Goal: Task Accomplishment & Management: Use online tool/utility

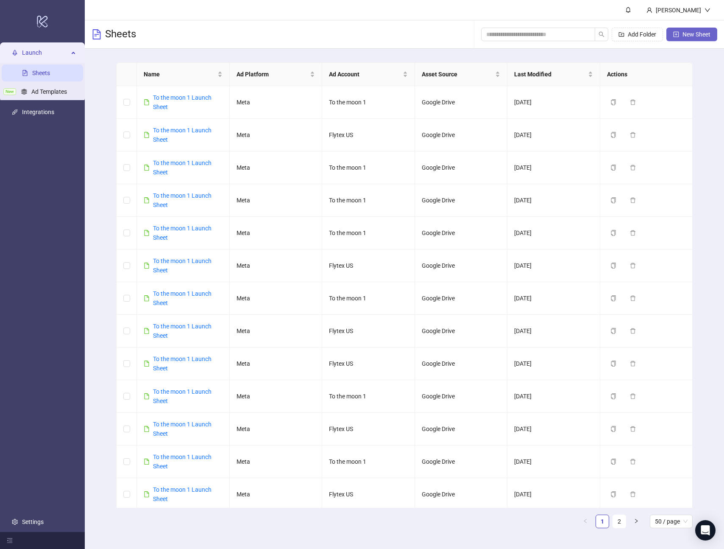
click at [698, 36] on span "New Sheet" at bounding box center [697, 34] width 28 height 7
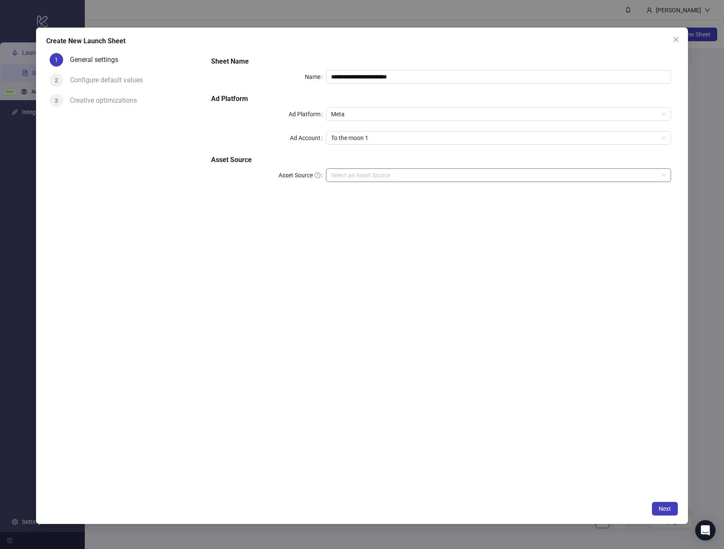
click at [348, 177] on input "Asset Source" at bounding box center [494, 175] width 327 height 13
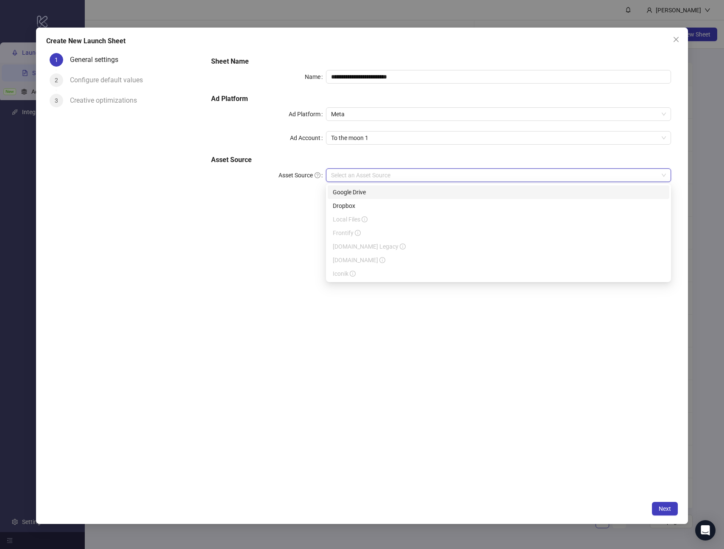
click at [350, 189] on div "Google Drive" at bounding box center [499, 191] width 332 height 9
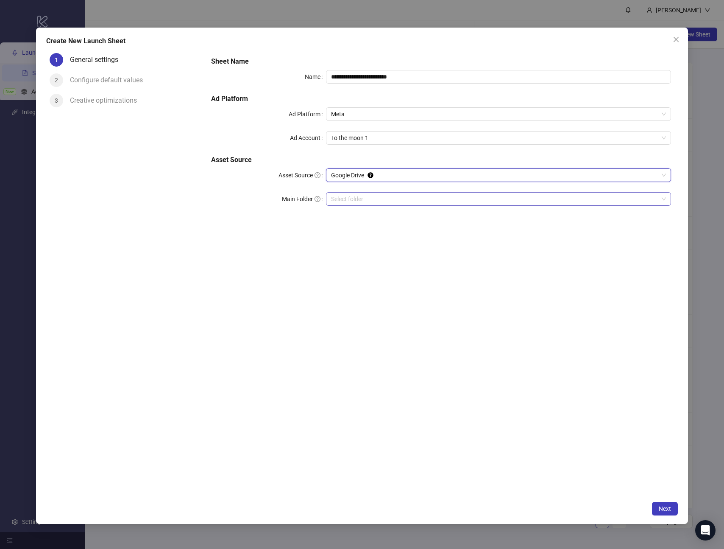
click at [366, 202] on input "Main Folder" at bounding box center [494, 199] width 327 height 13
click at [662, 507] on span "Next" at bounding box center [665, 508] width 12 height 7
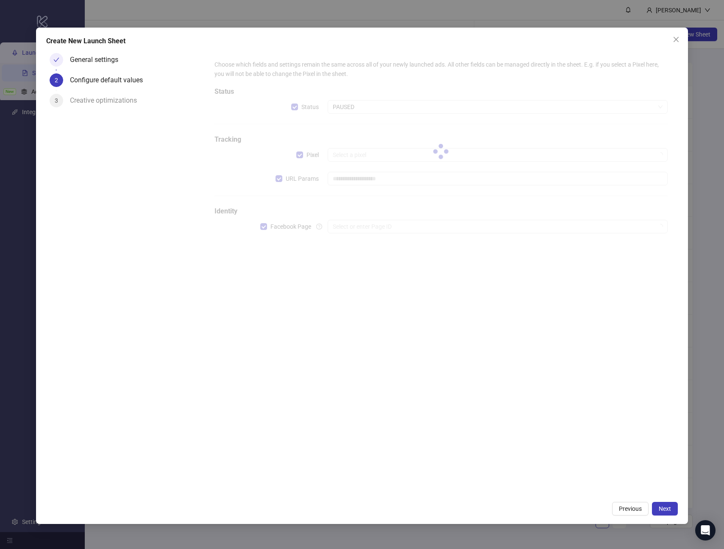
type input "**********"
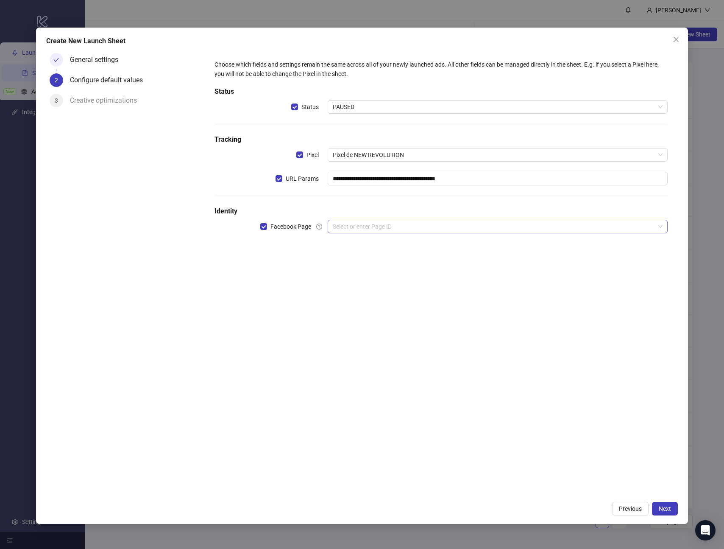
click at [353, 224] on input "search" at bounding box center [494, 226] width 322 height 13
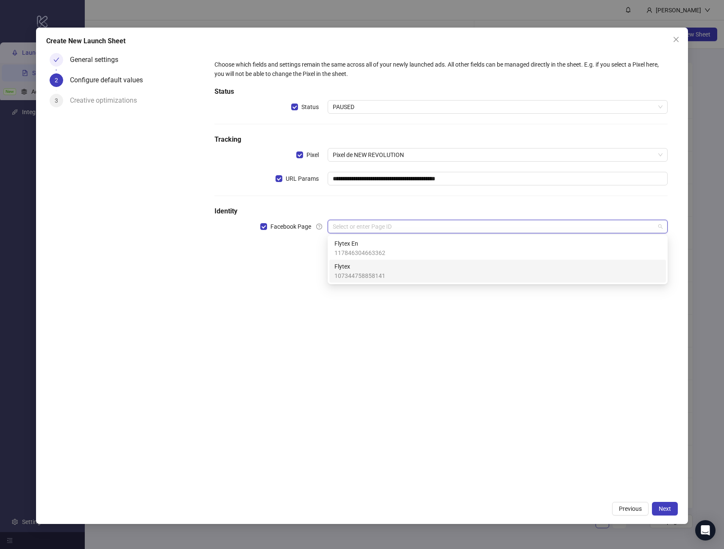
click at [350, 266] on span "Flytex" at bounding box center [360, 266] width 51 height 9
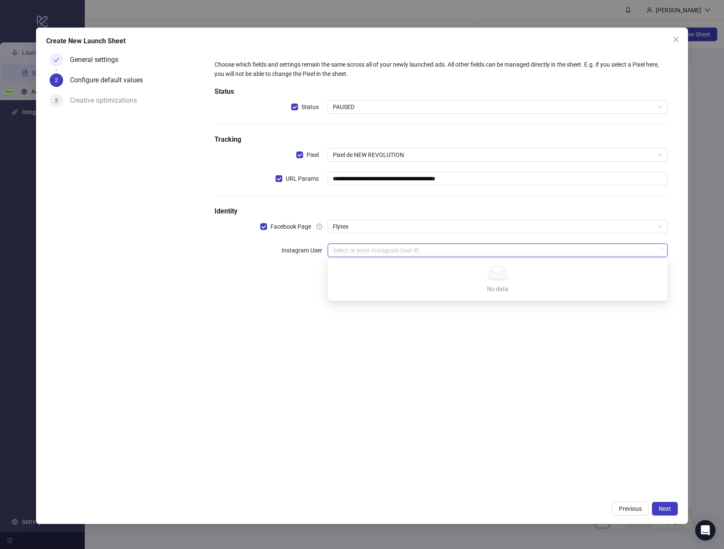
click at [360, 246] on input "search" at bounding box center [494, 250] width 322 height 13
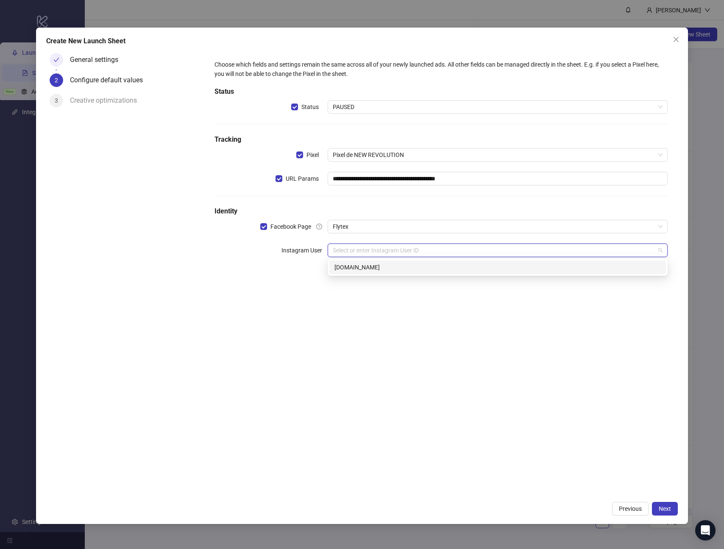
click at [356, 265] on div "flytex.fr" at bounding box center [498, 266] width 327 height 9
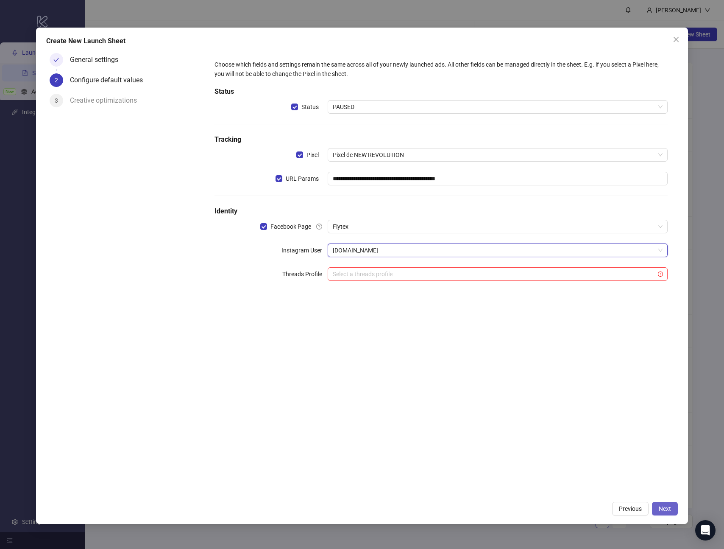
click at [663, 508] on span "Next" at bounding box center [665, 508] width 12 height 7
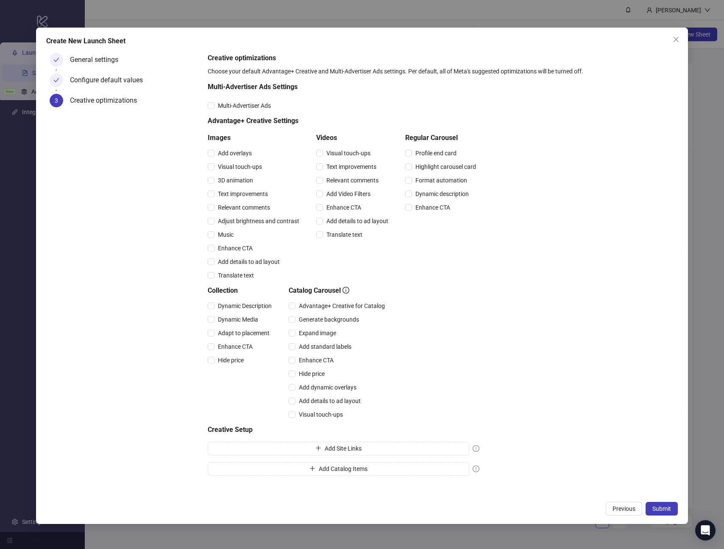
click at [663, 508] on span "Submit" at bounding box center [662, 508] width 19 height 7
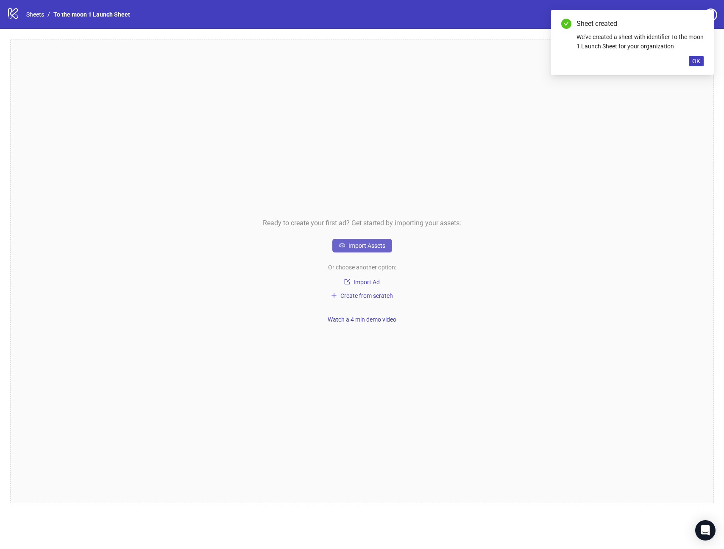
click at [361, 248] on span "Import Assets" at bounding box center [367, 245] width 37 height 7
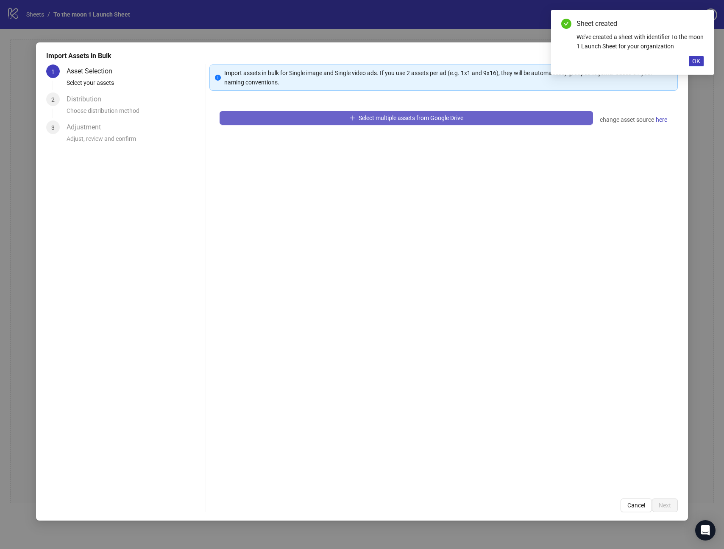
click at [355, 116] on button "Select multiple assets from Google Drive" at bounding box center [406, 118] width 373 height 14
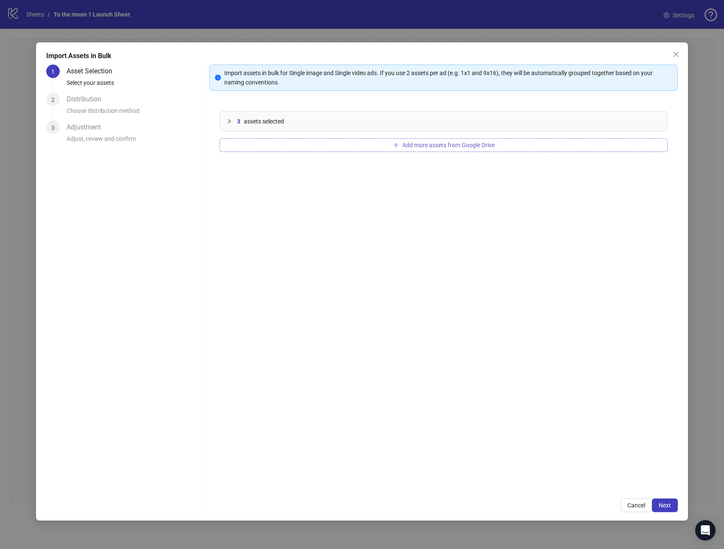
click at [277, 145] on button "Add more assets from Google Drive" at bounding box center [444, 145] width 448 height 14
click at [276, 147] on button "Add more assets from Google Drive" at bounding box center [444, 145] width 448 height 14
click at [284, 148] on button "Add more assets from Google Drive" at bounding box center [444, 145] width 448 height 14
click at [666, 506] on span "Next" at bounding box center [665, 505] width 12 height 7
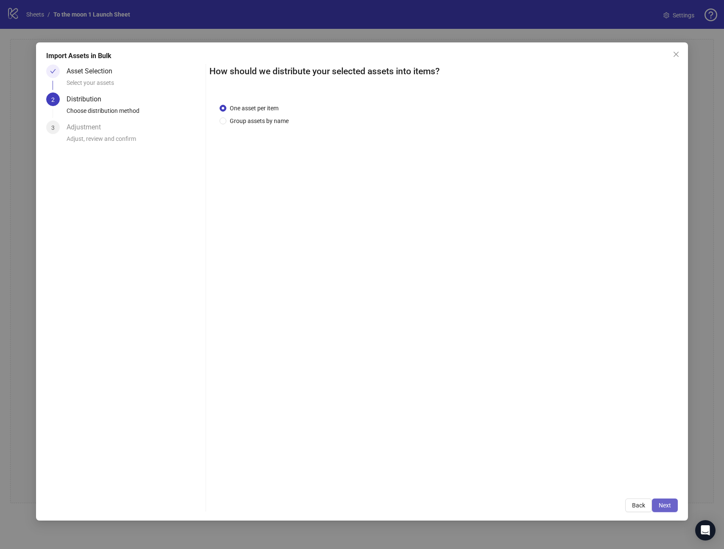
click at [669, 505] on span "Next" at bounding box center [665, 505] width 12 height 7
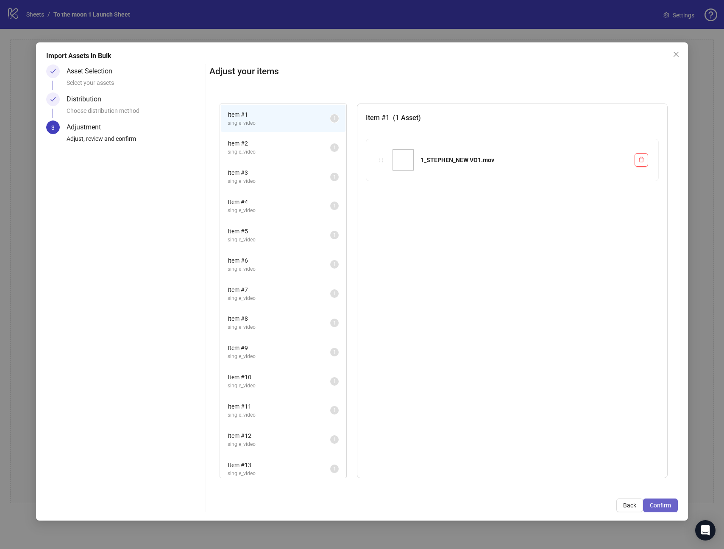
click at [659, 505] on span "Confirm" at bounding box center [660, 505] width 21 height 7
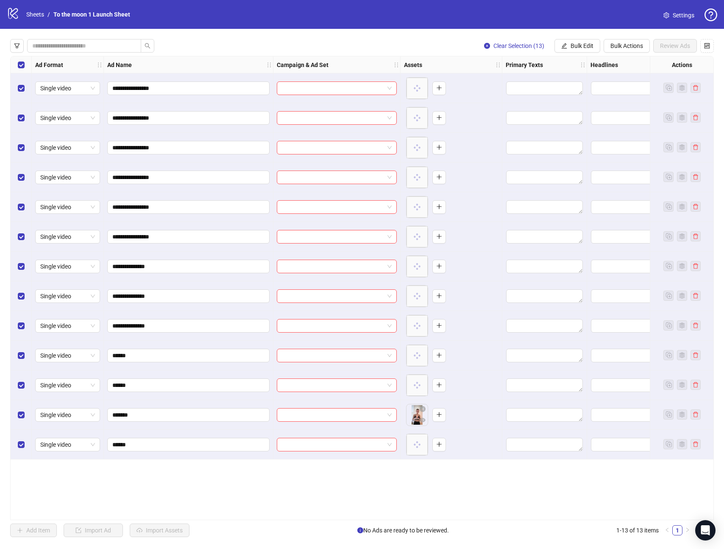
click at [682, 20] on span "Settings" at bounding box center [684, 15] width 22 height 9
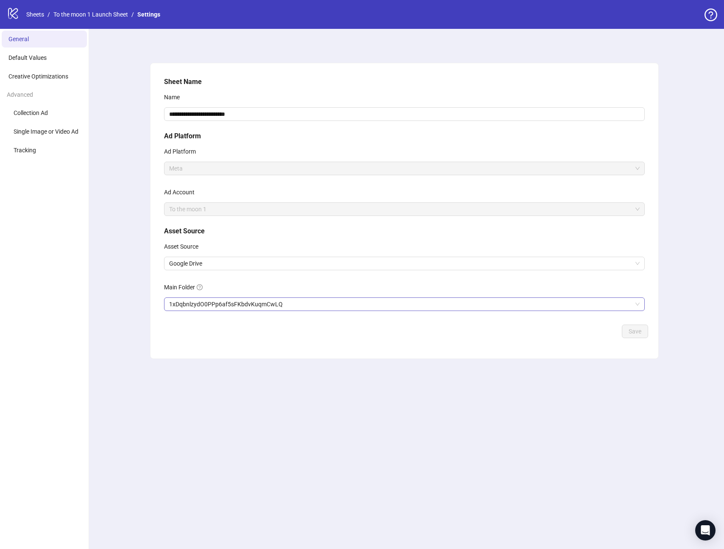
click at [262, 302] on span "1xDqbnlzydO0PPp6af5sFKbdvKuqmCwLQ" at bounding box center [404, 304] width 471 height 13
click at [636, 333] on span "Save" at bounding box center [635, 331] width 13 height 7
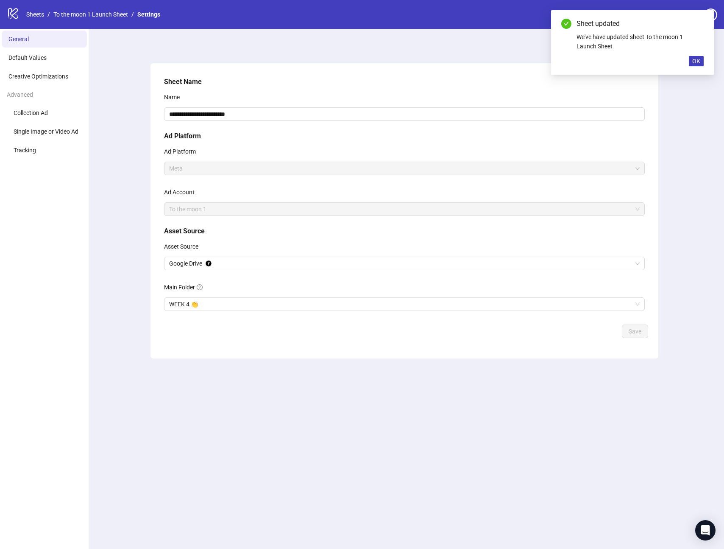
click at [92, 7] on div "logo/logo-mobile Sheets / To the moon 1 Launch Sheet / Settings" at bounding box center [85, 14] width 157 height 15
click at [92, 13] on link "To the moon 1 Launch Sheet" at bounding box center [91, 14] width 78 height 9
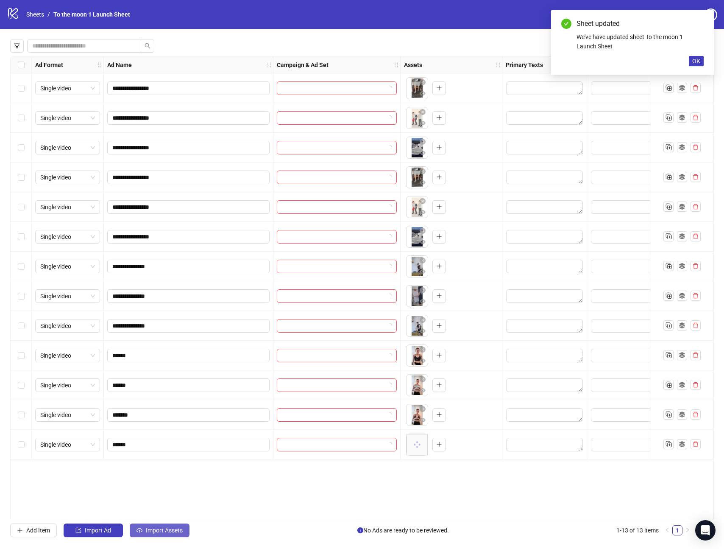
click at [164, 529] on span "Import Assets" at bounding box center [164, 530] width 37 height 7
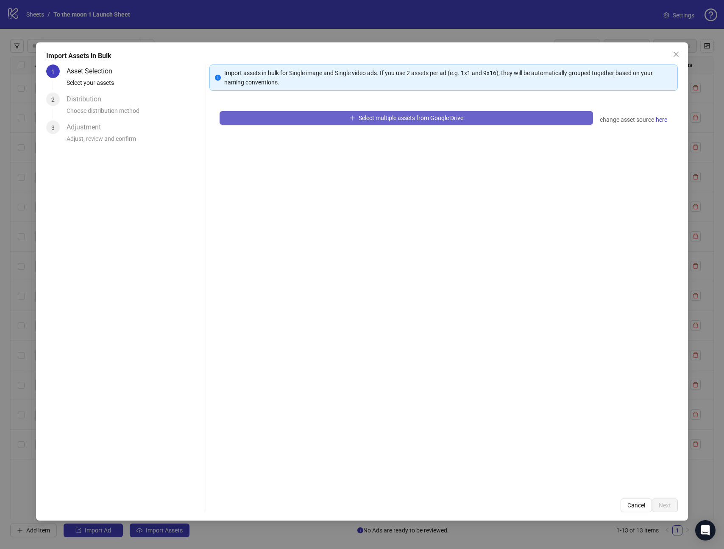
click at [382, 113] on button "Select multiple assets from Google Drive" at bounding box center [406, 118] width 373 height 14
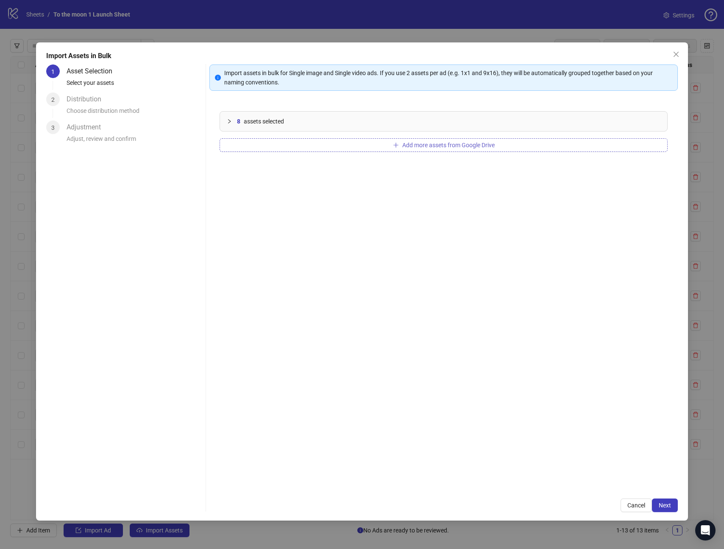
click at [394, 151] on button "Add more assets from Google Drive" at bounding box center [444, 145] width 448 height 14
click at [665, 505] on span "Next" at bounding box center [665, 505] width 12 height 7
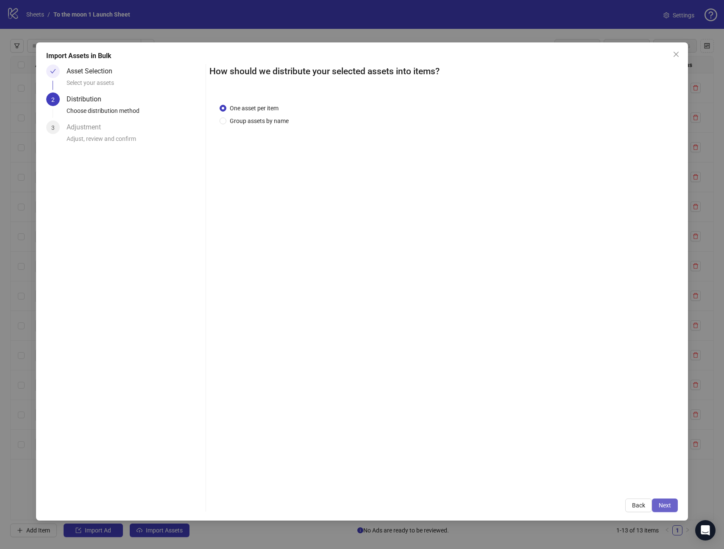
click at [669, 505] on span "Next" at bounding box center [665, 505] width 12 height 7
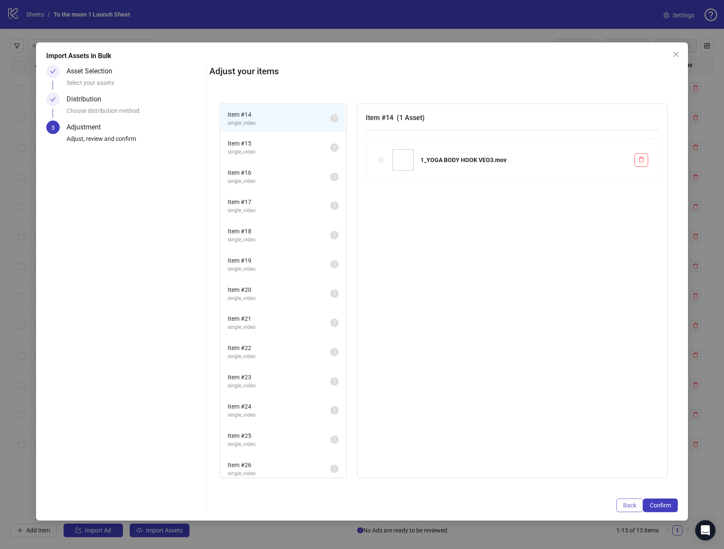
click at [633, 499] on button "Back" at bounding box center [630, 505] width 27 height 14
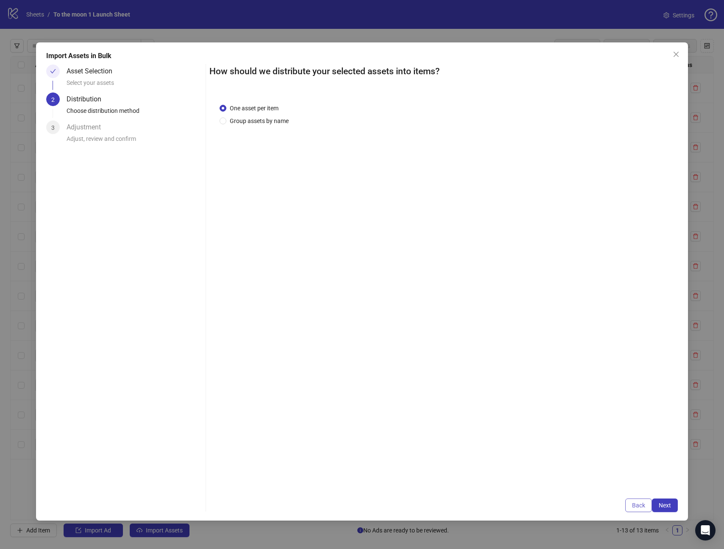
click at [633, 502] on span "Back" at bounding box center [638, 505] width 13 height 7
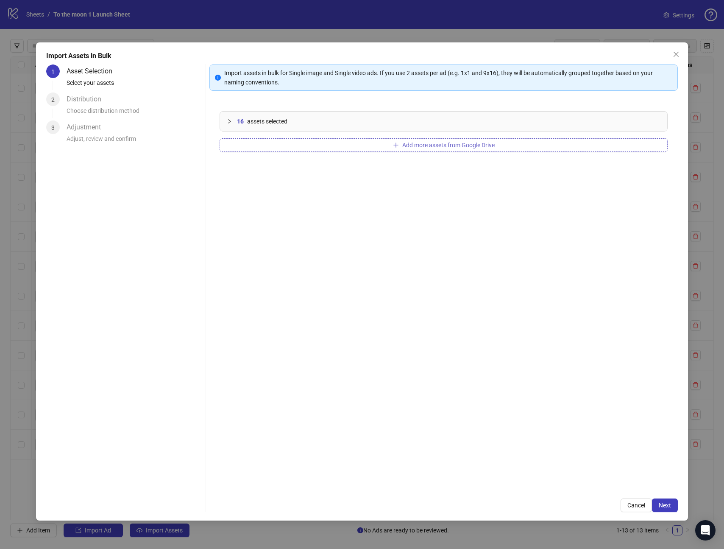
click at [403, 146] on span "Add more assets from Google Drive" at bounding box center [448, 145] width 92 height 7
click at [668, 504] on span "Next" at bounding box center [665, 505] width 12 height 7
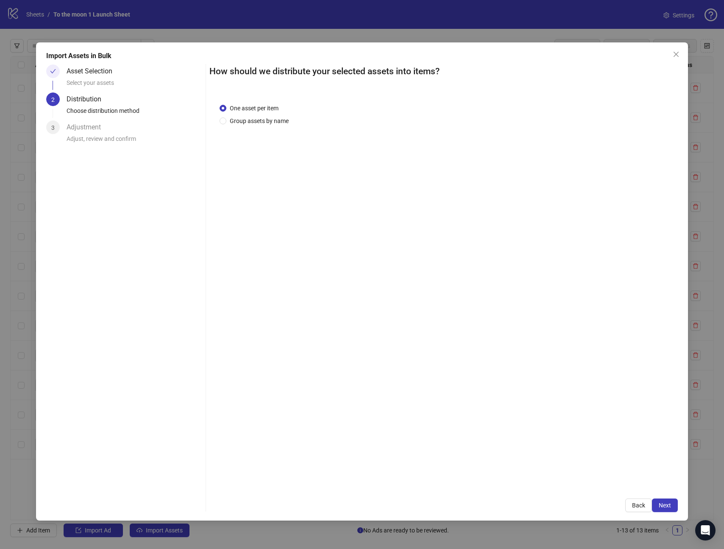
click at [668, 504] on span "Next" at bounding box center [665, 505] width 12 height 7
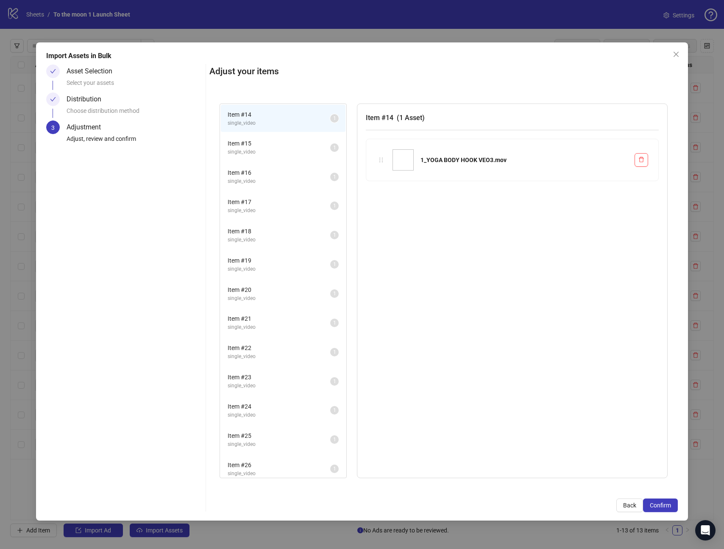
click at [668, 504] on span "Confirm" at bounding box center [660, 505] width 21 height 7
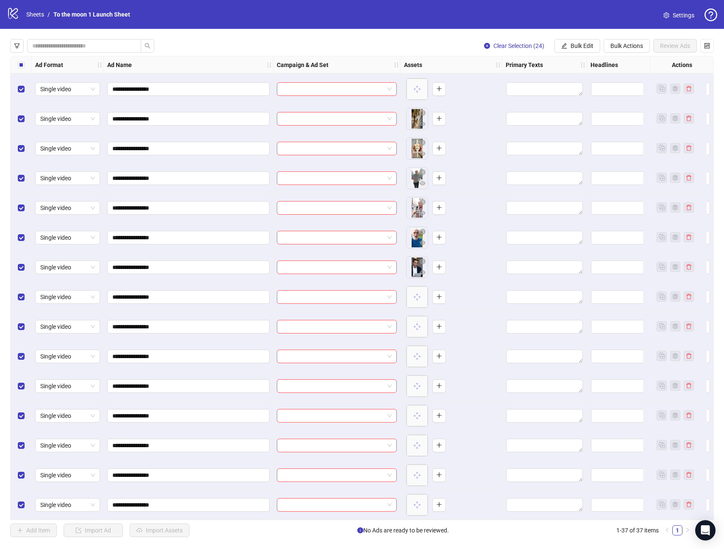
scroll to position [656, 0]
click at [673, 17] on span "Settings" at bounding box center [684, 15] width 22 height 9
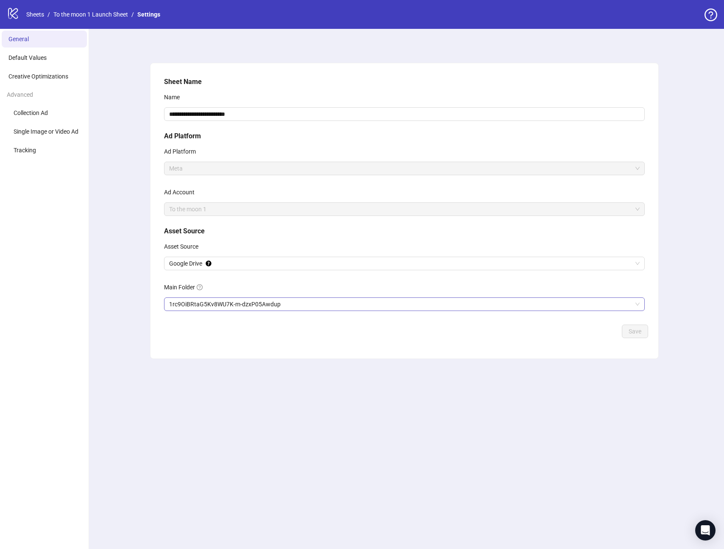
click at [247, 304] on span "1rc9OiBRtaG5Kv8WU7K-m-dzxP05Awdup" at bounding box center [404, 304] width 471 height 13
click at [637, 331] on span "Save" at bounding box center [635, 331] width 13 height 7
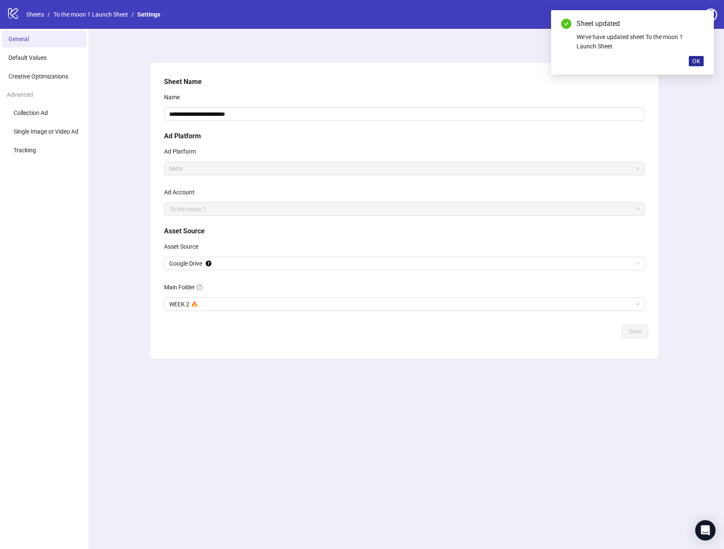
click at [694, 59] on span "OK" at bounding box center [696, 61] width 8 height 7
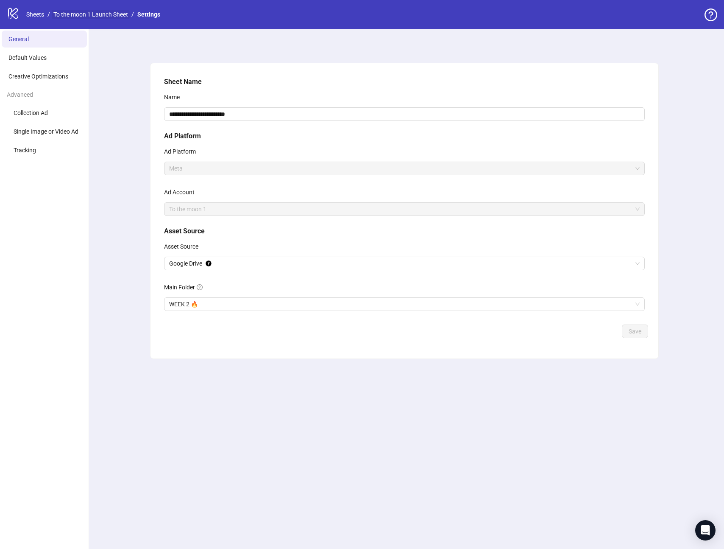
click at [113, 17] on link "To the moon 1 Launch Sheet" at bounding box center [91, 14] width 78 height 9
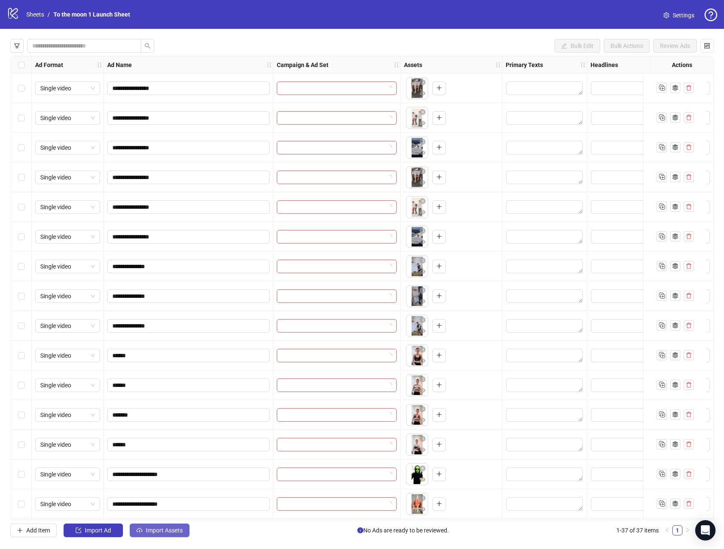
click at [155, 531] on span "Import Assets" at bounding box center [164, 530] width 37 height 7
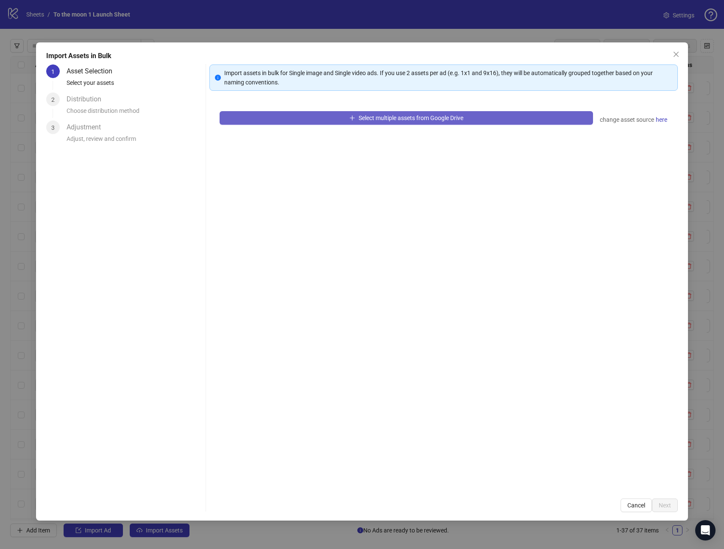
click at [294, 120] on button "Select multiple assets from Google Drive" at bounding box center [406, 118] width 373 height 14
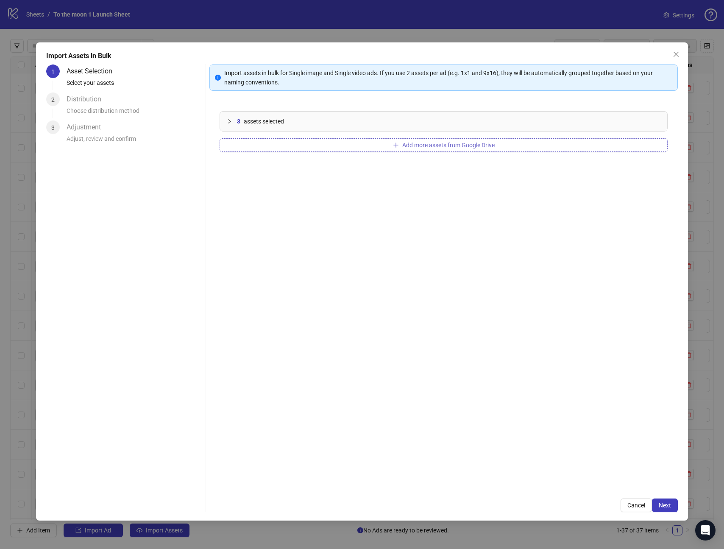
click at [444, 148] on button "Add more assets from Google Drive" at bounding box center [444, 145] width 448 height 14
click at [332, 151] on button "Add more assets from Google Drive" at bounding box center [444, 145] width 448 height 14
click at [665, 505] on span "Next" at bounding box center [665, 505] width 12 height 7
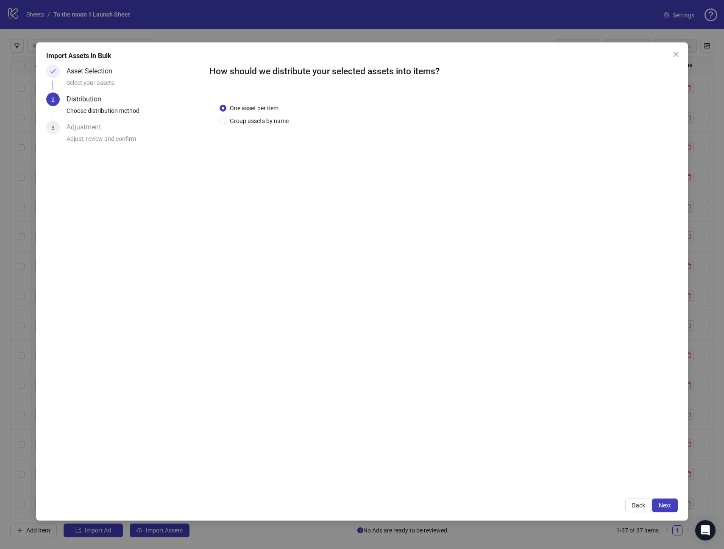
click at [665, 505] on span "Next" at bounding box center [665, 505] width 12 height 7
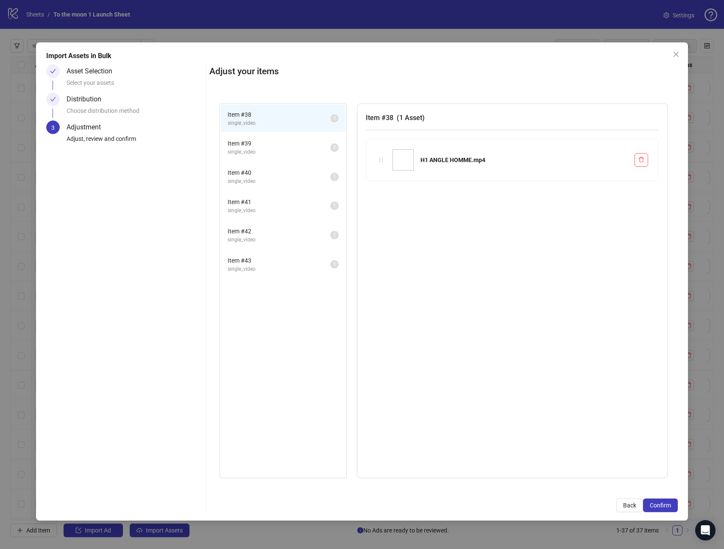
click at [665, 505] on span "Confirm" at bounding box center [660, 505] width 21 height 7
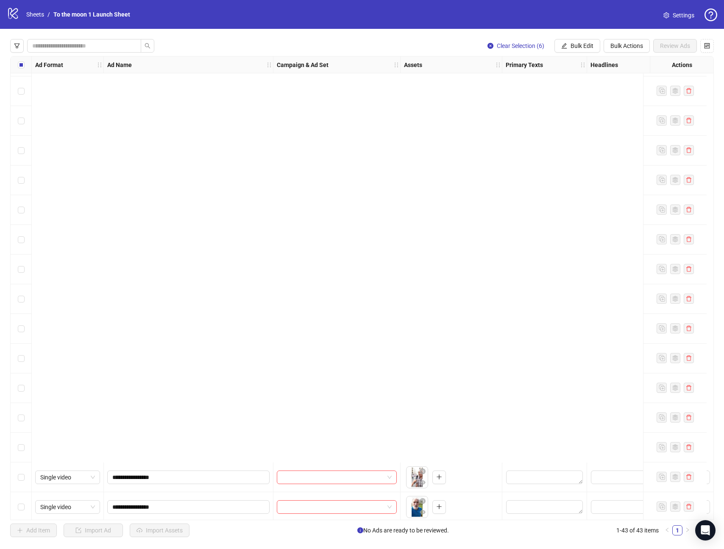
scroll to position [834, 0]
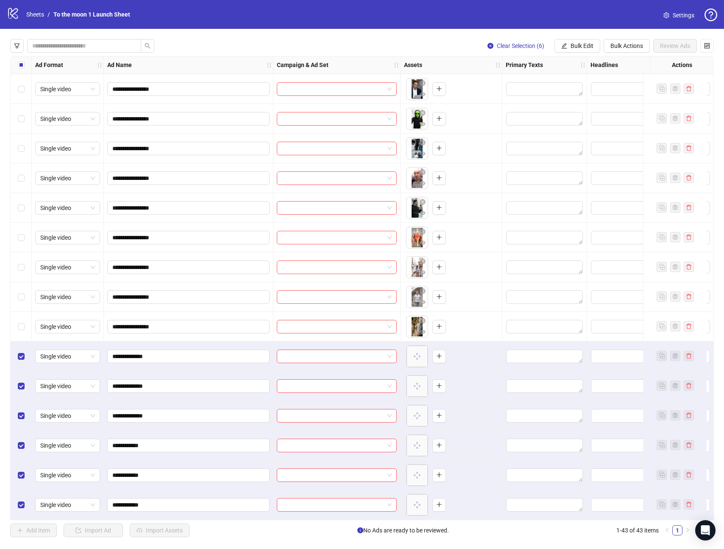
click at [677, 15] on span "Settings" at bounding box center [684, 15] width 22 height 9
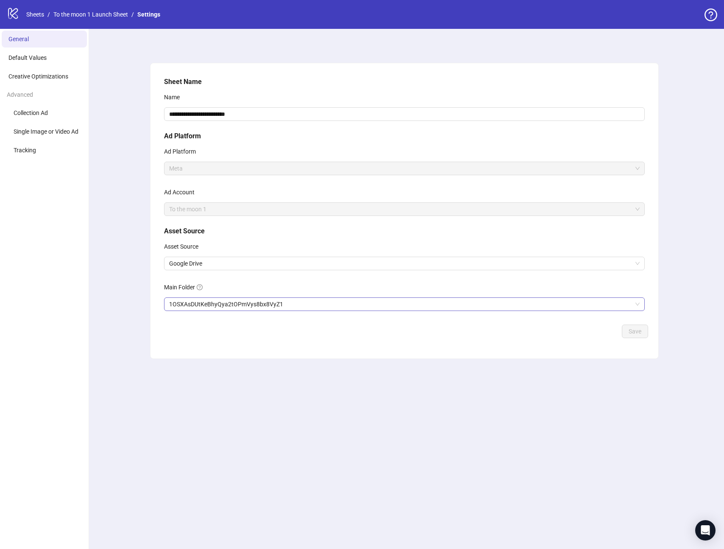
click at [273, 302] on span "1OSXAsDUtKeBhyQya2tOPmVys8bx8VyZ1" at bounding box center [404, 304] width 471 height 13
click at [643, 330] on button "Save" at bounding box center [635, 331] width 26 height 14
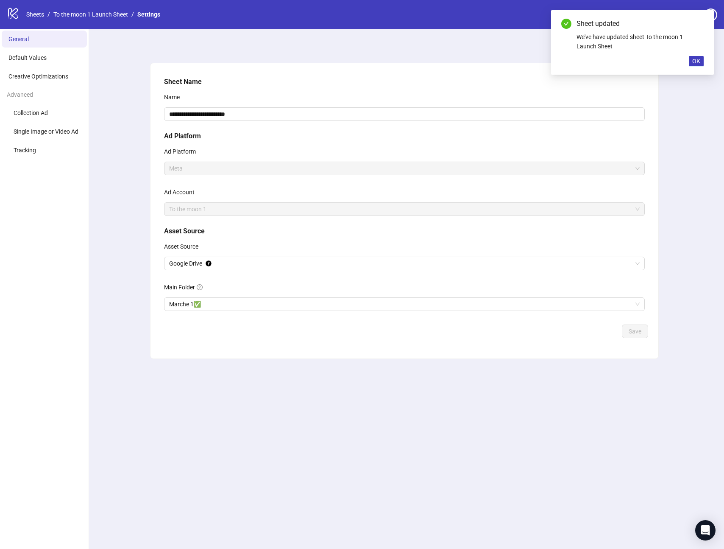
click at [96, 21] on div "logo/logo-mobile Sheets / To the moon 1 Launch Sheet / Settings" at bounding box center [85, 14] width 157 height 15
click at [108, 16] on link "To the moon 1 Launch Sheet" at bounding box center [91, 14] width 78 height 9
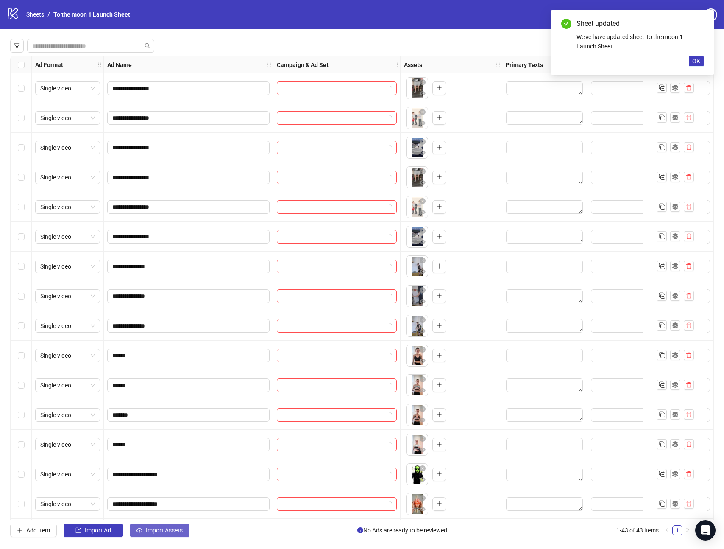
click at [173, 534] on button "Import Assets" at bounding box center [160, 530] width 60 height 14
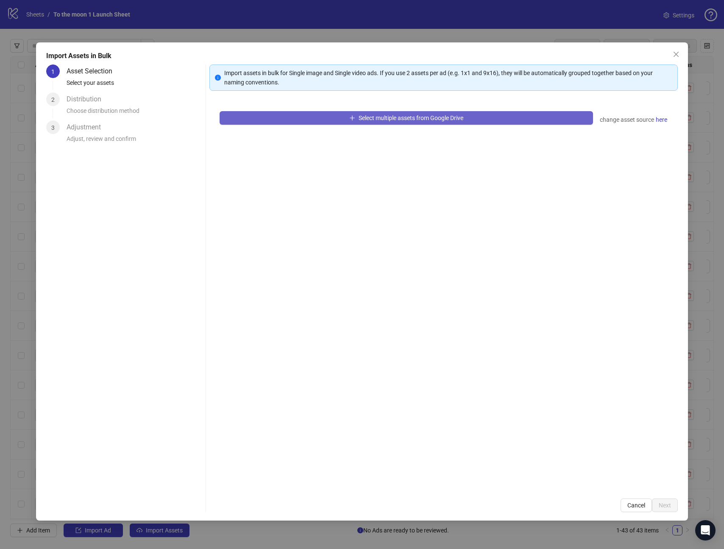
click at [350, 121] on button "Select multiple assets from Google Drive" at bounding box center [406, 118] width 373 height 14
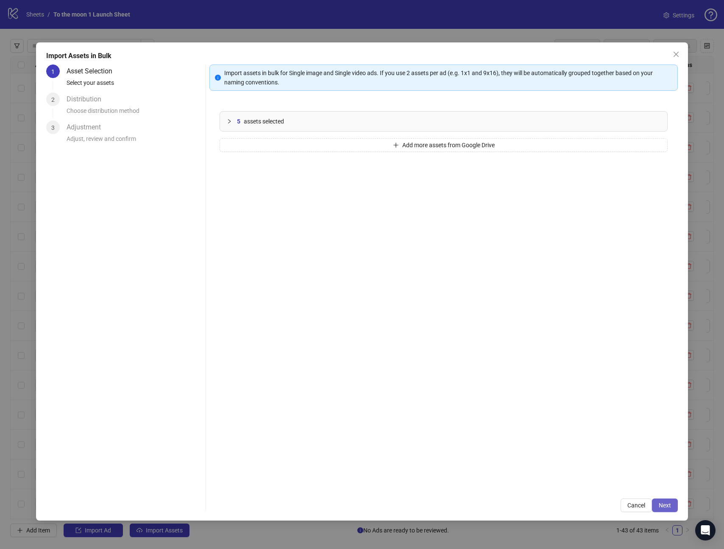
click at [664, 506] on span "Next" at bounding box center [665, 505] width 12 height 7
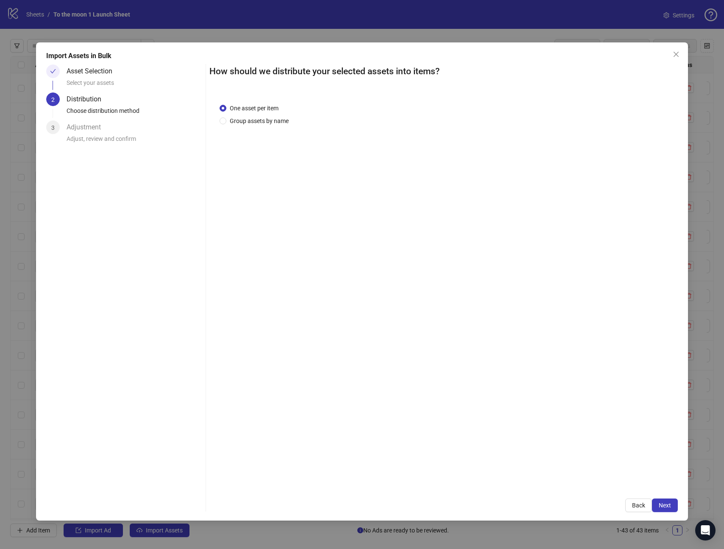
click at [664, 506] on span "Next" at bounding box center [665, 505] width 12 height 7
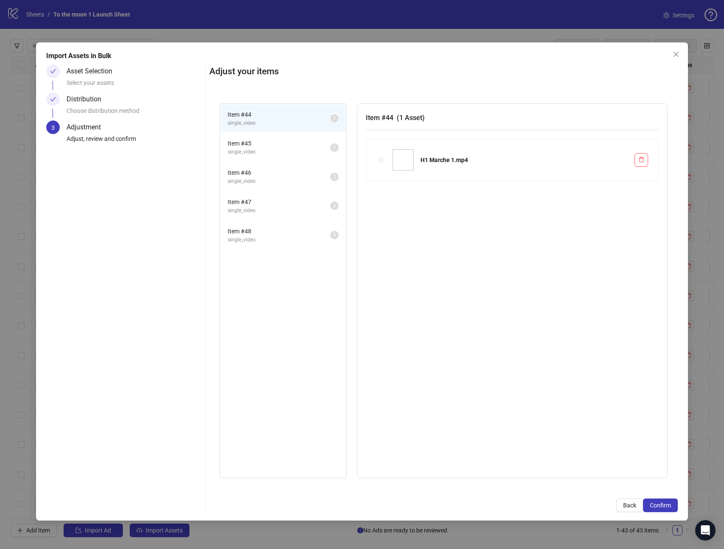
click at [664, 506] on span "Confirm" at bounding box center [660, 505] width 21 height 7
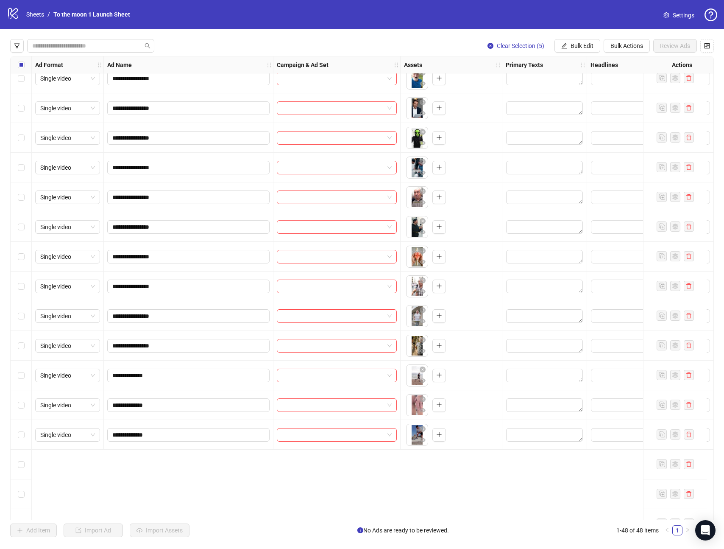
scroll to position [689, 0]
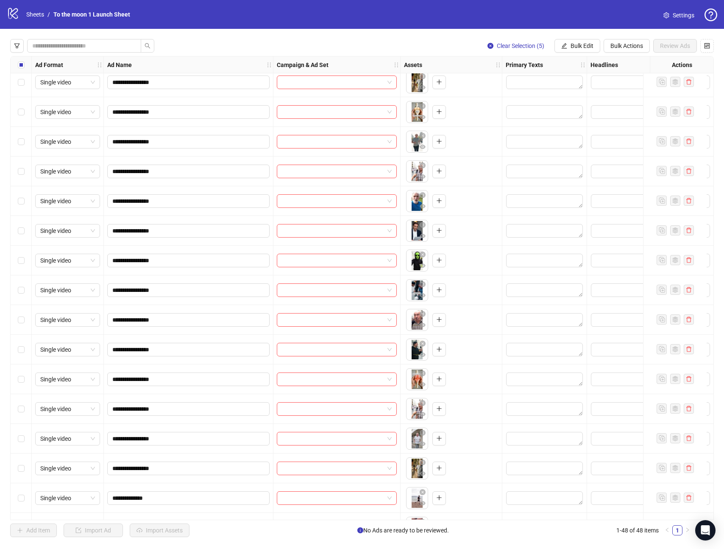
click at [684, 16] on span "Settings" at bounding box center [684, 15] width 22 height 9
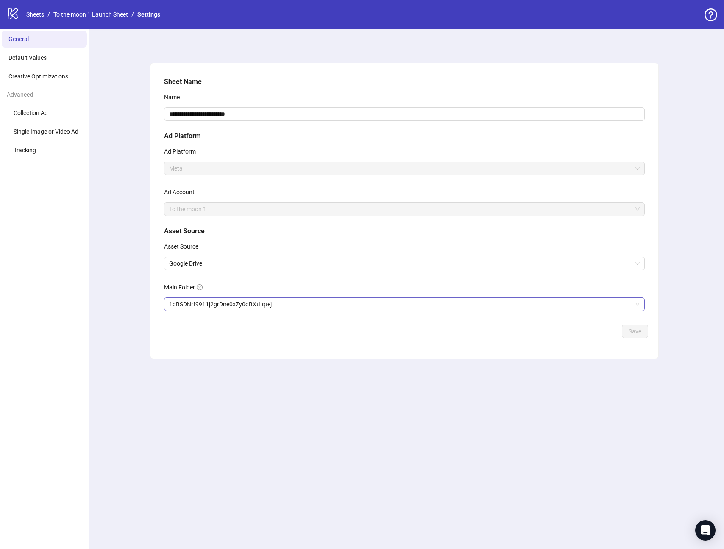
click at [282, 303] on span "1dBSDNrf9911j2grDne0xZy0qBXtLqtej" at bounding box center [404, 304] width 471 height 13
click at [95, 8] on div "logo/logo-mobile Sheets / To the moon 1 Launch Sheet / Settings" at bounding box center [85, 14] width 157 height 15
click at [95, 14] on link "To the moon 1 Launch Sheet" at bounding box center [91, 14] width 78 height 9
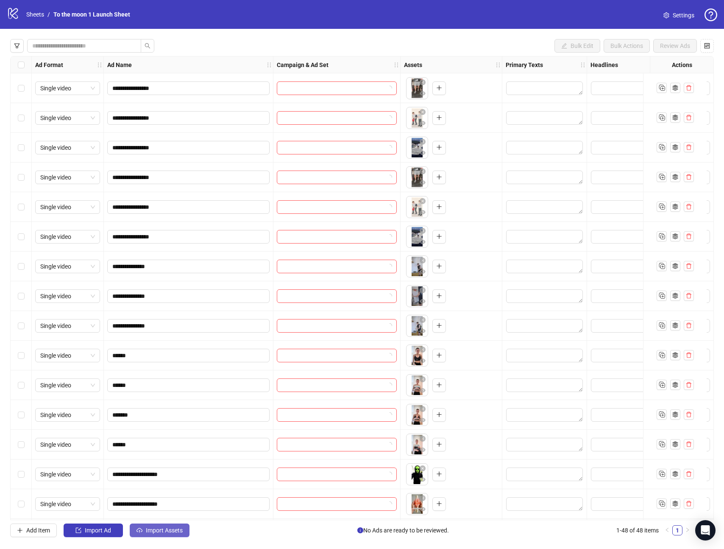
click at [177, 532] on span "Import Assets" at bounding box center [164, 530] width 37 height 7
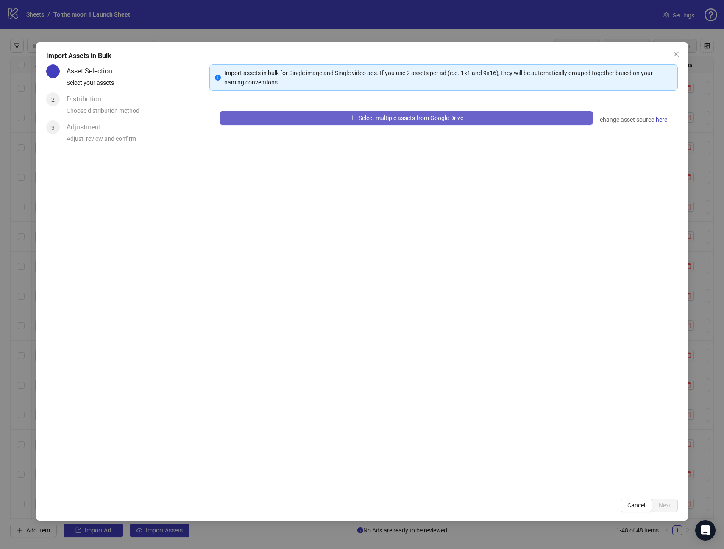
click at [332, 121] on button "Select multiple assets from Google Drive" at bounding box center [406, 118] width 373 height 14
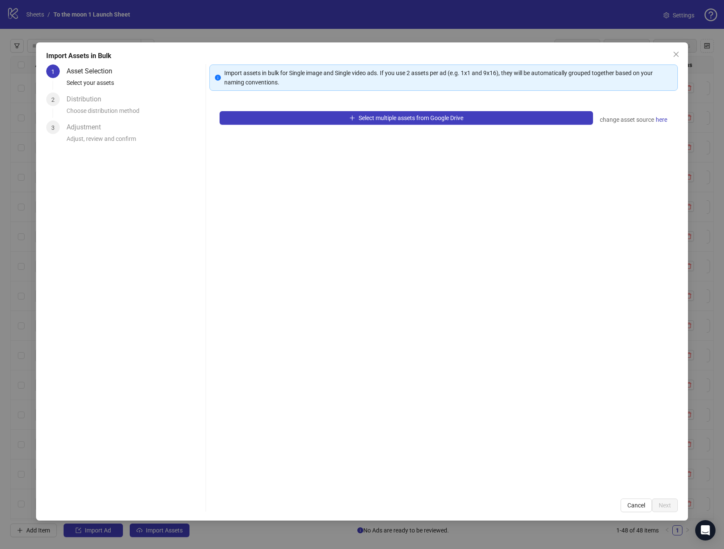
click at [675, 52] on icon "close" at bounding box center [676, 54] width 7 height 7
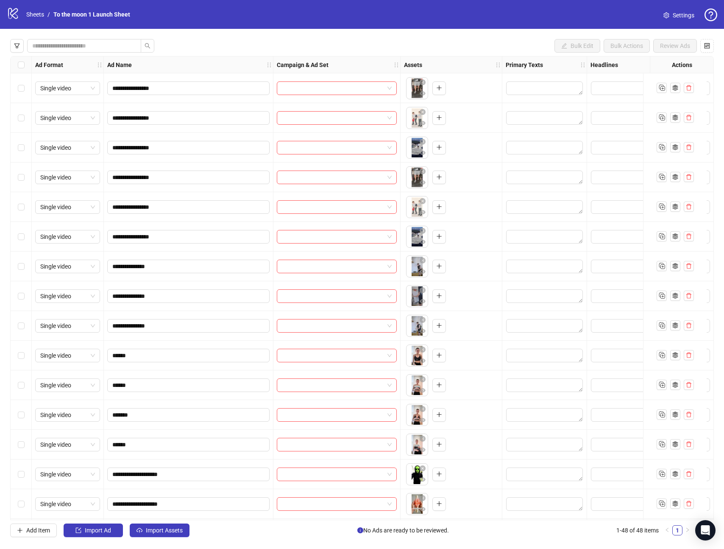
click at [672, 17] on link "Settings" at bounding box center [679, 15] width 45 height 14
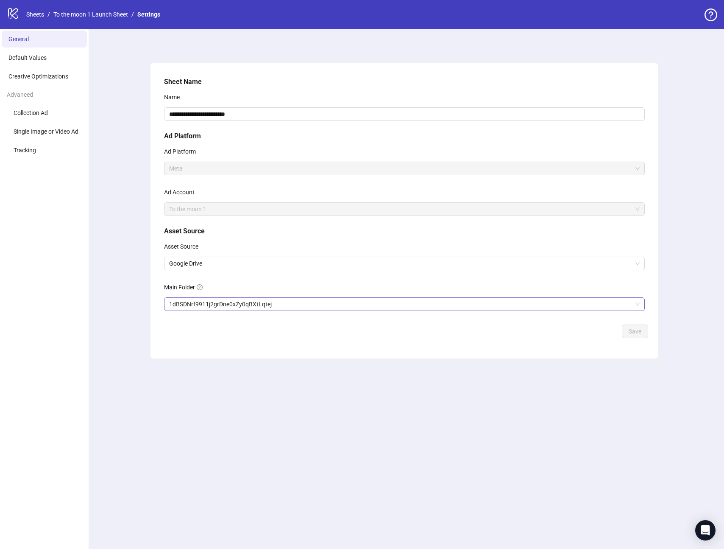
click at [243, 303] on span "1dBSDNrf9911j2grDne0xZy0qBXtLqtej" at bounding box center [404, 304] width 471 height 13
click at [637, 332] on span "Save" at bounding box center [635, 331] width 13 height 7
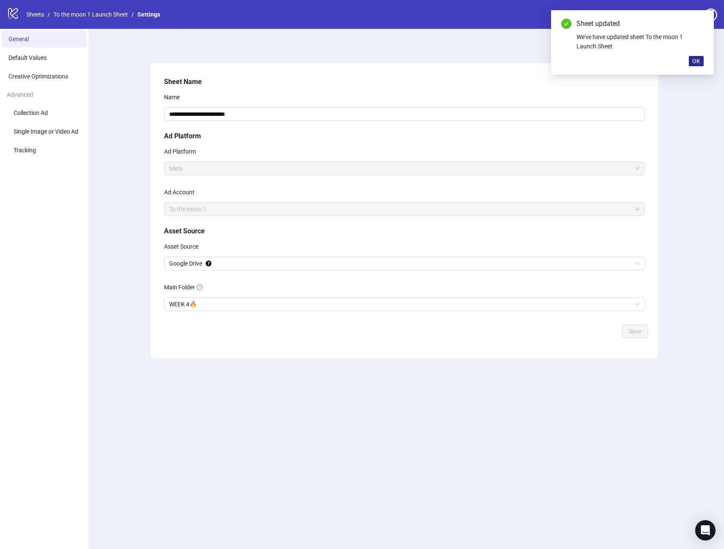
click at [699, 61] on span "OK" at bounding box center [696, 61] width 8 height 7
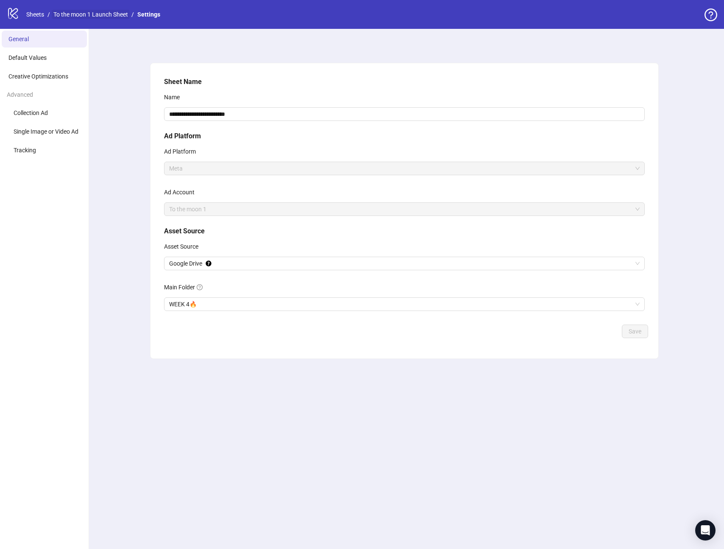
click at [107, 11] on link "To the moon 1 Launch Sheet" at bounding box center [91, 14] width 78 height 9
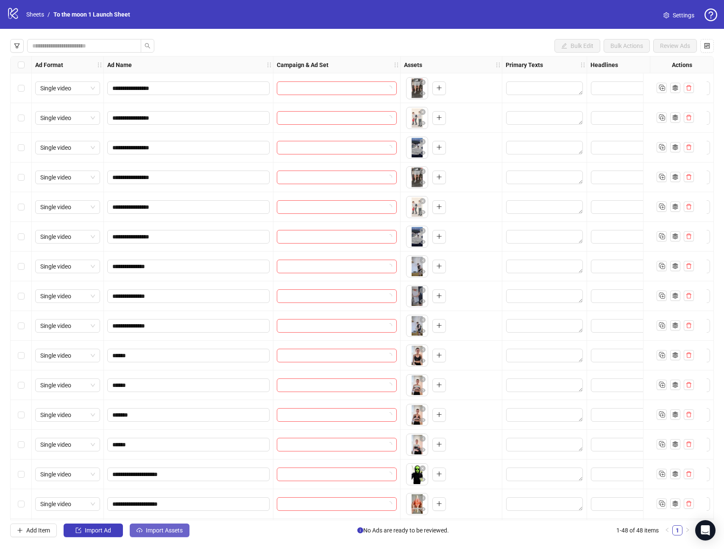
click at [174, 534] on button "Import Assets" at bounding box center [160, 530] width 60 height 14
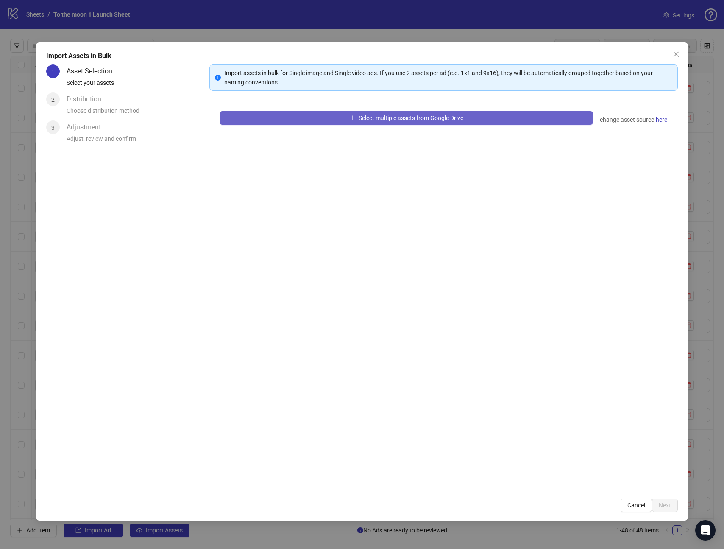
click at [343, 120] on button "Select multiple assets from Google Drive" at bounding box center [406, 118] width 373 height 14
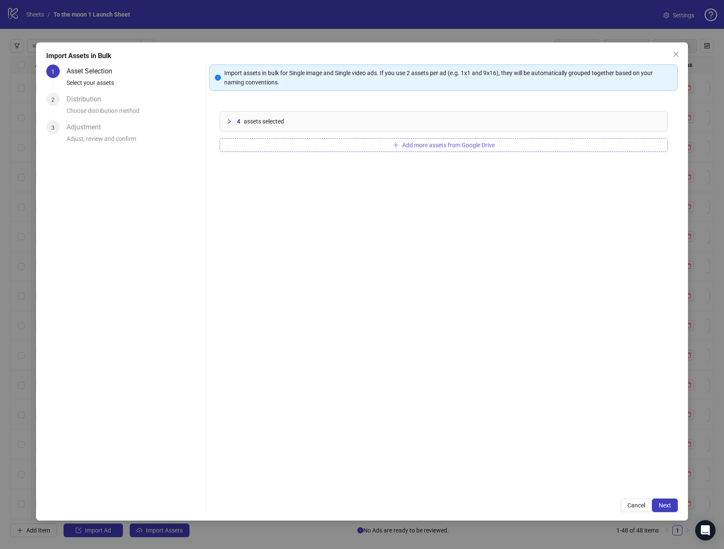
click at [468, 148] on button "Add more assets from Google Drive" at bounding box center [444, 145] width 448 height 14
click at [673, 507] on button "Next" at bounding box center [665, 505] width 26 height 14
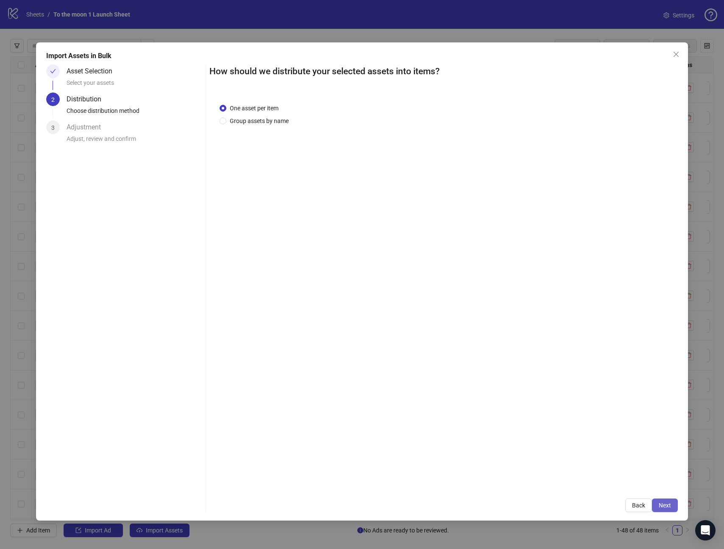
click at [663, 503] on span "Next" at bounding box center [665, 505] width 12 height 7
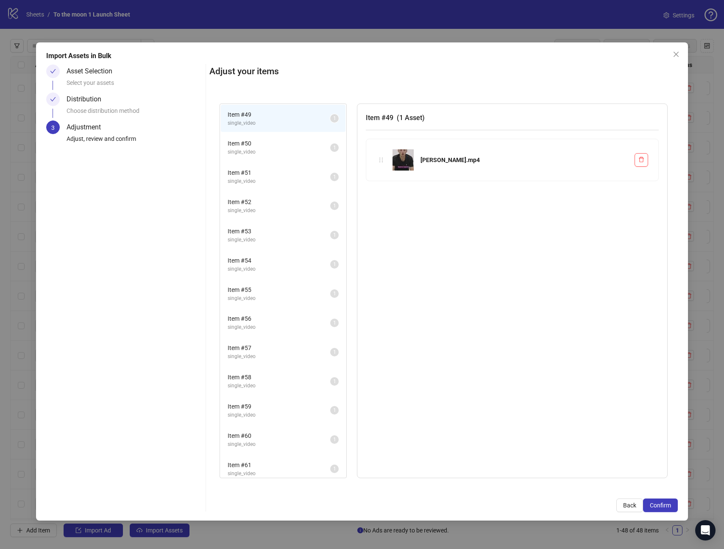
click at [663, 503] on span "Confirm" at bounding box center [660, 505] width 21 height 7
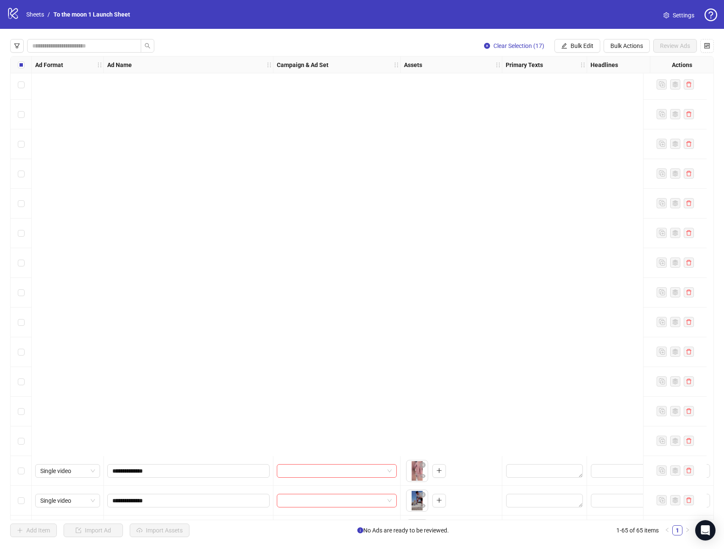
scroll to position [1487, 0]
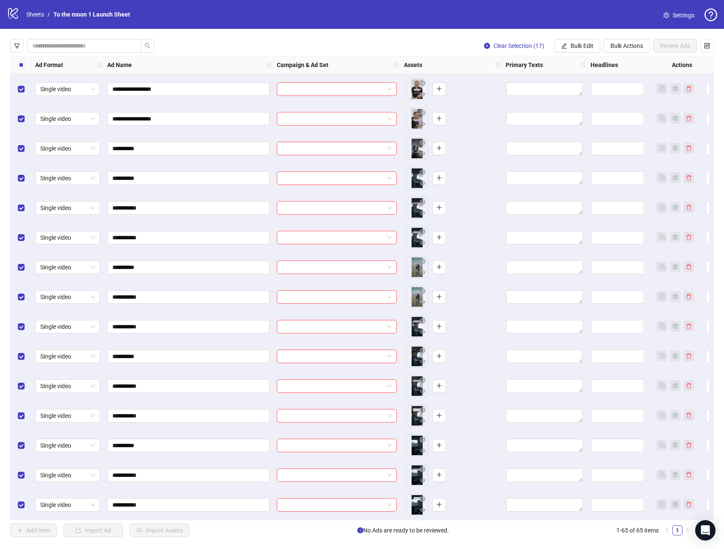
click at [679, 13] on span "Settings" at bounding box center [684, 15] width 22 height 9
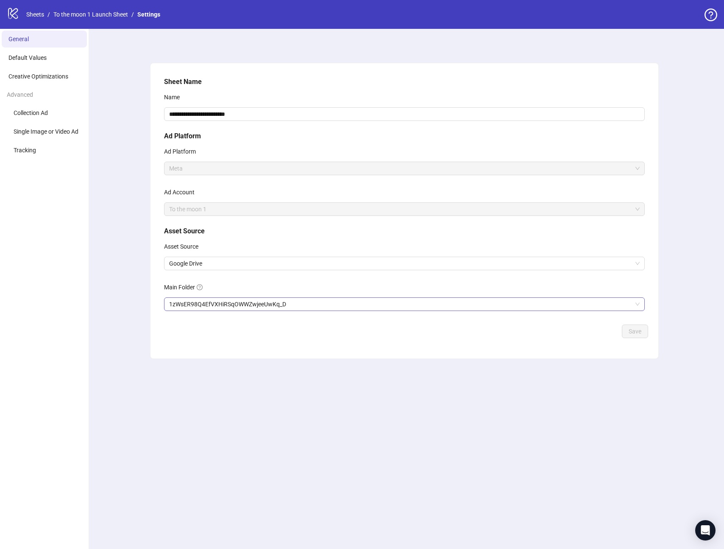
click at [222, 304] on span "1zWsER98Q4EfVXHiRSqOWWZwjeeUwKq_D" at bounding box center [404, 304] width 471 height 13
click at [641, 332] on button "Save" at bounding box center [635, 331] width 26 height 14
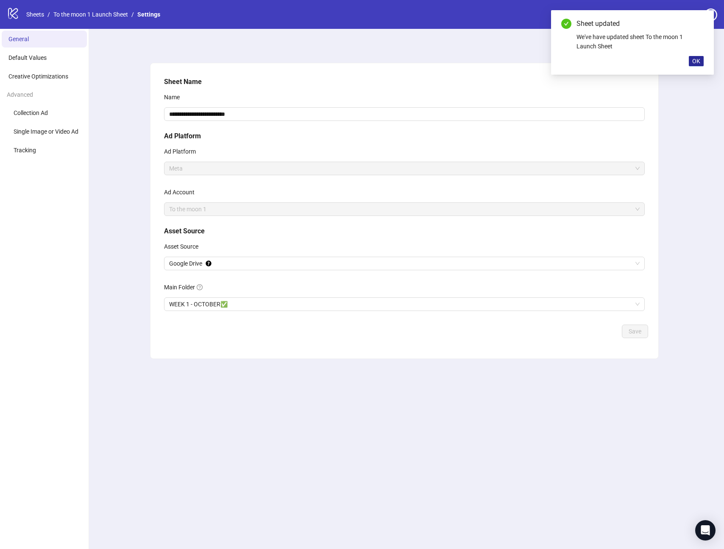
click at [695, 61] on span "OK" at bounding box center [696, 61] width 8 height 7
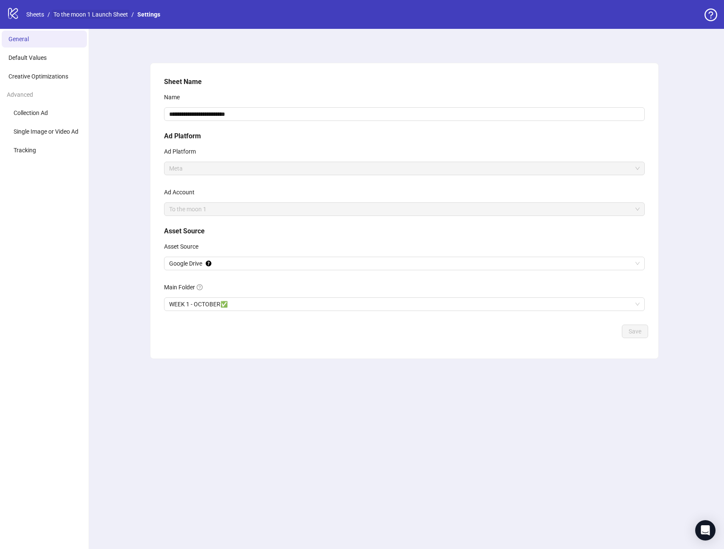
click at [96, 12] on link "To the moon 1 Launch Sheet" at bounding box center [91, 14] width 78 height 9
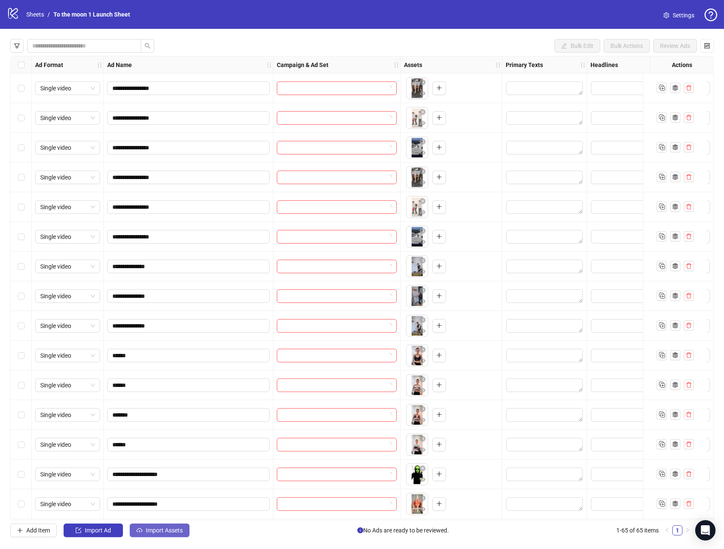
click at [170, 533] on button "Import Assets" at bounding box center [160, 530] width 60 height 14
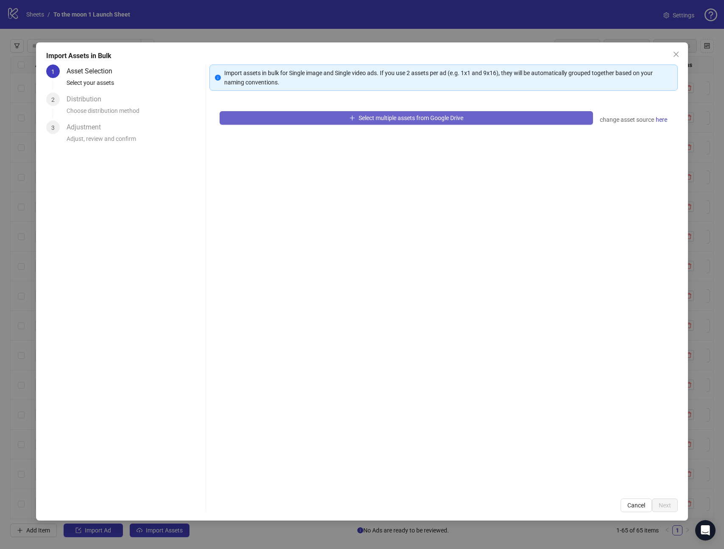
click at [337, 117] on button "Select multiple assets from Google Drive" at bounding box center [406, 118] width 373 height 14
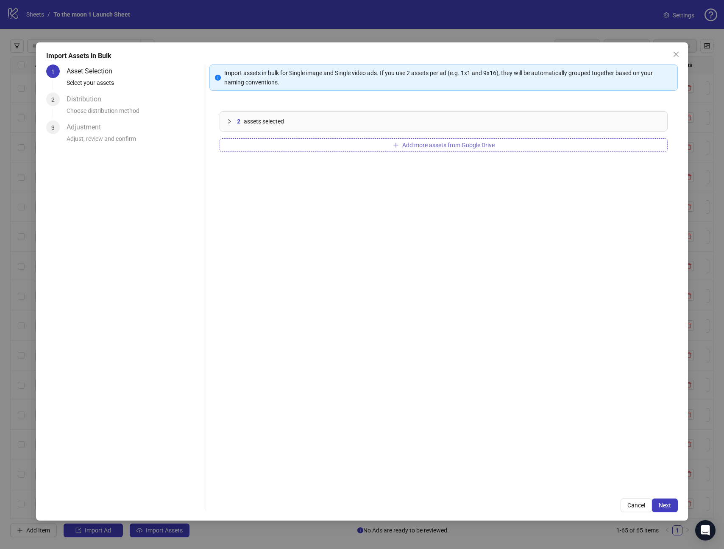
click at [367, 141] on button "Add more assets from Google Drive" at bounding box center [444, 145] width 448 height 14
click at [321, 144] on button "Add more assets from Google Drive" at bounding box center [444, 145] width 448 height 14
click at [314, 145] on button "Add more assets from Google Drive" at bounding box center [444, 145] width 448 height 14
click at [670, 503] on span "Next" at bounding box center [665, 505] width 12 height 7
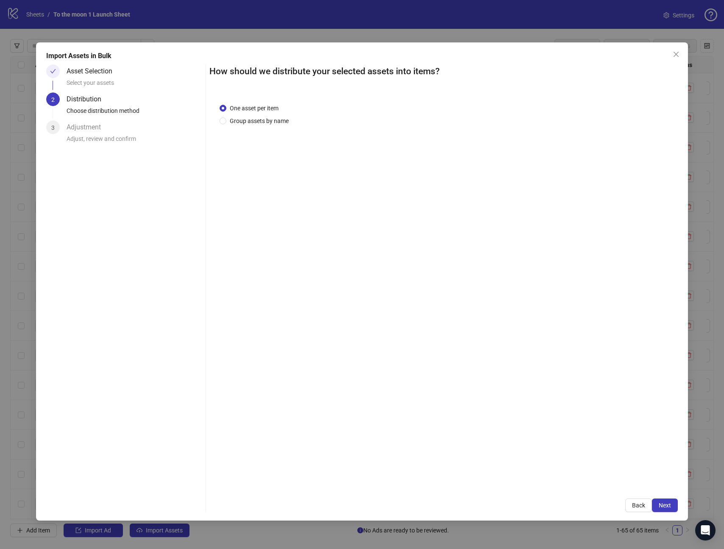
click at [670, 503] on span "Next" at bounding box center [665, 505] width 12 height 7
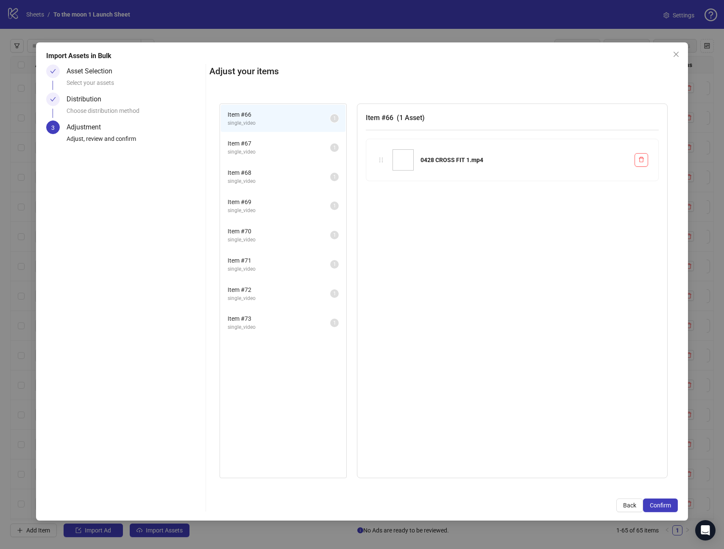
click at [670, 503] on span "Confirm" at bounding box center [660, 505] width 21 height 7
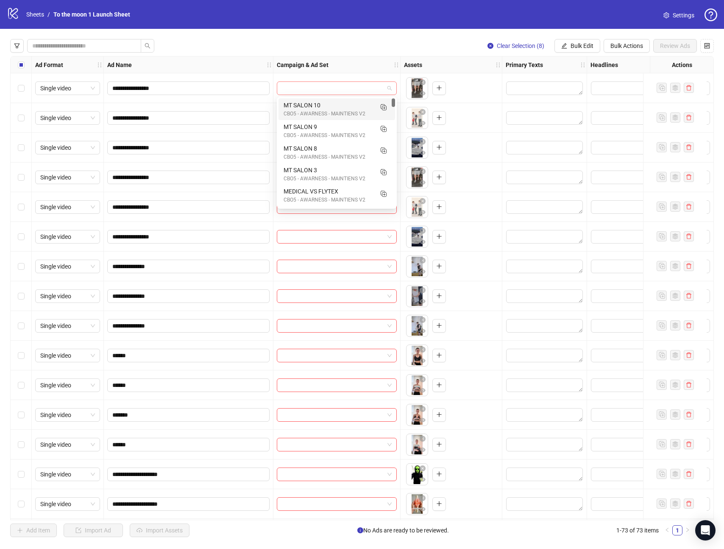
click at [385, 87] on span at bounding box center [337, 88] width 110 height 13
click at [385, 107] on rect "Duplicate" at bounding box center [383, 106] width 4 height 4
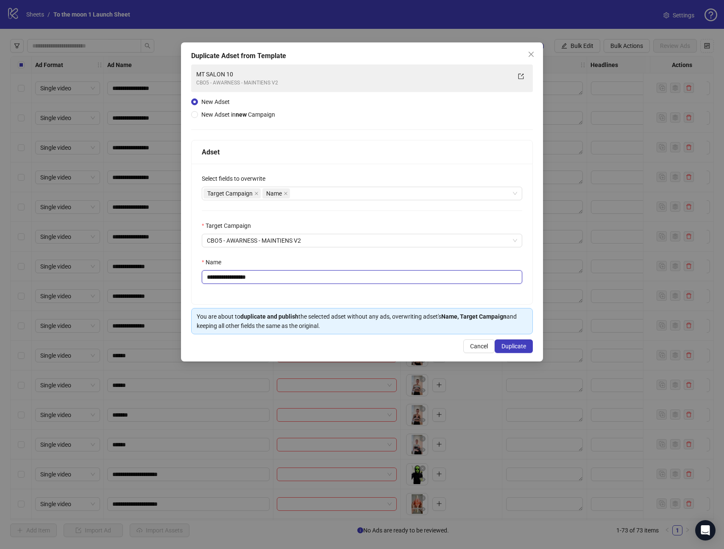
click at [244, 281] on input "**********" at bounding box center [362, 277] width 321 height 14
type input "**********"
click at [521, 346] on span "Duplicate" at bounding box center [514, 346] width 25 height 7
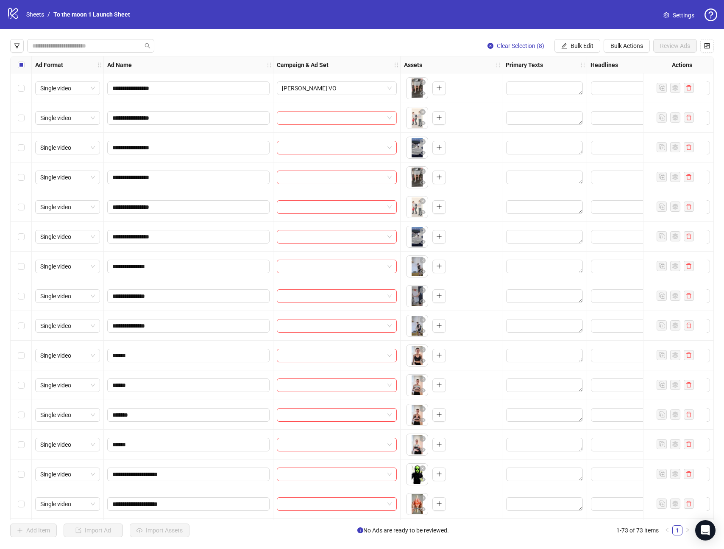
click at [343, 119] on input "search" at bounding box center [333, 118] width 102 height 13
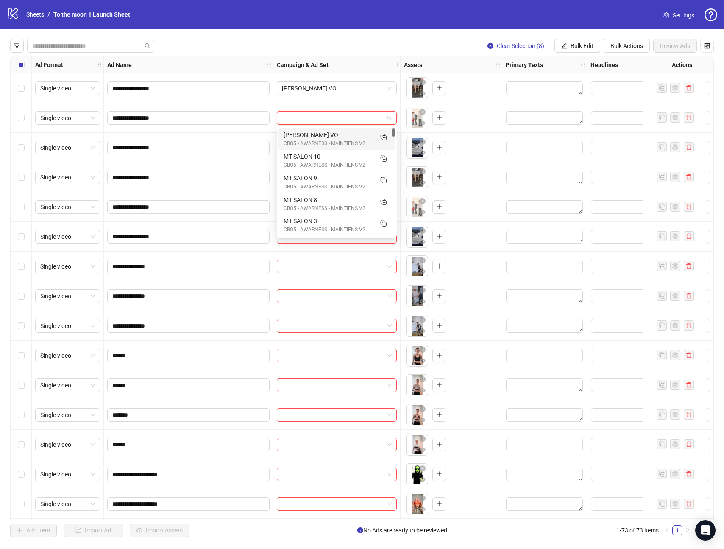
click at [321, 138] on div "[PERSON_NAME] VO" at bounding box center [328, 134] width 89 height 9
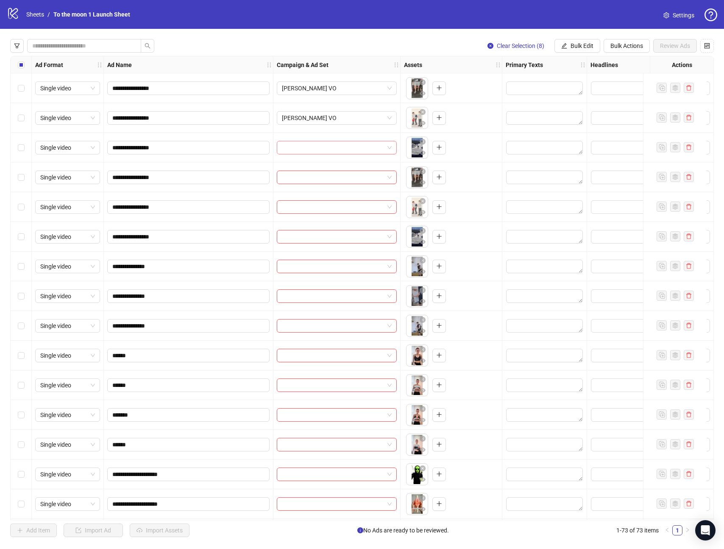
click at [318, 148] on input "search" at bounding box center [333, 147] width 102 height 13
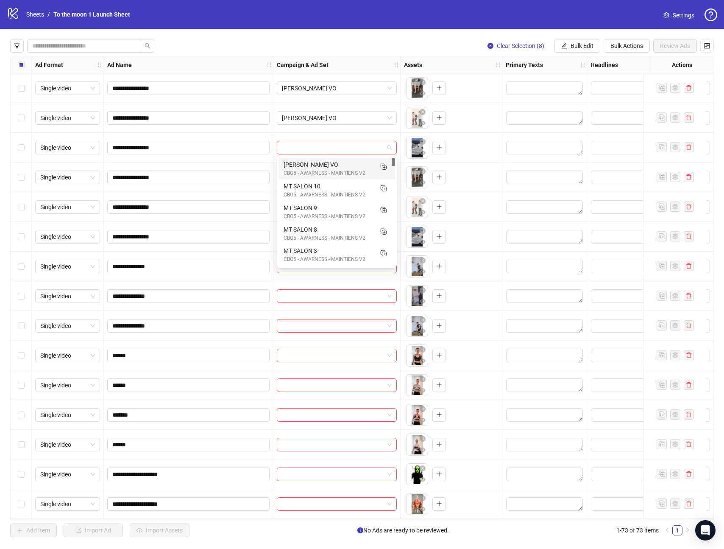
click at [312, 175] on div "CBO5 - AWARNESS - MAINTIENS V2" at bounding box center [328, 173] width 89 height 8
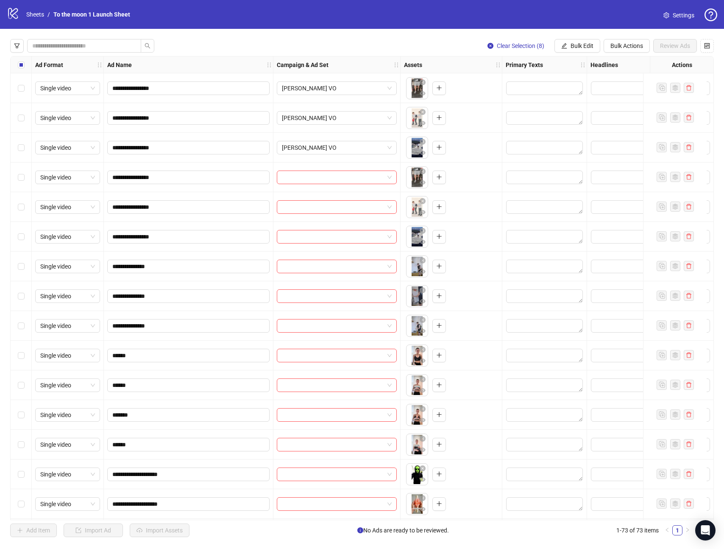
click at [312, 175] on input "search" at bounding box center [333, 177] width 102 height 13
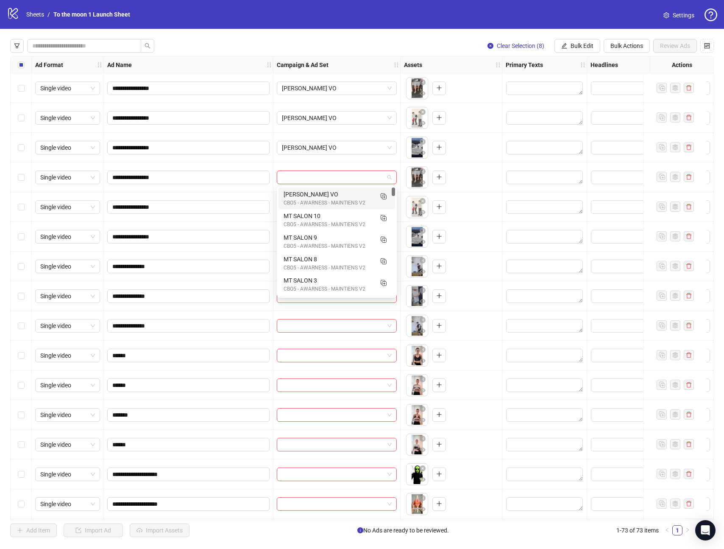
click at [307, 195] on div "[PERSON_NAME] VO" at bounding box center [328, 194] width 89 height 9
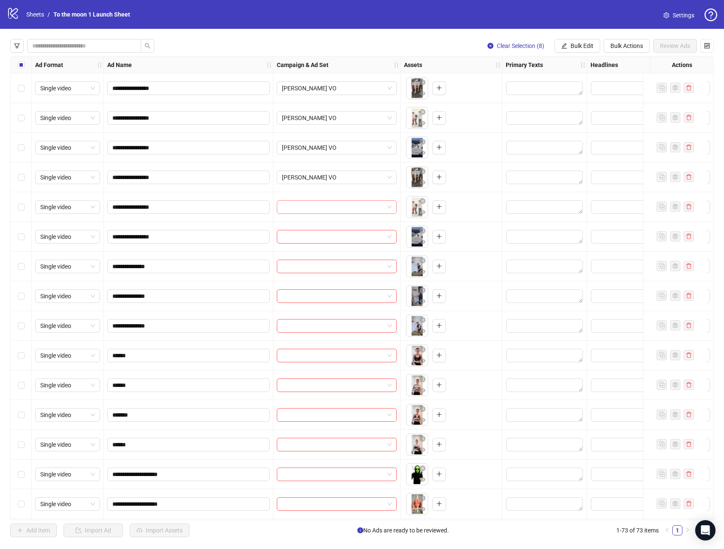
click at [307, 213] on div at bounding box center [337, 207] width 120 height 14
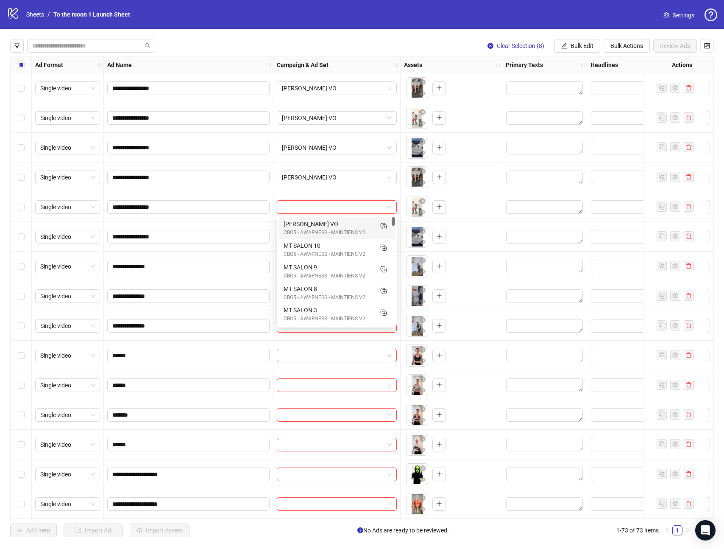
click at [307, 224] on div "[PERSON_NAME] VO" at bounding box center [328, 223] width 89 height 9
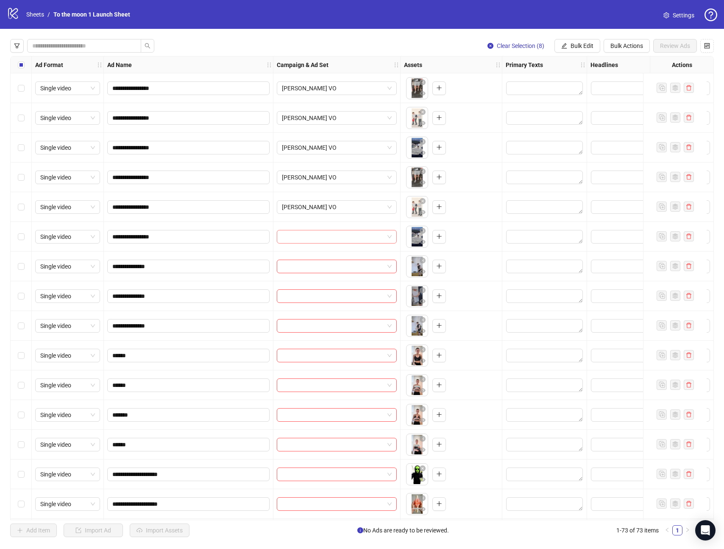
click at [305, 235] on input "search" at bounding box center [333, 236] width 102 height 13
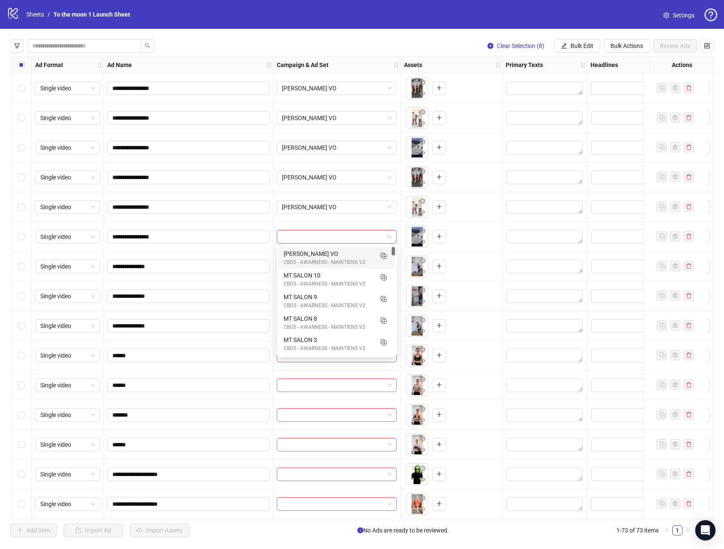
click at [304, 256] on div "[PERSON_NAME] VO" at bounding box center [328, 253] width 89 height 9
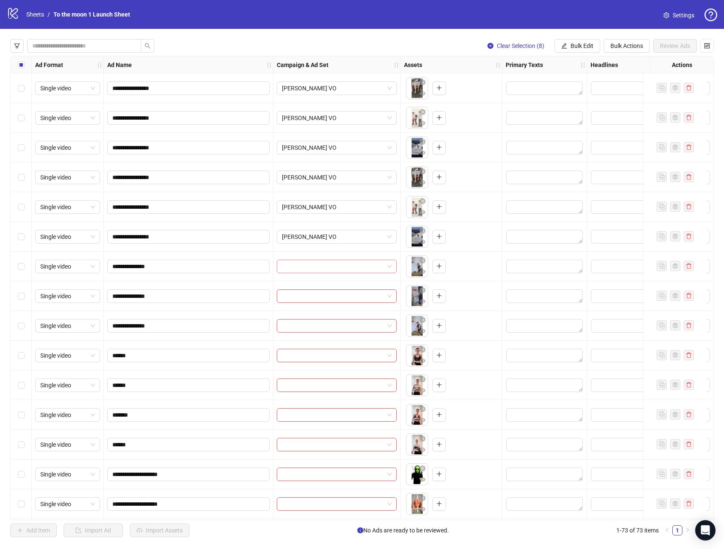
click at [307, 264] on input "search" at bounding box center [333, 266] width 102 height 13
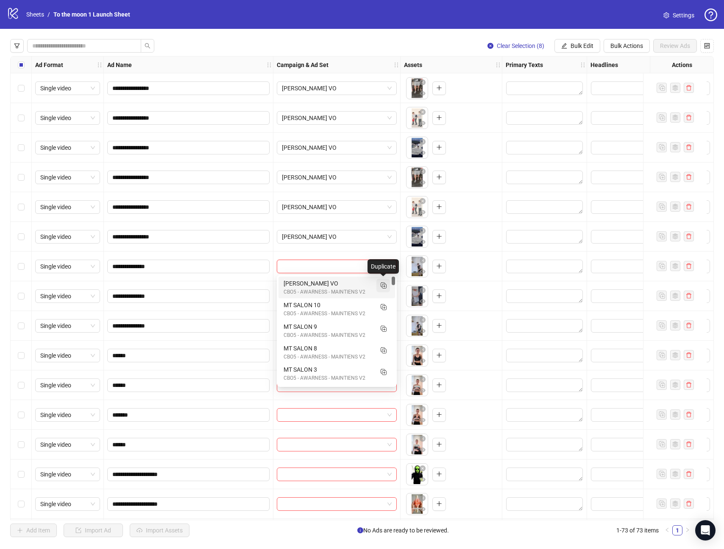
click at [384, 284] on icon "Duplicate" at bounding box center [383, 285] width 8 height 8
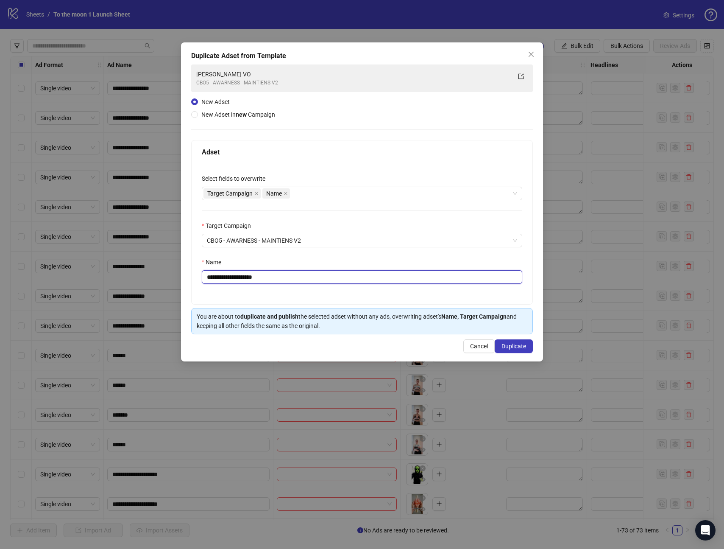
click at [259, 277] on input "**********" at bounding box center [362, 277] width 321 height 14
type input "**********"
click at [523, 347] on span "Duplicate" at bounding box center [514, 346] width 25 height 7
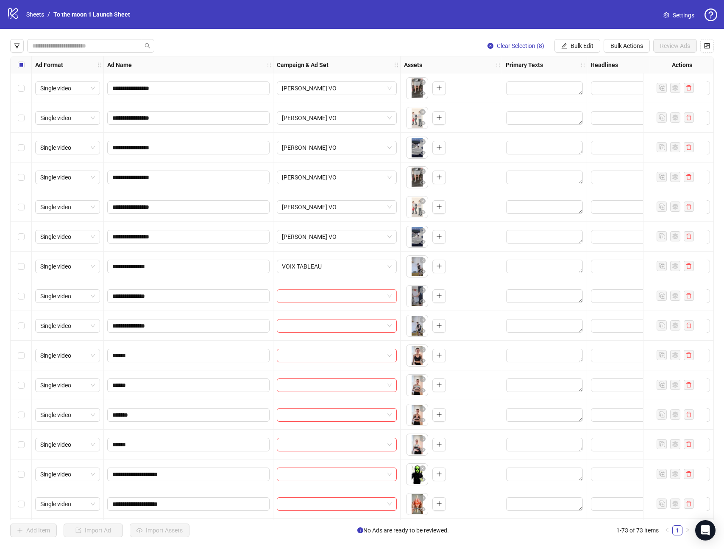
click at [341, 293] on input "search" at bounding box center [333, 296] width 102 height 13
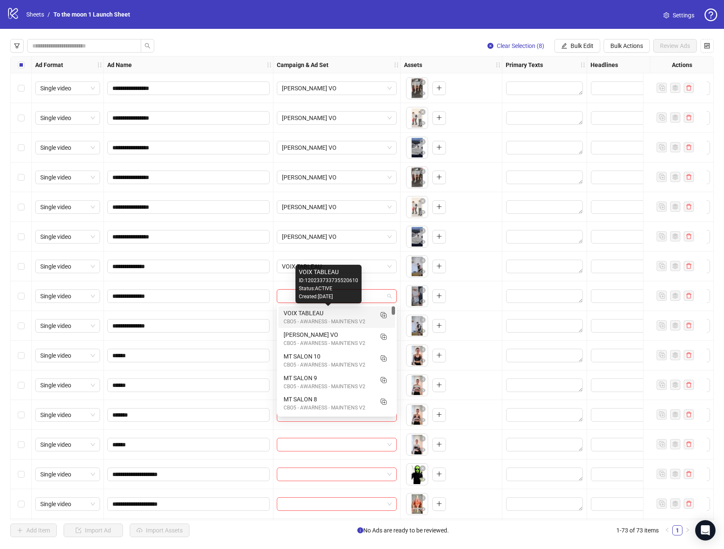
click at [321, 314] on div "VOIX TABLEAU" at bounding box center [328, 312] width 89 height 9
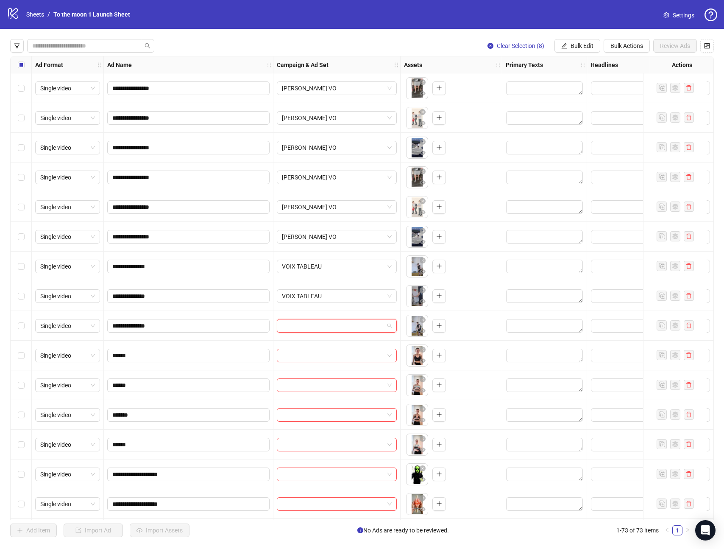
click at [312, 327] on input "search" at bounding box center [333, 325] width 102 height 13
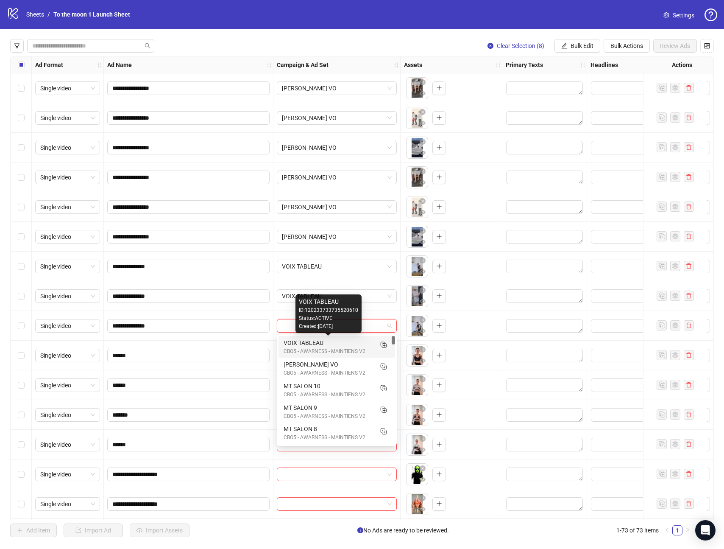
click at [309, 345] on div "VOIX TABLEAU" at bounding box center [328, 342] width 89 height 9
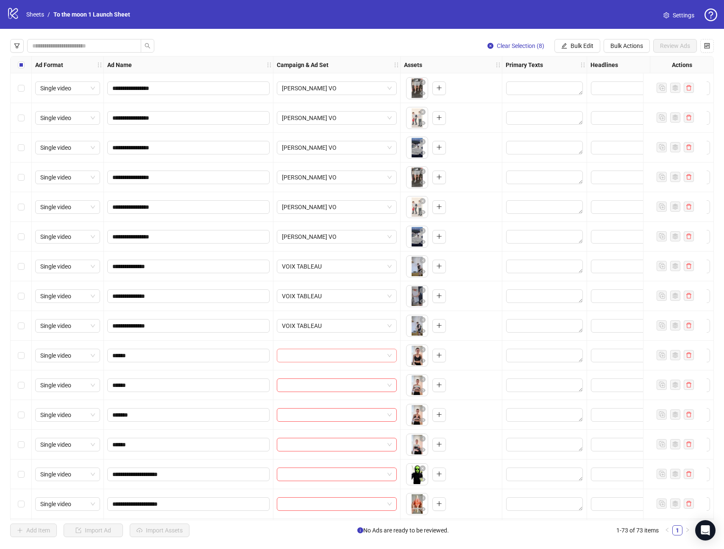
click at [309, 357] on input "search" at bounding box center [333, 355] width 102 height 13
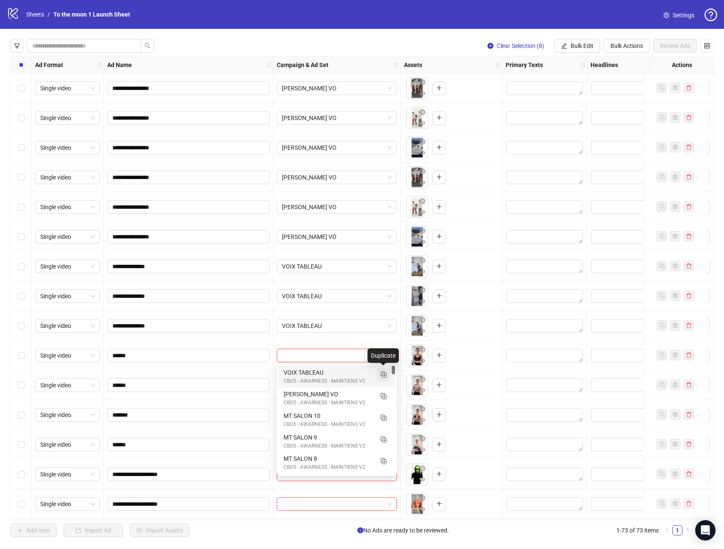
click at [385, 373] on rect "Duplicate" at bounding box center [383, 373] width 4 height 4
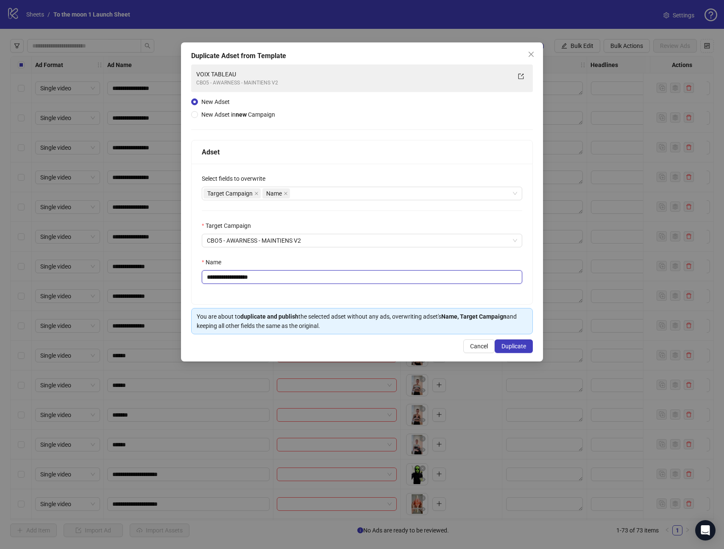
click at [240, 279] on input "**********" at bounding box center [362, 277] width 321 height 14
type input "***"
click at [515, 343] on span "Duplicate" at bounding box center [514, 346] width 25 height 7
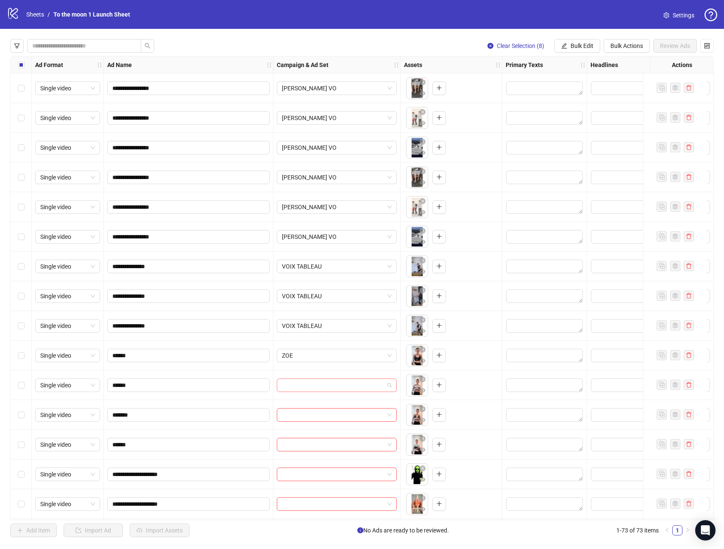
click at [314, 382] on input "search" at bounding box center [333, 385] width 102 height 13
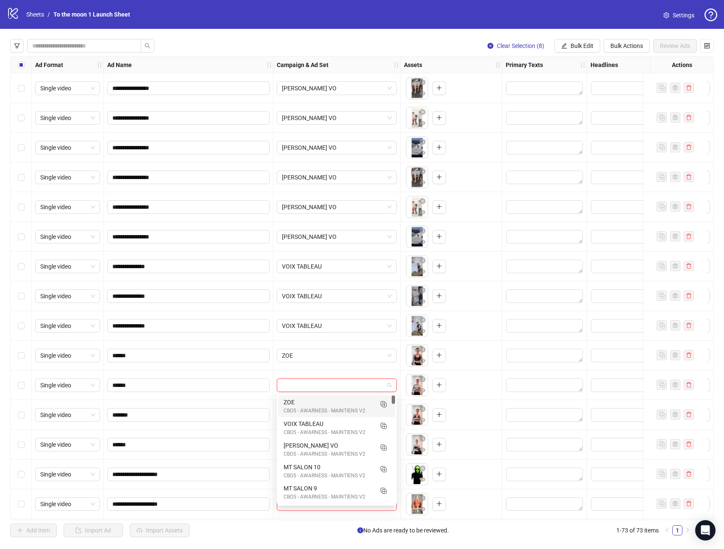
click at [309, 409] on div "CBO5 - AWARNESS - MAINTIENS V2" at bounding box center [328, 411] width 89 height 8
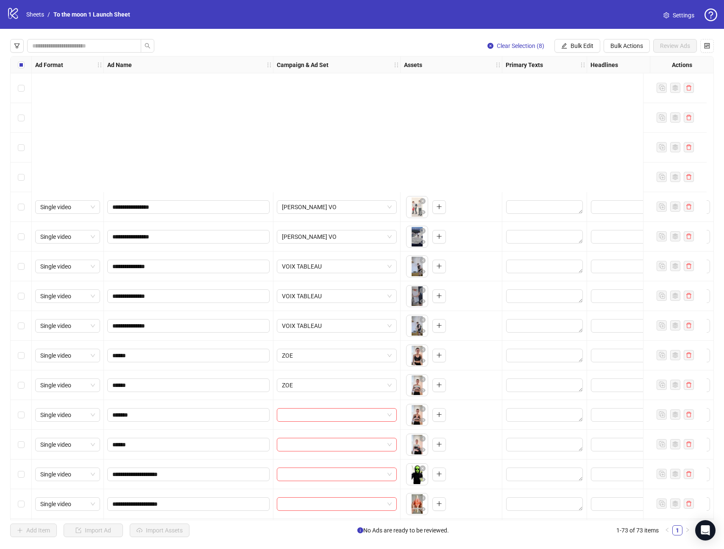
scroll to position [171, 0]
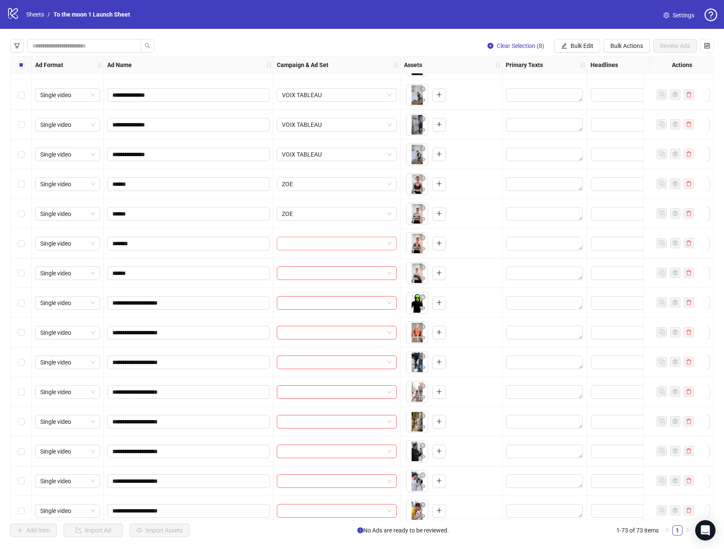
click at [329, 243] on input "search" at bounding box center [333, 243] width 102 height 13
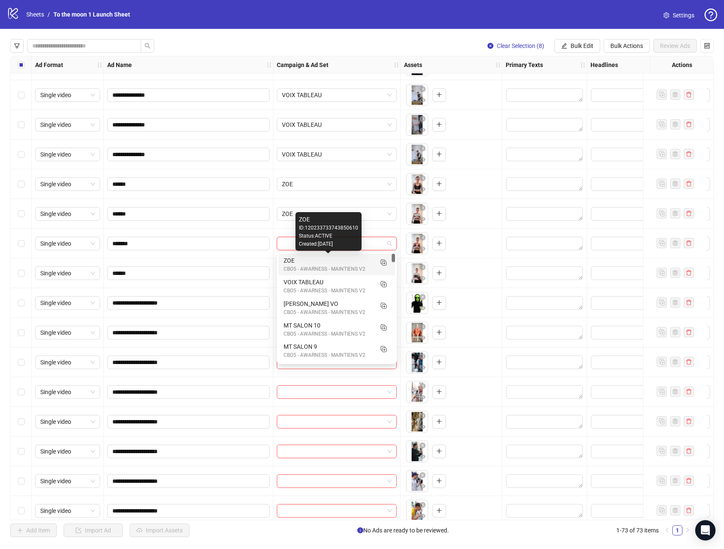
click at [315, 260] on div "ZOE" at bounding box center [328, 260] width 89 height 9
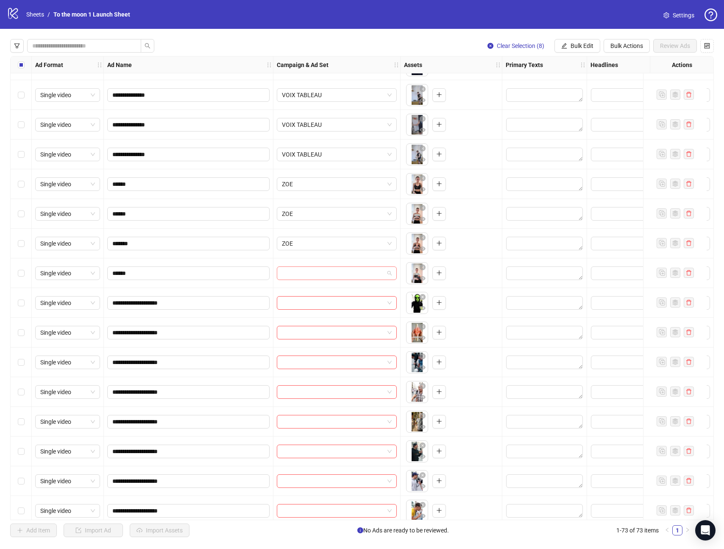
click at [313, 270] on input "search" at bounding box center [333, 273] width 102 height 13
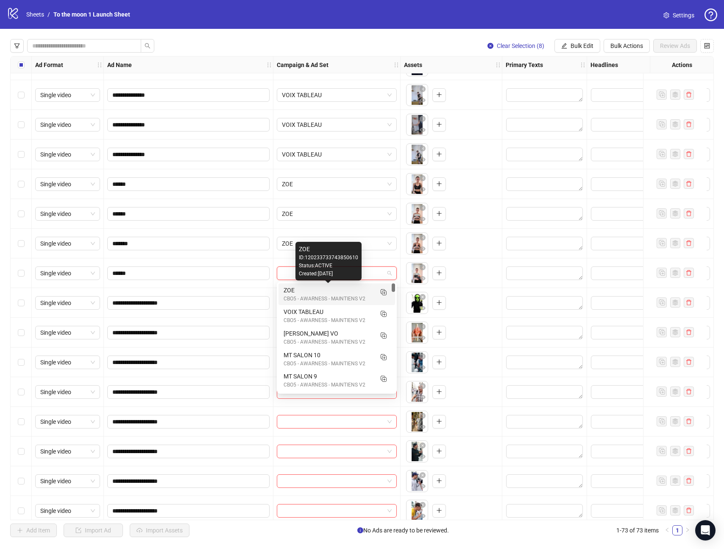
click at [312, 290] on div "ZOE" at bounding box center [328, 289] width 89 height 9
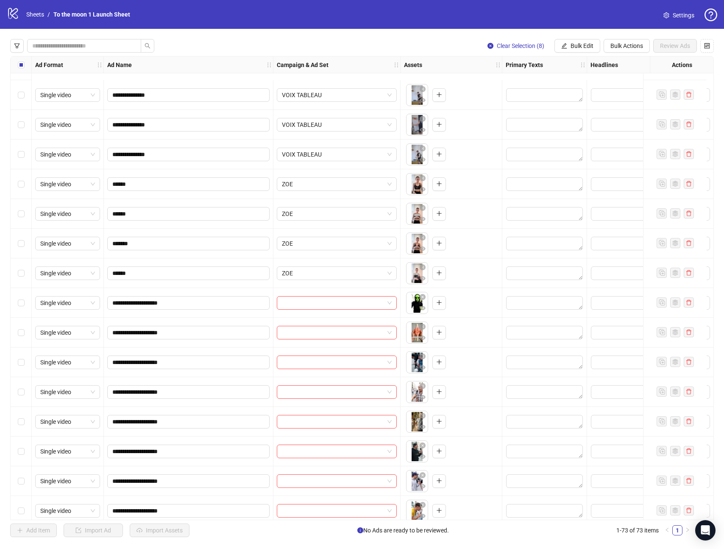
scroll to position [240, 0]
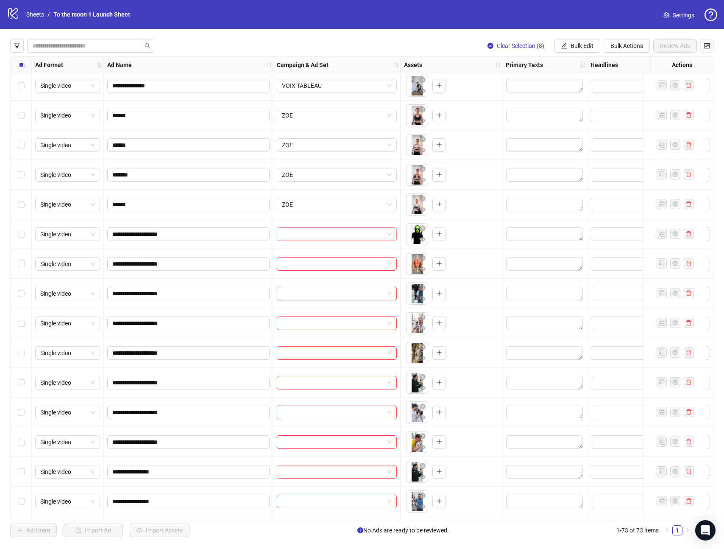
click at [375, 232] on input "search" at bounding box center [333, 234] width 102 height 13
drag, startPoint x: 119, startPoint y: 233, endPoint x: 195, endPoint y: 233, distance: 76.8
click at [195, 233] on input "**********" at bounding box center [187, 233] width 151 height 9
click at [317, 233] on input "search" at bounding box center [333, 234] width 102 height 13
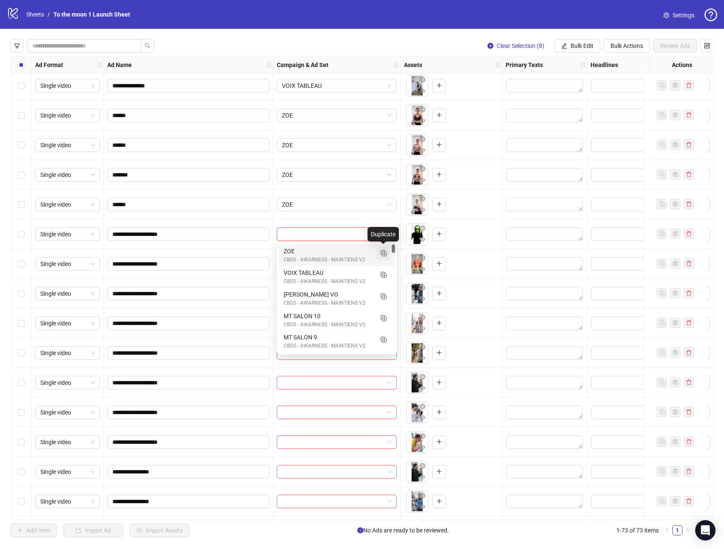
click at [385, 252] on rect "Duplicate" at bounding box center [383, 252] width 4 height 4
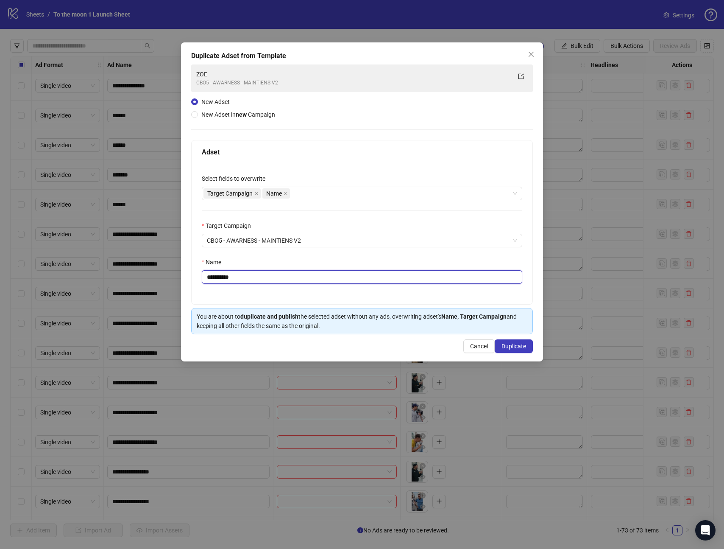
click at [247, 278] on input "**********" at bounding box center [362, 277] width 321 height 14
paste input "*********"
type input "**********"
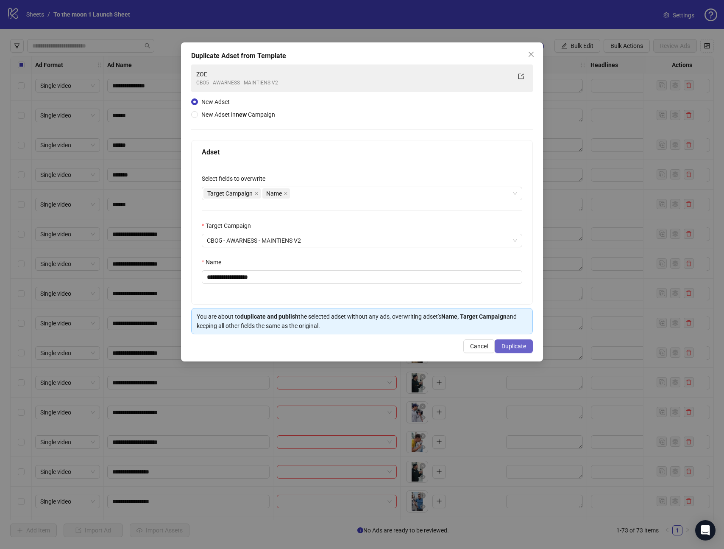
click at [521, 348] on span "Duplicate" at bounding box center [514, 346] width 25 height 7
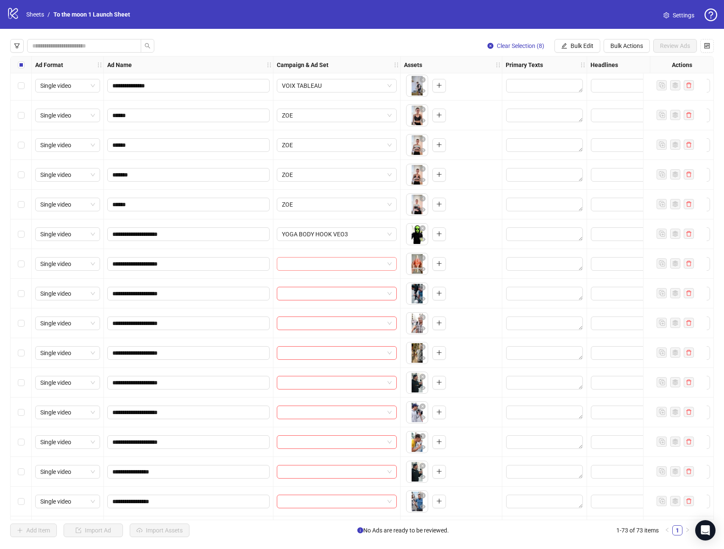
click at [351, 268] on input "search" at bounding box center [333, 263] width 102 height 13
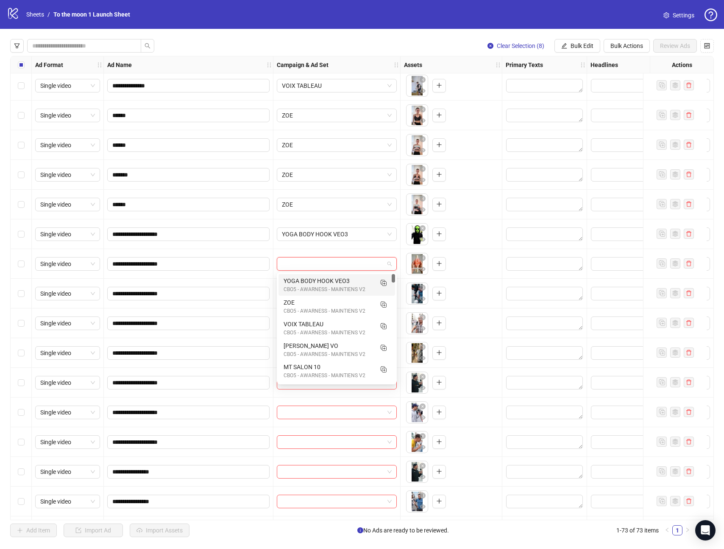
click at [322, 282] on div "YOGA BODY HOOK VEO3" at bounding box center [328, 280] width 89 height 9
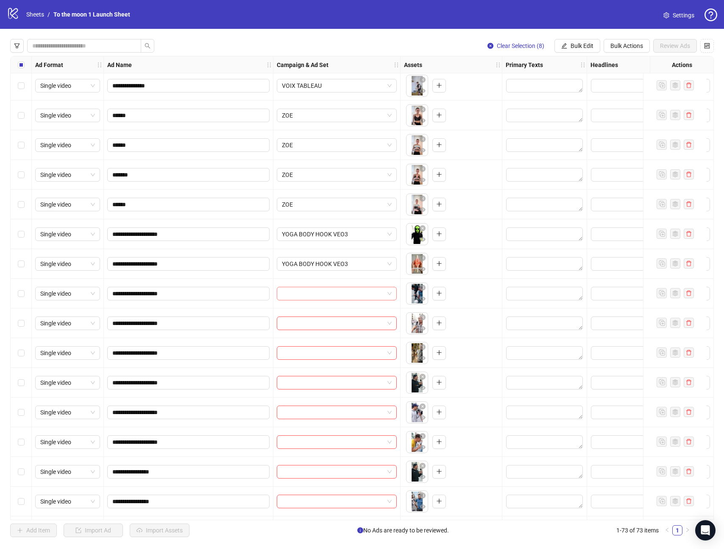
click at [320, 290] on input "search" at bounding box center [333, 293] width 102 height 13
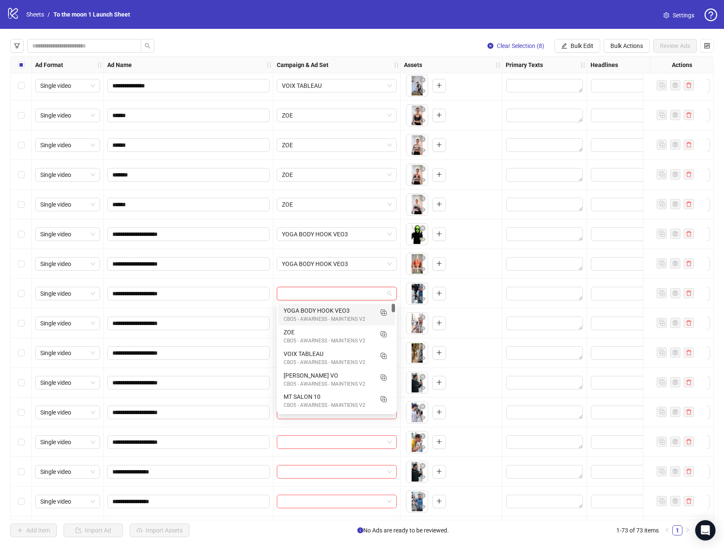
click at [315, 310] on div "YOGA BODY HOOK VEO3" at bounding box center [328, 310] width 89 height 9
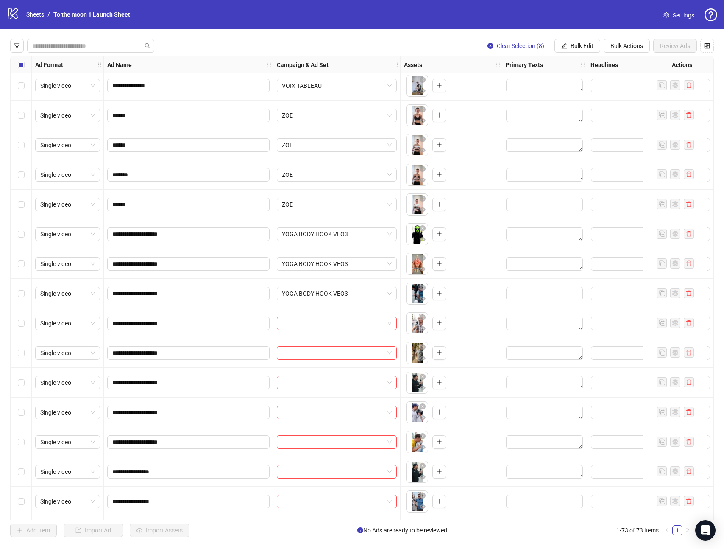
click at [313, 330] on div at bounding box center [337, 323] width 127 height 30
click at [314, 324] on input "search" at bounding box center [333, 323] width 102 height 13
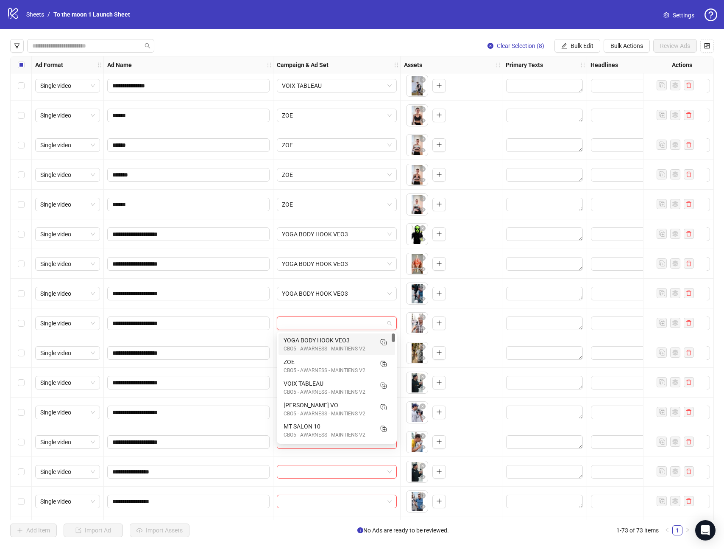
click at [314, 342] on div "YOGA BODY HOOK VEO3" at bounding box center [328, 339] width 89 height 9
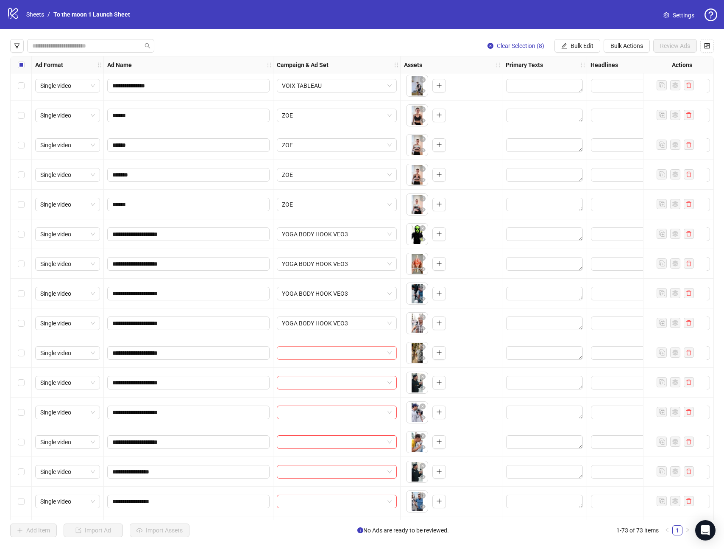
click at [314, 349] on input "search" at bounding box center [333, 352] width 102 height 13
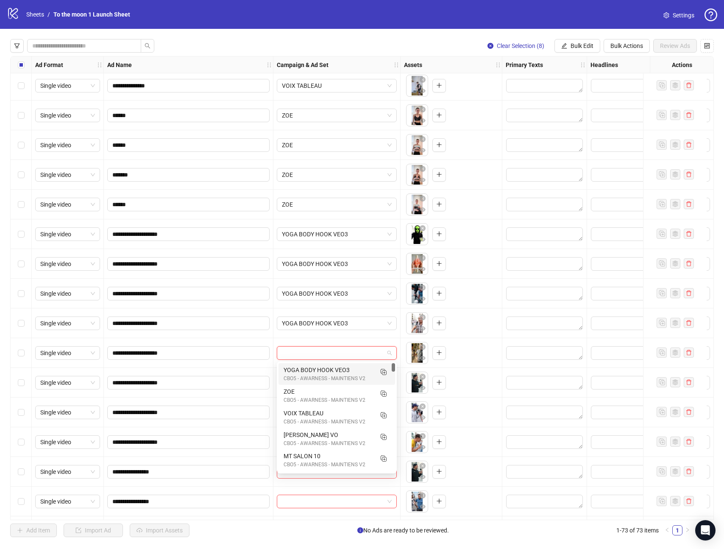
click at [313, 365] on div "YOGA BODY HOOK VEO3" at bounding box center [328, 369] width 89 height 9
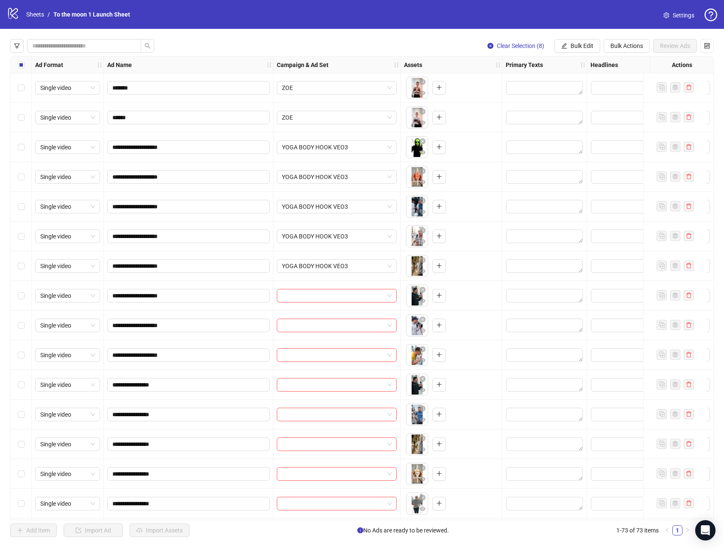
scroll to position [373, 0]
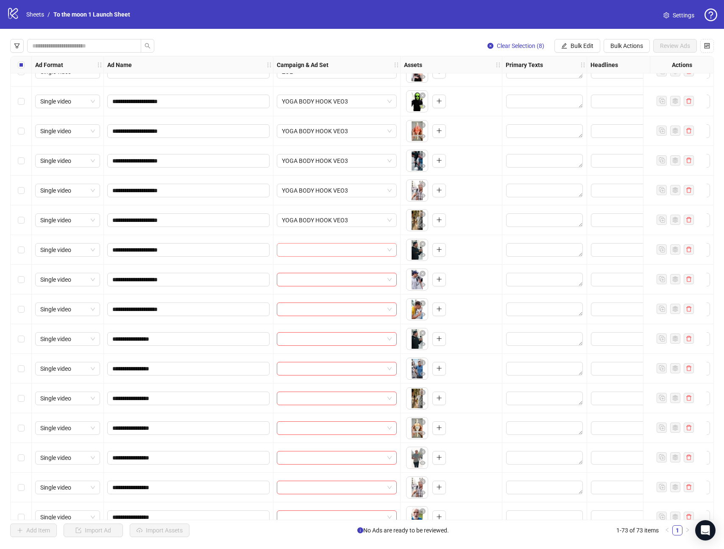
click at [331, 251] on input "search" at bounding box center [333, 249] width 102 height 13
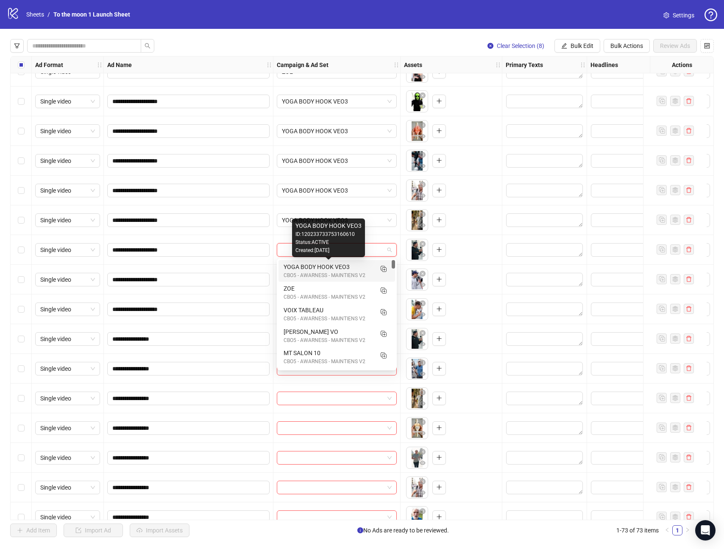
click at [324, 267] on div "YOGA BODY HOOK VEO3" at bounding box center [328, 266] width 89 height 9
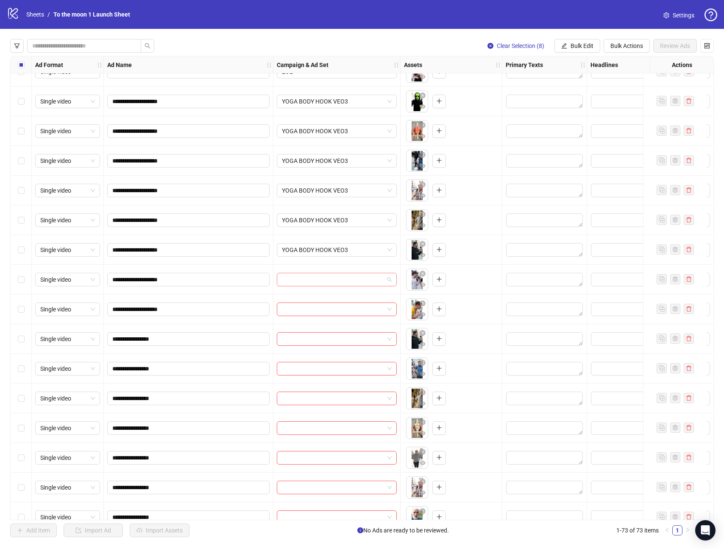
click at [324, 275] on input "search" at bounding box center [333, 279] width 102 height 13
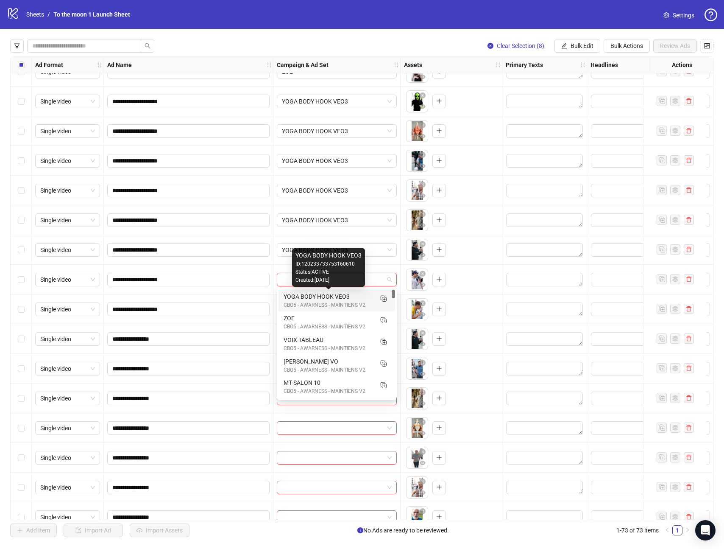
click at [323, 296] on div "YOGA BODY HOOK VEO3" at bounding box center [328, 296] width 89 height 9
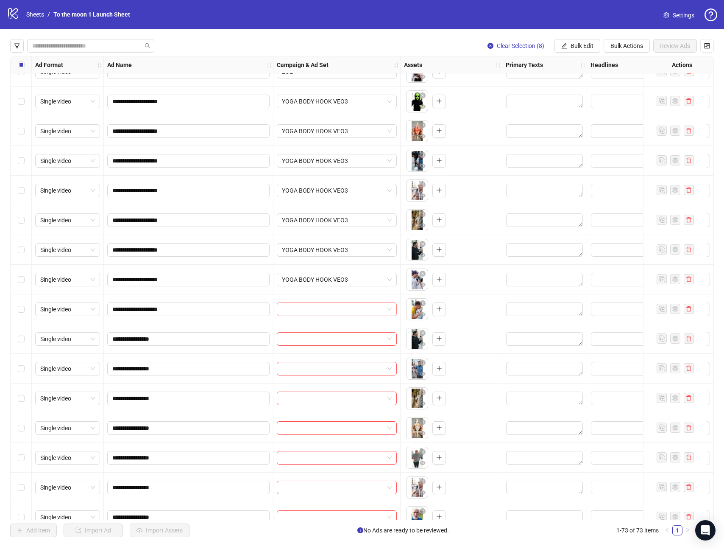
click at [320, 308] on input "search" at bounding box center [333, 309] width 102 height 13
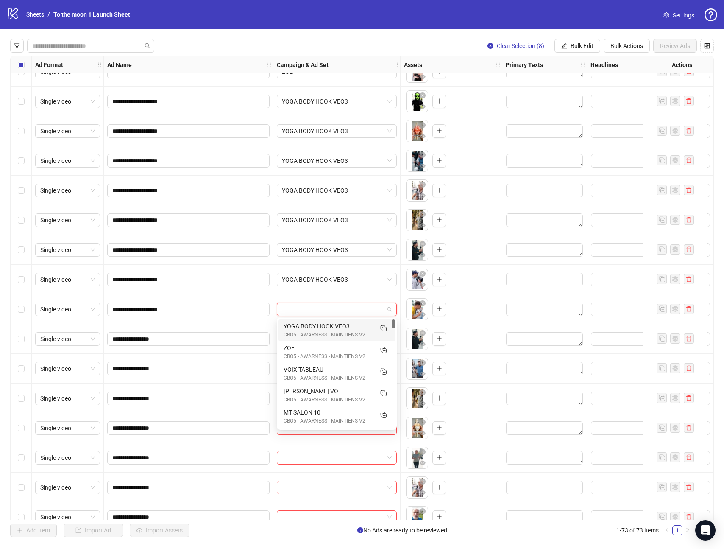
click at [318, 327] on div "YOGA BODY HOOK VEO3" at bounding box center [328, 325] width 89 height 9
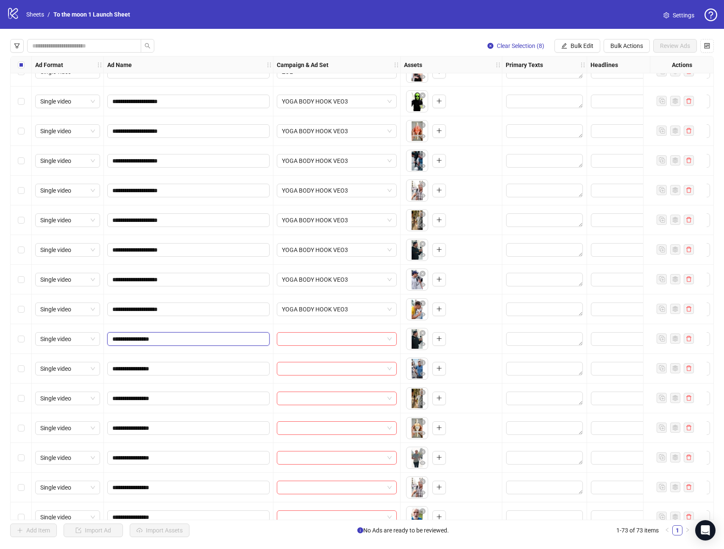
drag, startPoint x: 119, startPoint y: 338, endPoint x: 195, endPoint y: 338, distance: 76.8
click at [195, 338] on input "**********" at bounding box center [187, 338] width 151 height 9
paste input "****"
type input "**********"
click at [338, 335] on input "search" at bounding box center [333, 338] width 102 height 13
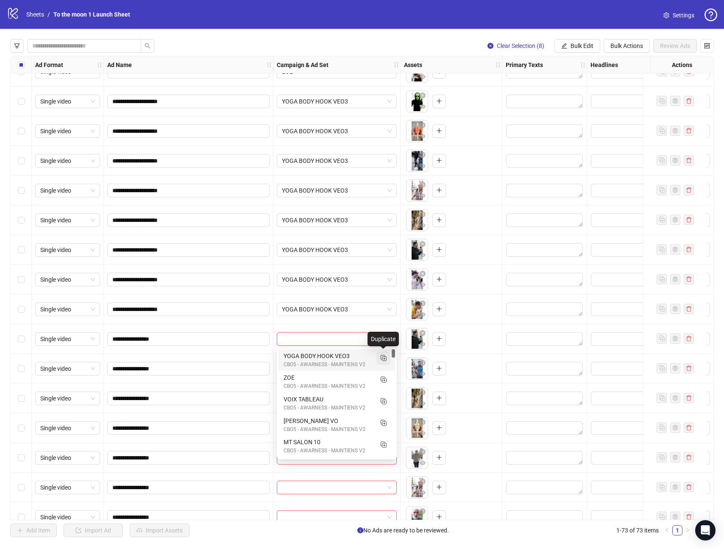
click at [382, 356] on icon "Duplicate" at bounding box center [383, 357] width 8 height 8
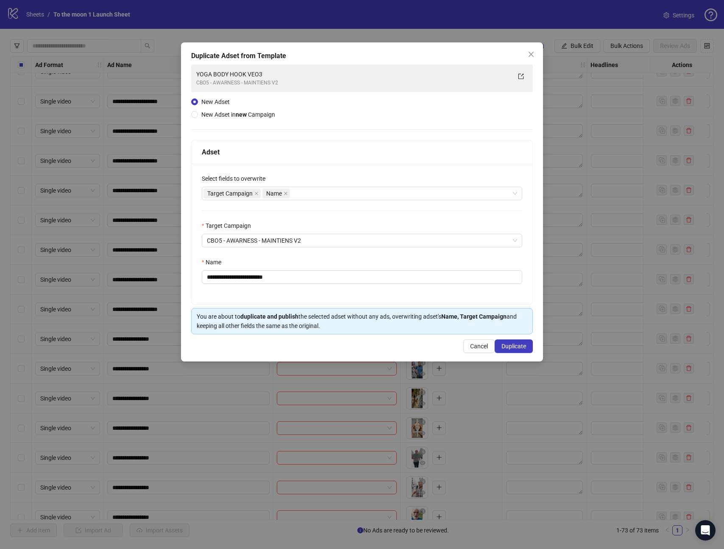
click at [250, 269] on div "Name" at bounding box center [362, 263] width 321 height 13
click at [250, 273] on input "**********" at bounding box center [362, 277] width 321 height 14
paste input "text"
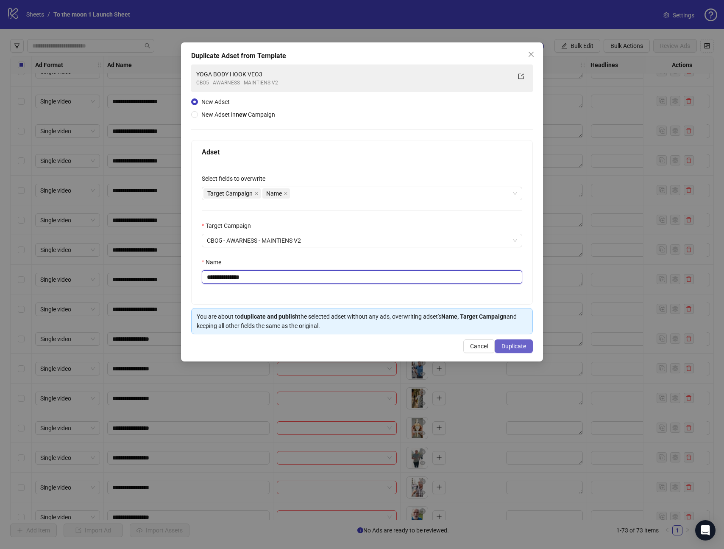
type input "**********"
click at [511, 345] on span "Duplicate" at bounding box center [514, 346] width 25 height 7
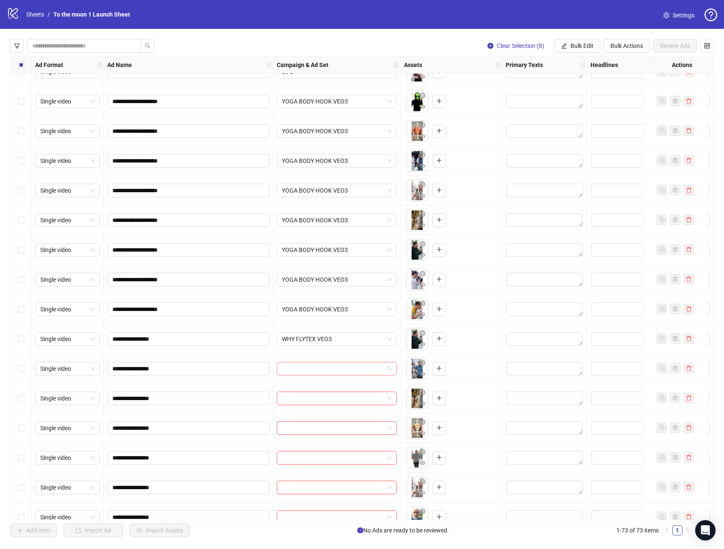
click at [346, 368] on input "search" at bounding box center [333, 368] width 102 height 13
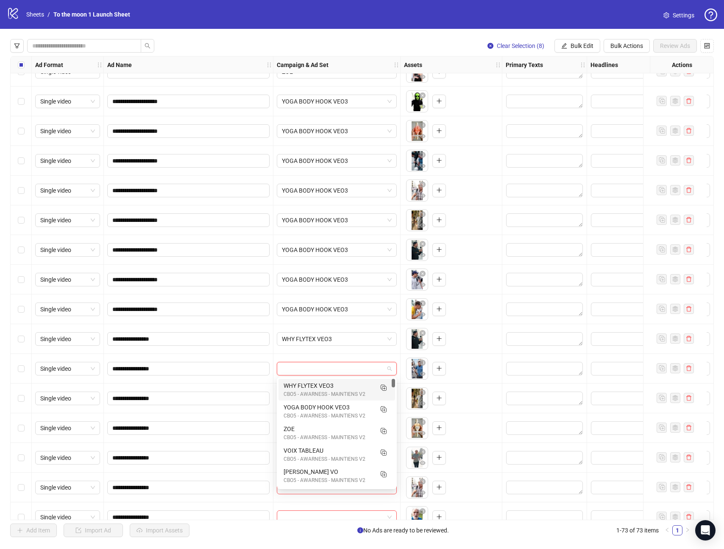
click at [335, 391] on div "CBO5 - AWARNESS - MAINTIENS V2" at bounding box center [328, 394] width 89 height 8
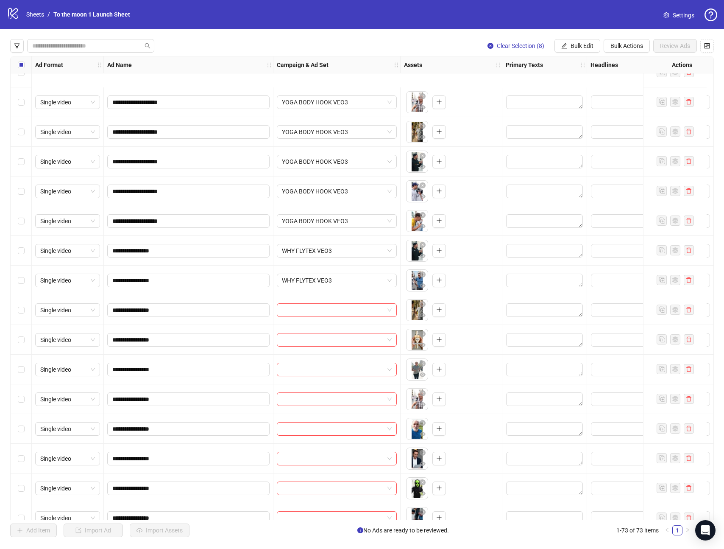
scroll to position [561, 0]
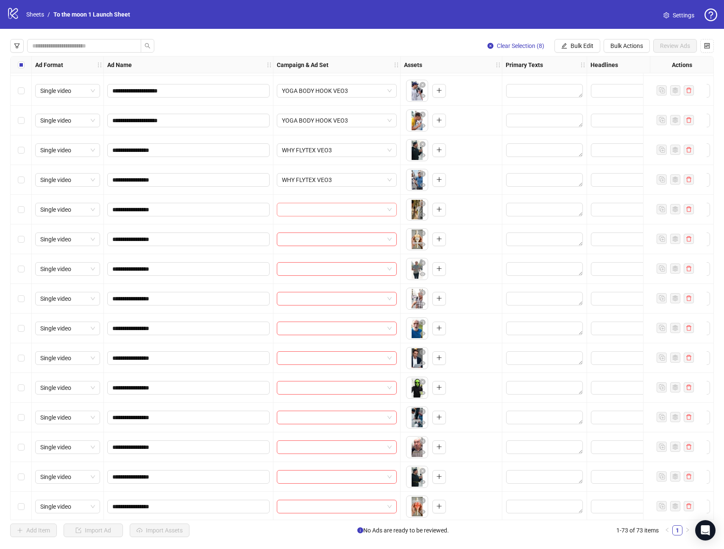
click at [335, 205] on input "search" at bounding box center [333, 209] width 102 height 13
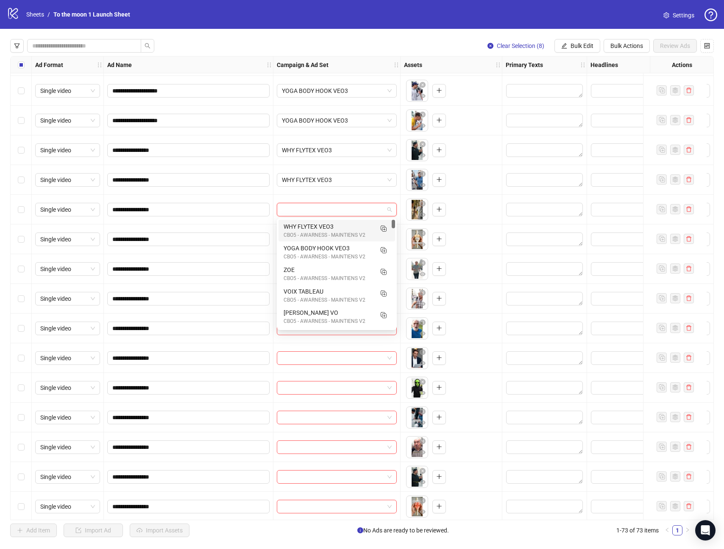
click at [331, 226] on div "WHY FLYTEX VEO3" at bounding box center [328, 226] width 89 height 9
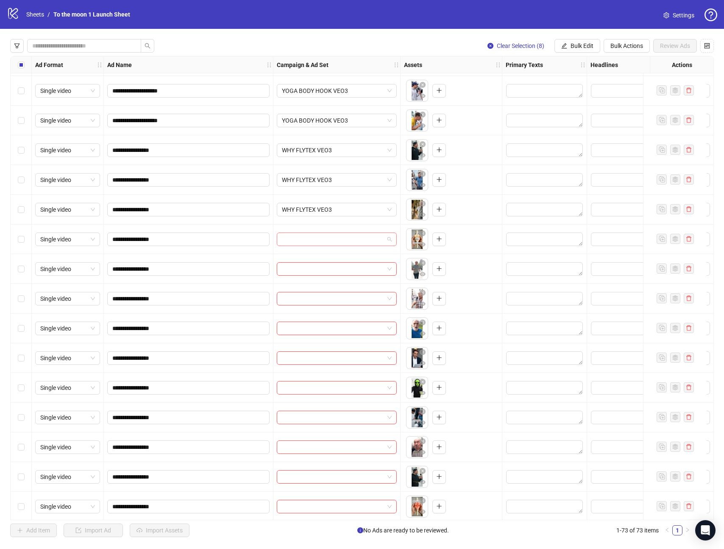
click at [328, 242] on input "search" at bounding box center [333, 239] width 102 height 13
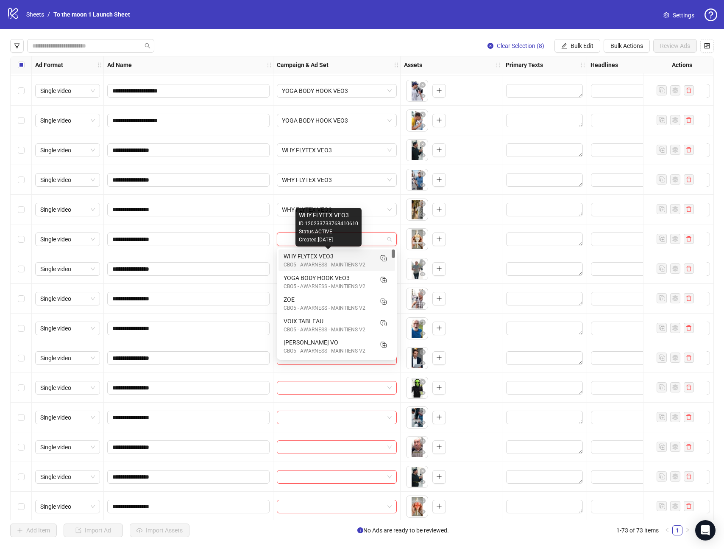
click at [328, 255] on div "WHY FLYTEX VEO3" at bounding box center [328, 255] width 89 height 9
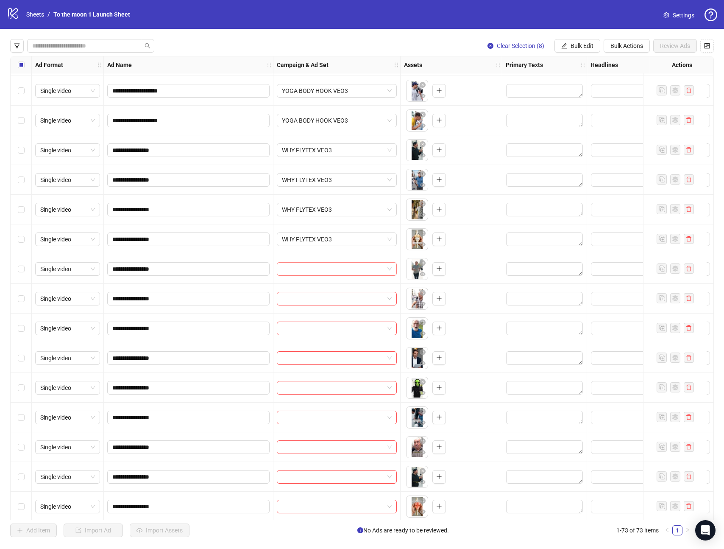
click at [325, 267] on input "search" at bounding box center [333, 268] width 102 height 13
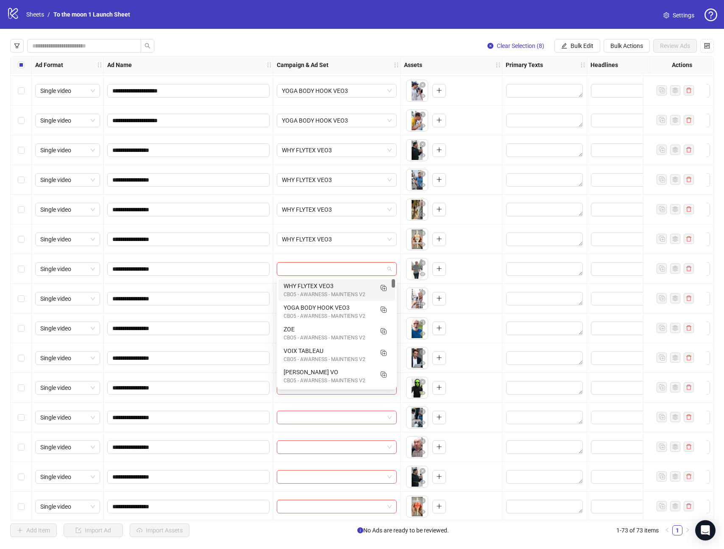
click at [324, 286] on div "WHY FLYTEX VEO3" at bounding box center [328, 285] width 89 height 9
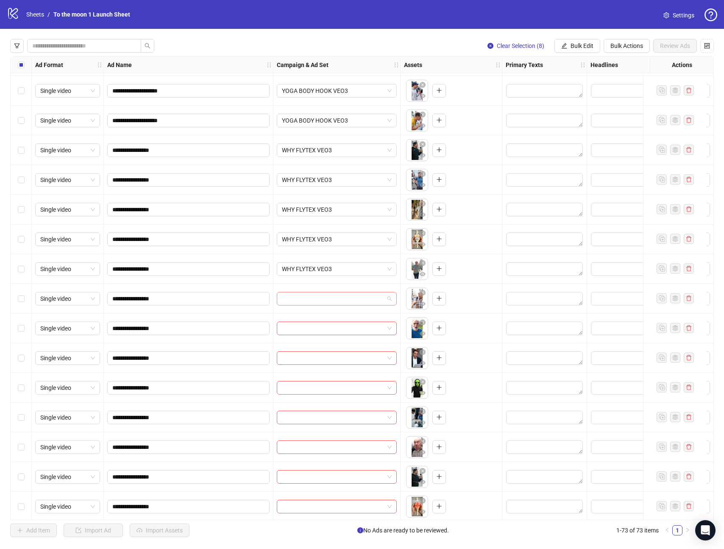
click at [324, 296] on input "search" at bounding box center [333, 298] width 102 height 13
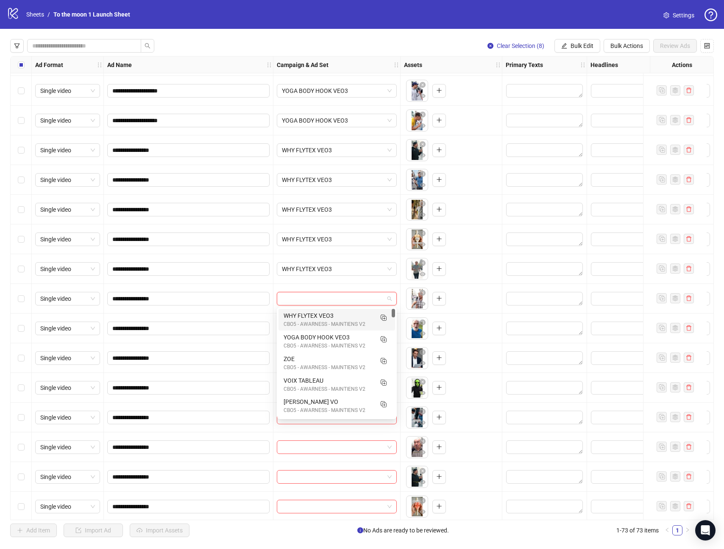
click at [324, 314] on div "WHY FLYTEX VEO3" at bounding box center [328, 315] width 89 height 9
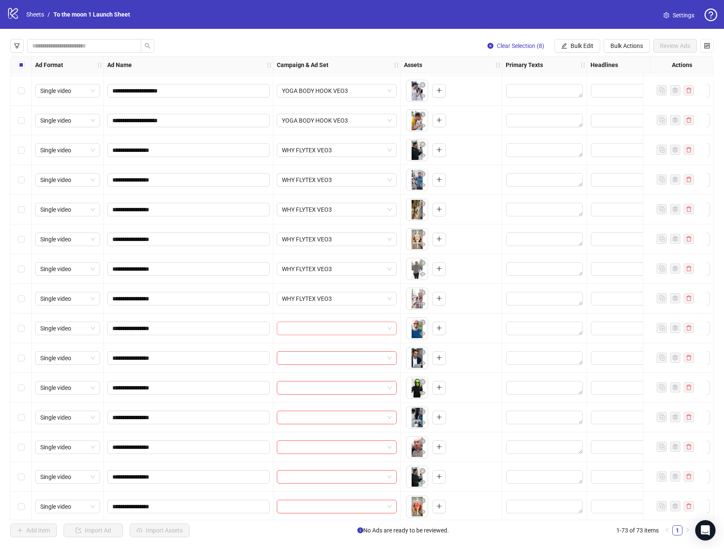
click at [322, 331] on input "search" at bounding box center [333, 328] width 102 height 13
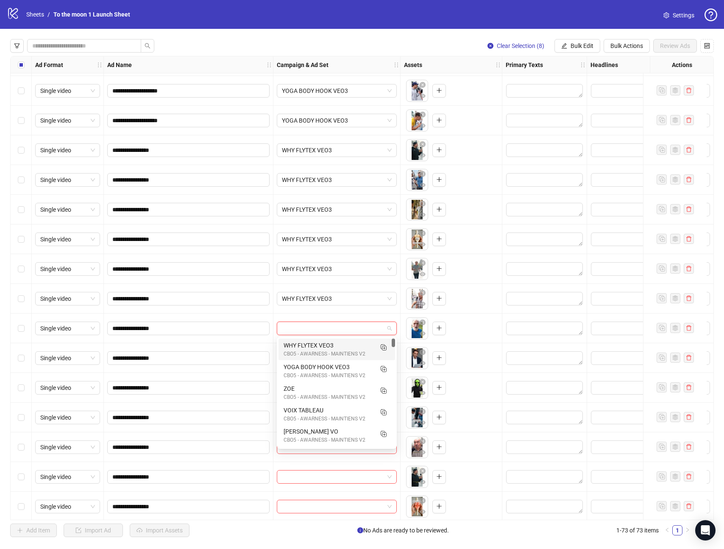
click at [322, 346] on div "WHY FLYTEX VEO3" at bounding box center [328, 345] width 89 height 9
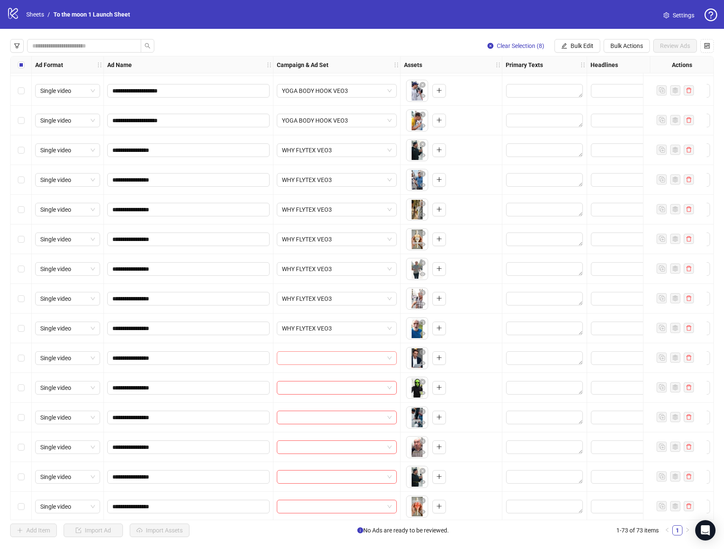
click at [319, 355] on input "search" at bounding box center [333, 358] width 102 height 13
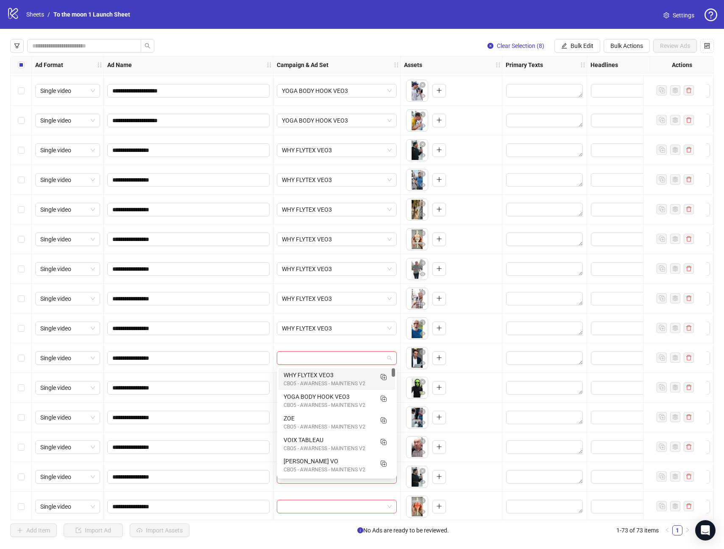
click at [320, 372] on div "WHY FLYTEX VEO3" at bounding box center [328, 374] width 89 height 9
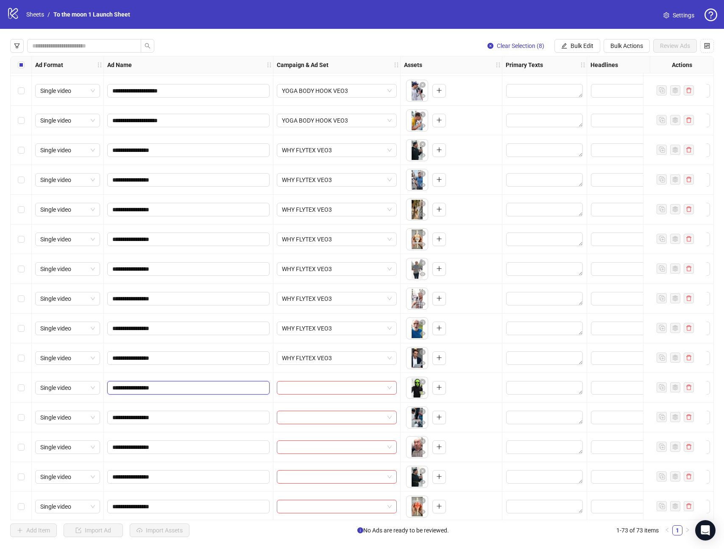
drag, startPoint x: 118, startPoint y: 387, endPoint x: 198, endPoint y: 387, distance: 79.3
click at [198, 387] on input "**********" at bounding box center [187, 387] width 151 height 9
click at [371, 386] on input "search" at bounding box center [333, 387] width 102 height 13
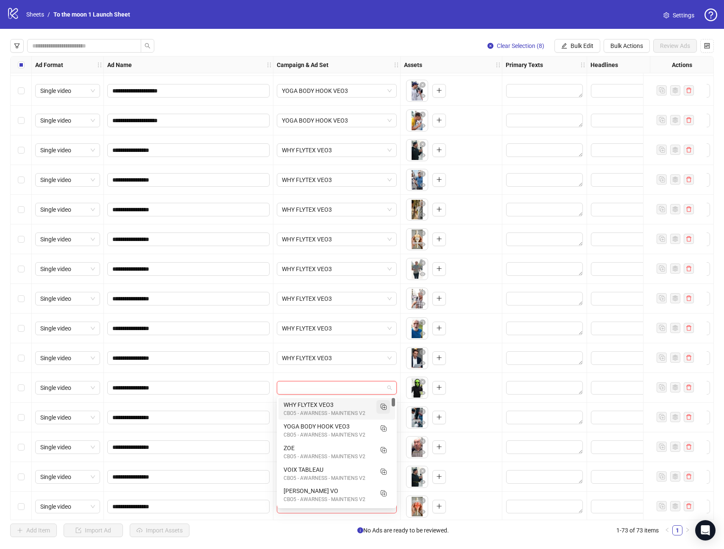
click at [382, 402] on icon "Duplicate" at bounding box center [383, 406] width 8 height 8
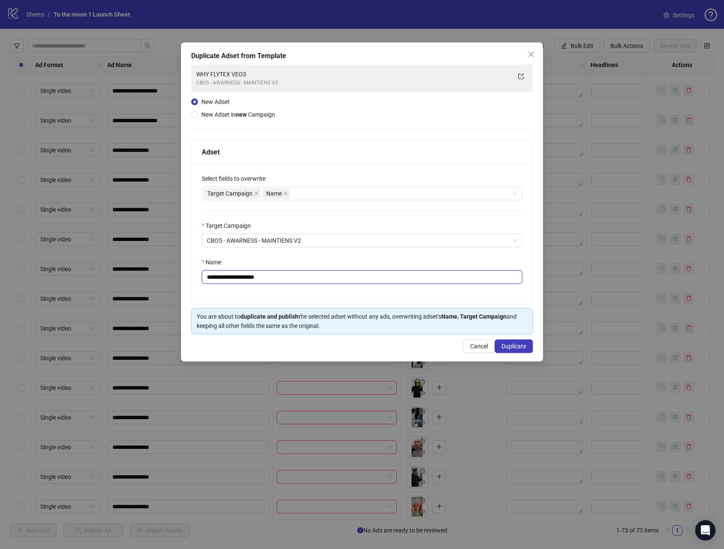
click at [275, 274] on input "**********" at bounding box center [362, 277] width 321 height 14
paste input "text"
type input "**********"
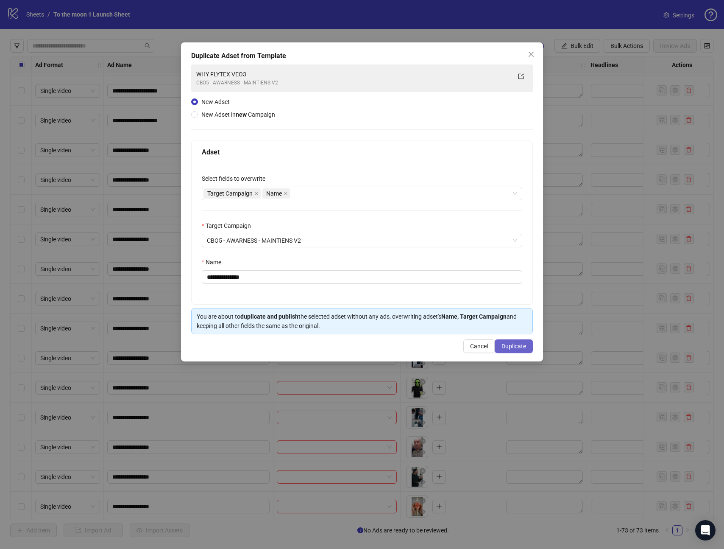
click at [521, 340] on button "Duplicate" at bounding box center [514, 346] width 38 height 14
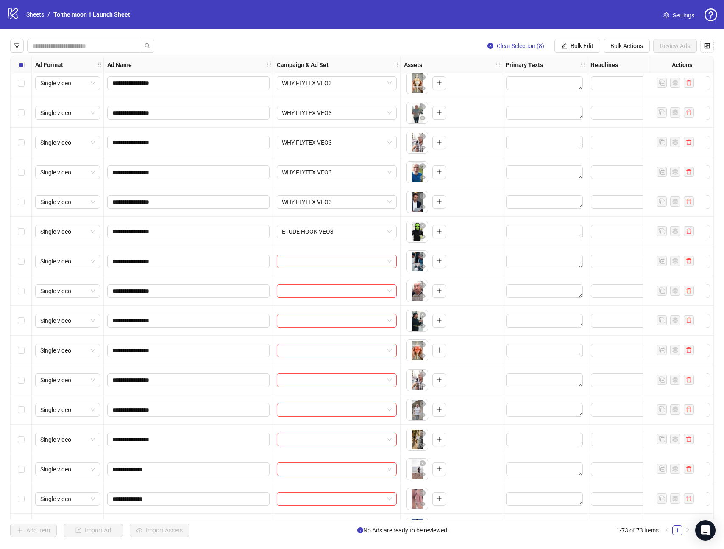
scroll to position [789, 0]
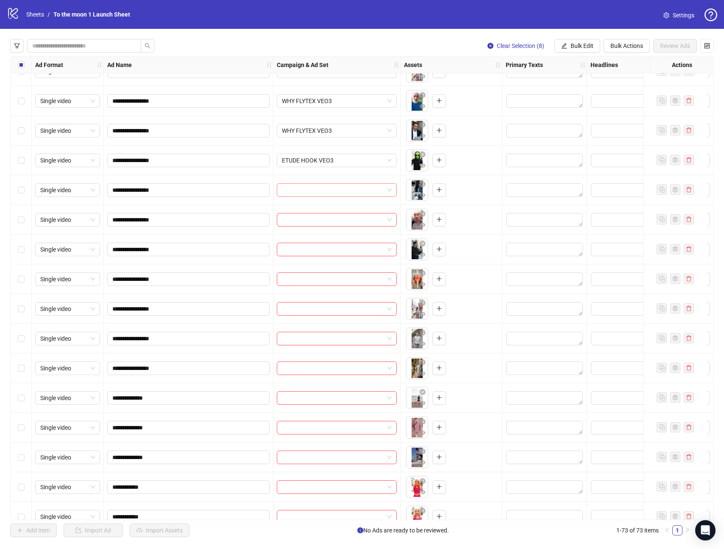
click at [339, 190] on input "search" at bounding box center [333, 190] width 102 height 13
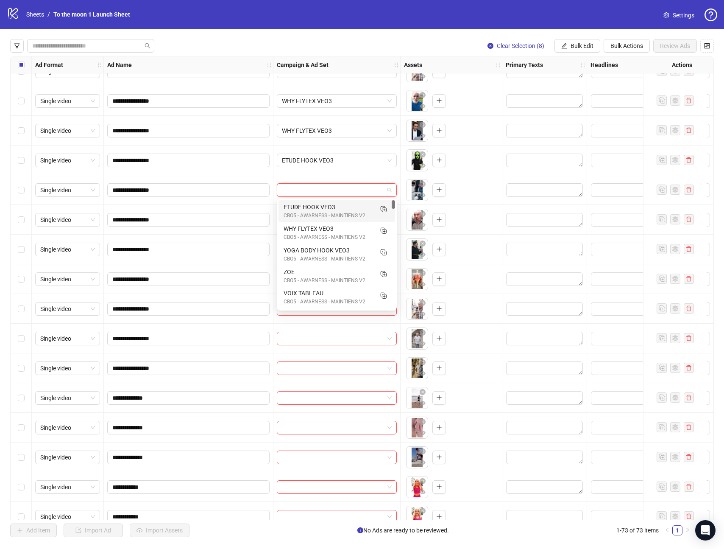
click at [317, 214] on div "CBO5 - AWARNESS - MAINTIENS V2" at bounding box center [328, 216] width 89 height 8
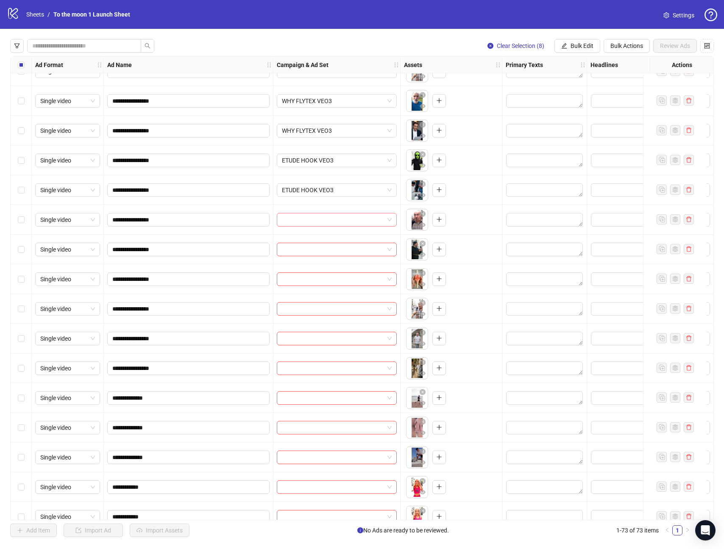
click at [314, 218] on input "search" at bounding box center [333, 219] width 102 height 13
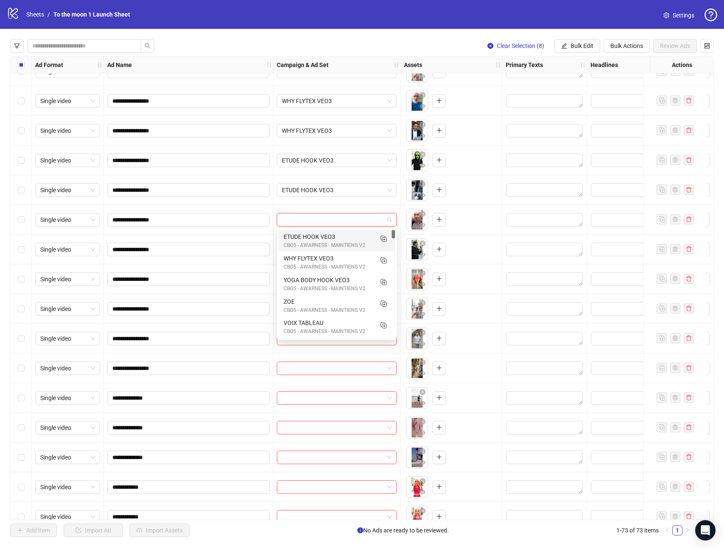
click at [314, 232] on div "ETUDE HOOK VEO3" at bounding box center [328, 236] width 89 height 9
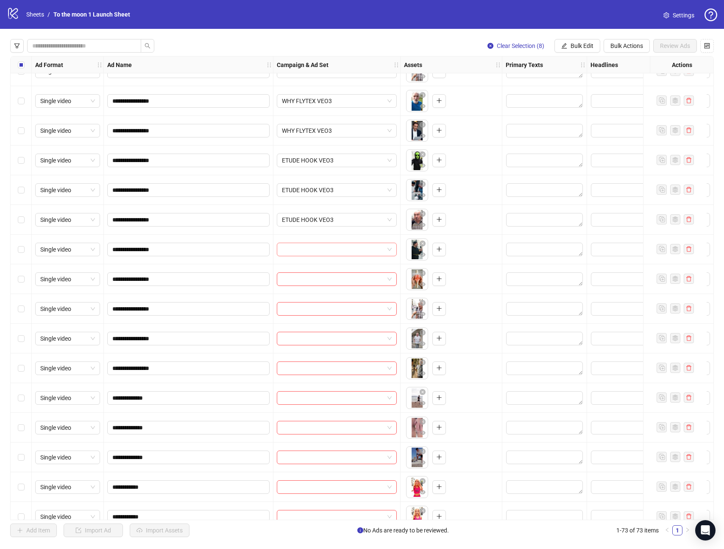
click at [314, 251] on input "search" at bounding box center [333, 249] width 102 height 13
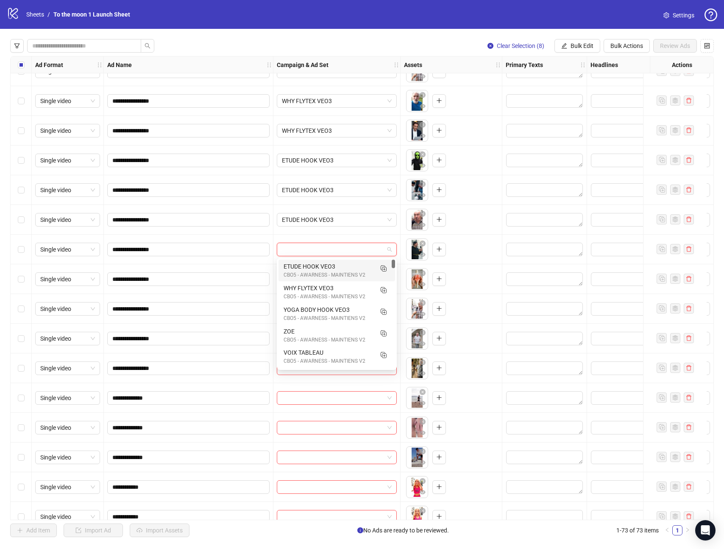
click at [314, 272] on div "CBO5 - AWARNESS - MAINTIENS V2" at bounding box center [328, 275] width 89 height 8
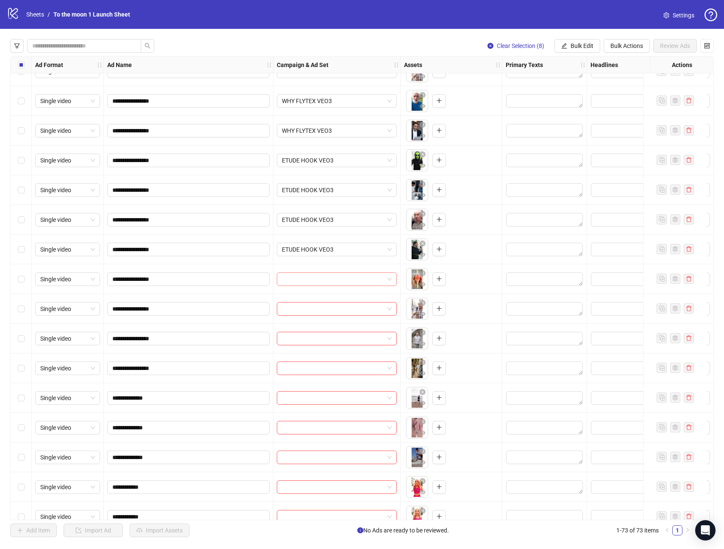
click at [314, 274] on input "search" at bounding box center [333, 279] width 102 height 13
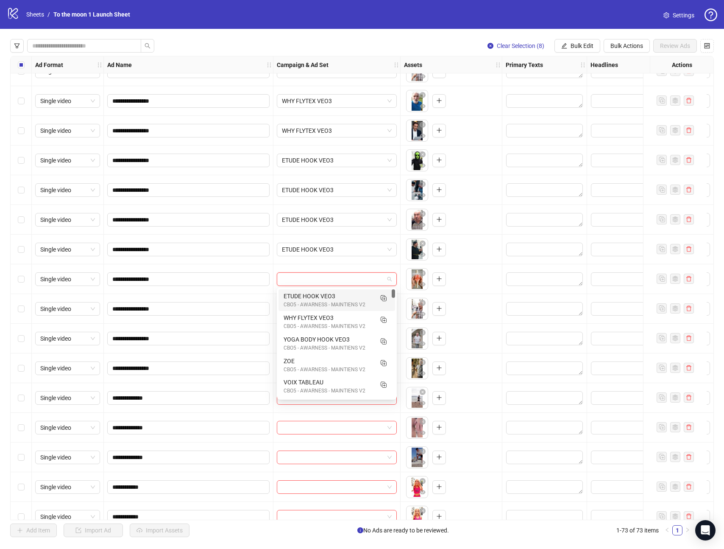
click at [314, 296] on div "ETUDE HOOK VEO3" at bounding box center [328, 295] width 89 height 9
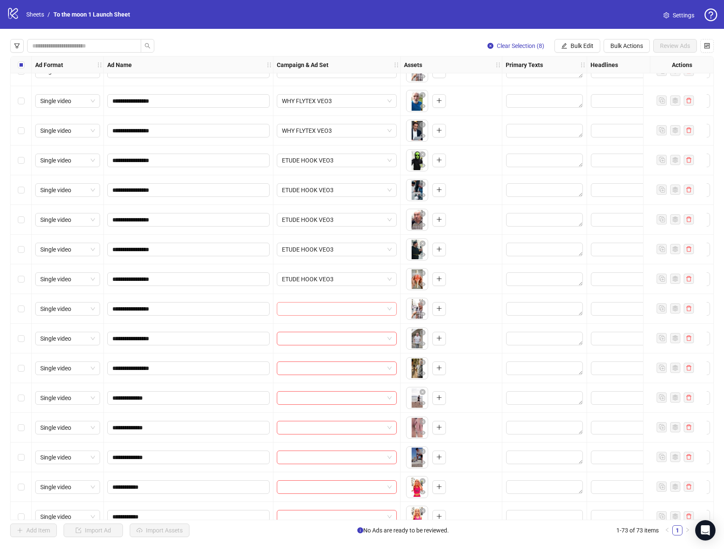
click at [314, 306] on input "search" at bounding box center [333, 308] width 102 height 13
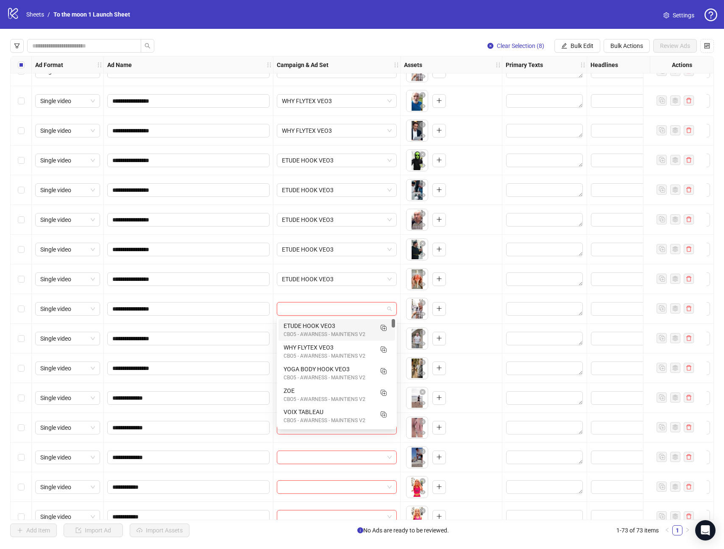
click at [314, 330] on div "CBO5 - AWARNESS - MAINTIENS V2" at bounding box center [328, 334] width 89 height 8
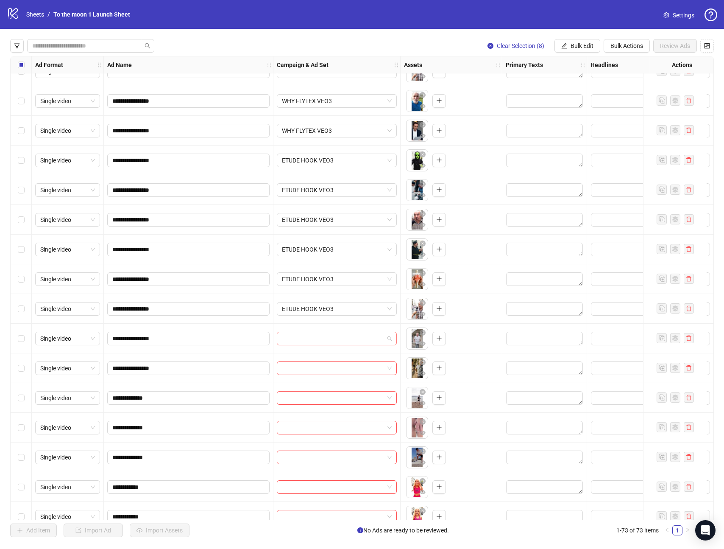
click at [314, 337] on input "search" at bounding box center [333, 338] width 102 height 13
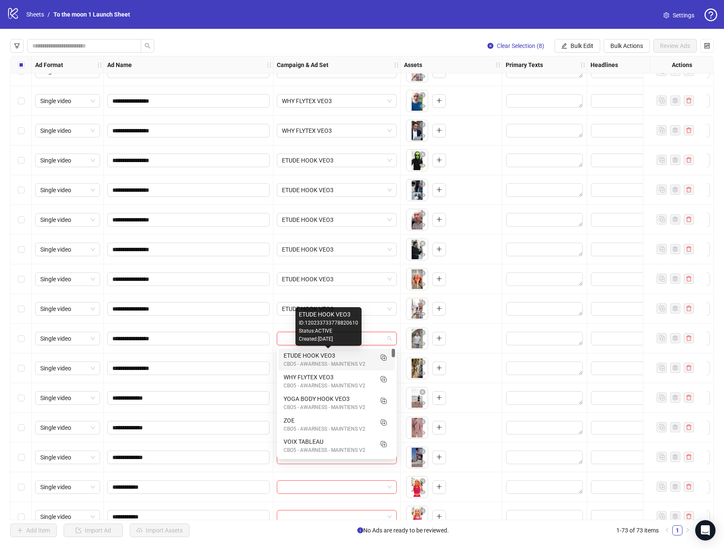
click at [314, 361] on div "CBO5 - AWARNESS - MAINTIENS V2" at bounding box center [328, 364] width 89 height 8
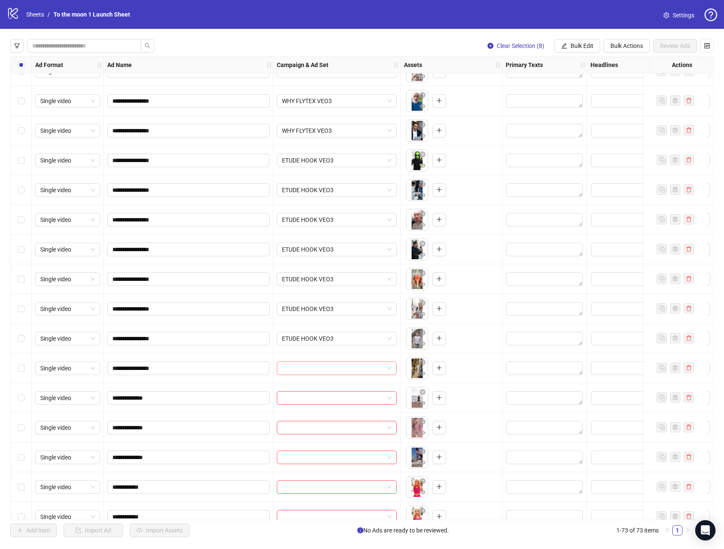
click at [314, 367] on input "search" at bounding box center [333, 368] width 102 height 13
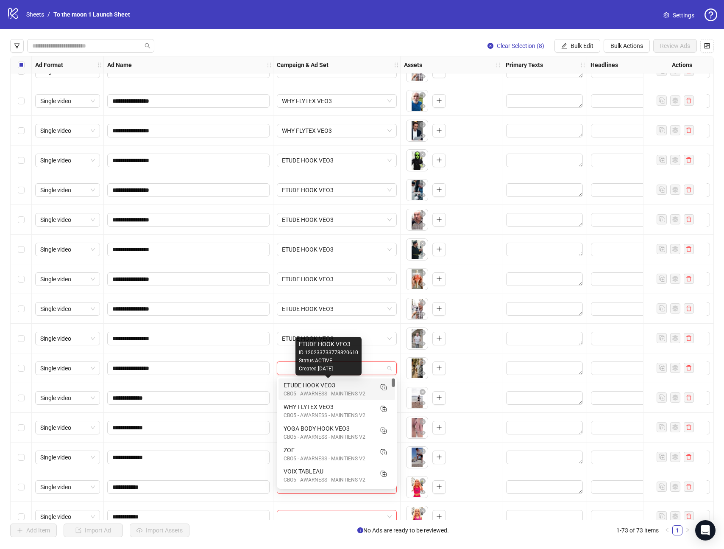
click at [314, 389] on div "ETUDE HOOK VEO3" at bounding box center [328, 384] width 89 height 9
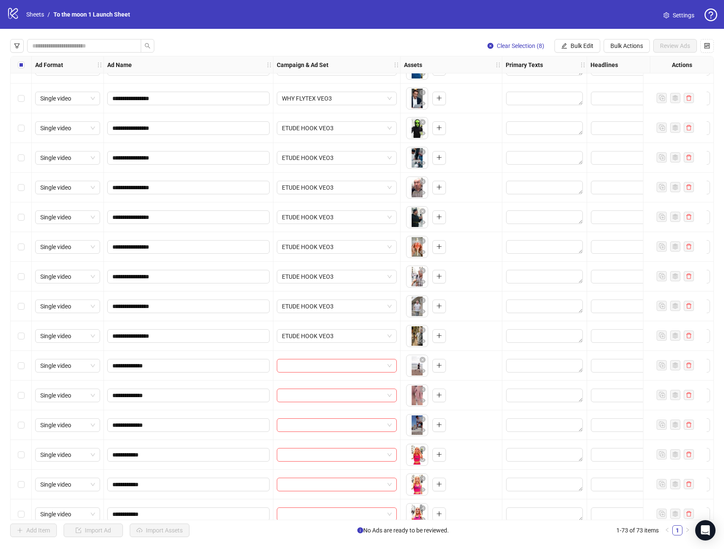
scroll to position [871, 0]
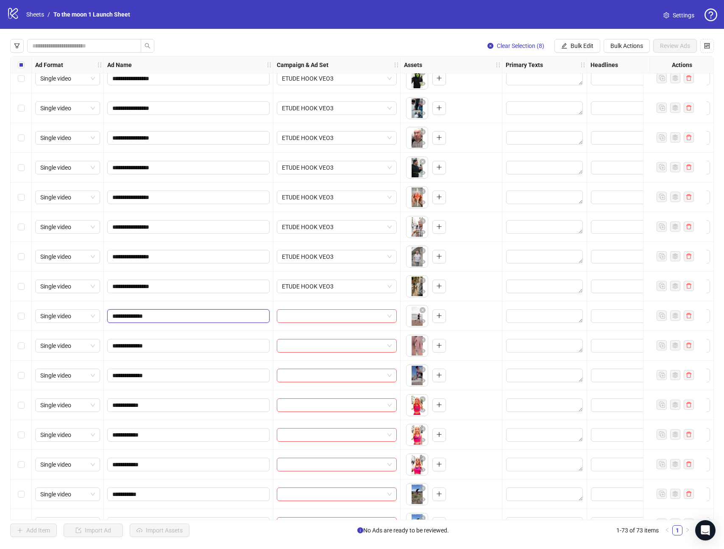
drag, startPoint x: 121, startPoint y: 314, endPoint x: 181, endPoint y: 314, distance: 59.4
click at [180, 314] on input "**********" at bounding box center [187, 315] width 151 height 9
click at [385, 318] on span at bounding box center [337, 316] width 110 height 13
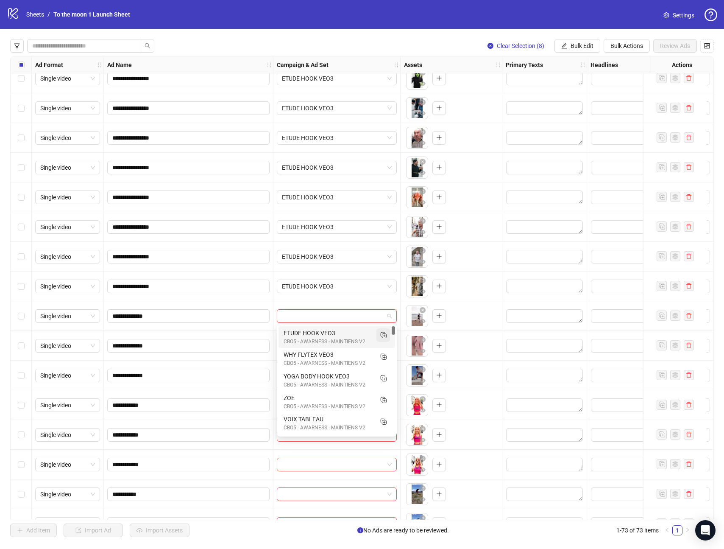
click at [382, 335] on icon "Duplicate" at bounding box center [383, 334] width 8 height 8
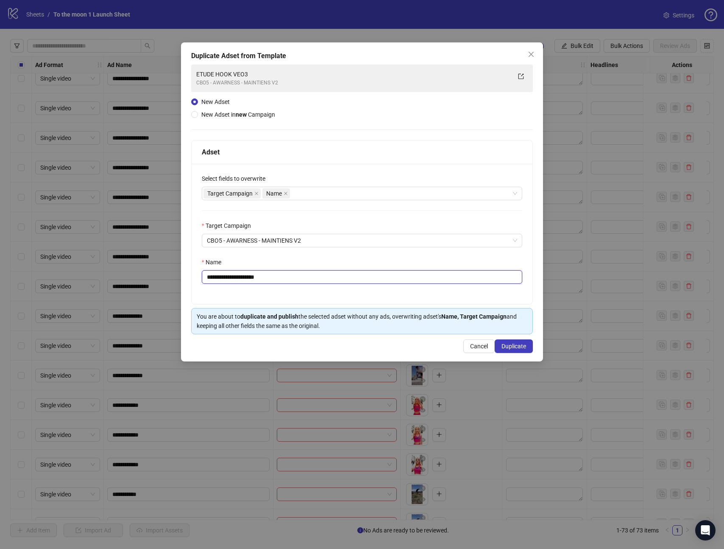
click at [241, 279] on input "**********" at bounding box center [362, 277] width 321 height 14
paste input "text"
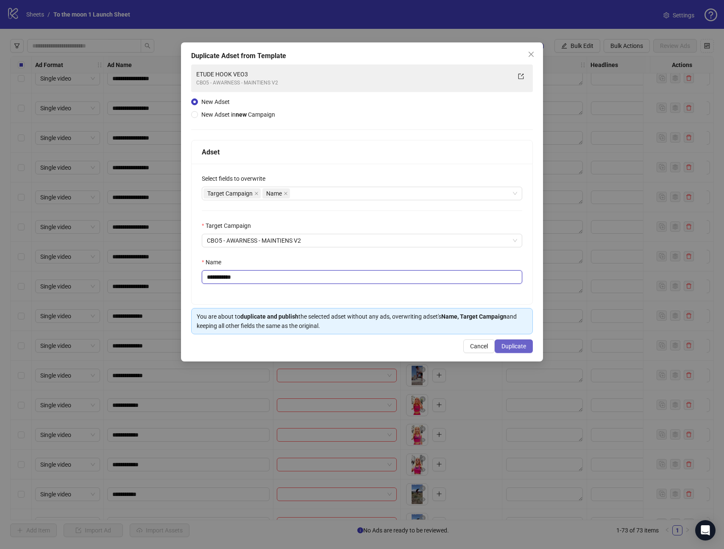
type input "**********"
click at [517, 348] on span "Duplicate" at bounding box center [514, 346] width 25 height 7
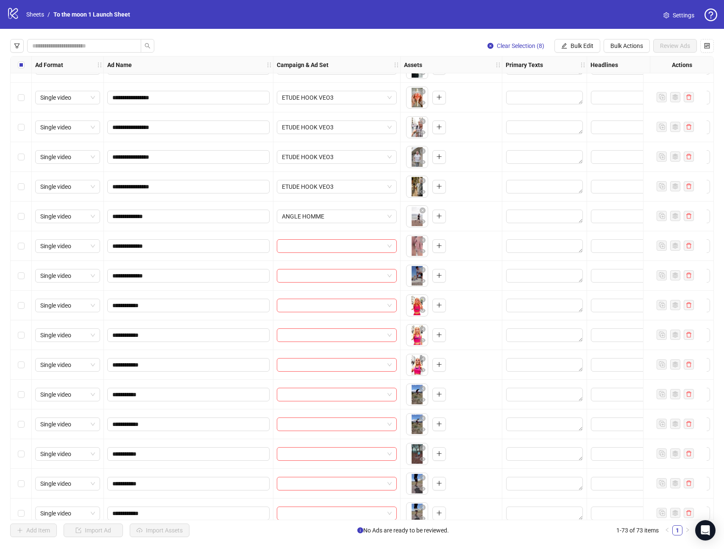
scroll to position [1003, 0]
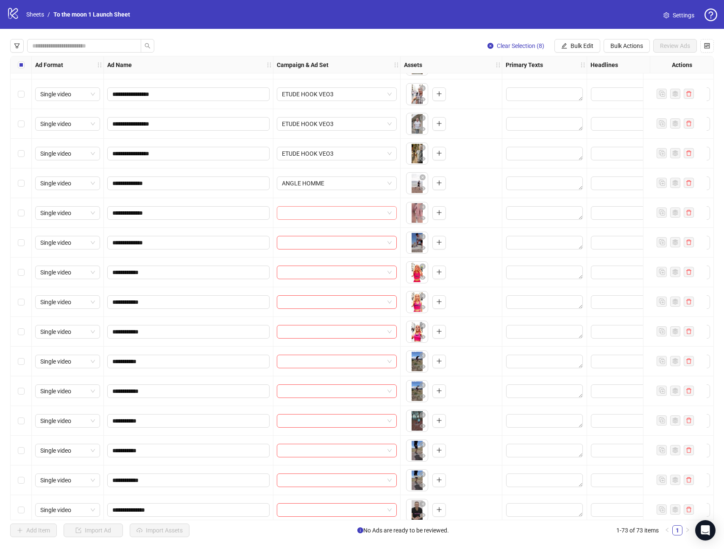
click at [332, 213] on input "search" at bounding box center [333, 213] width 102 height 13
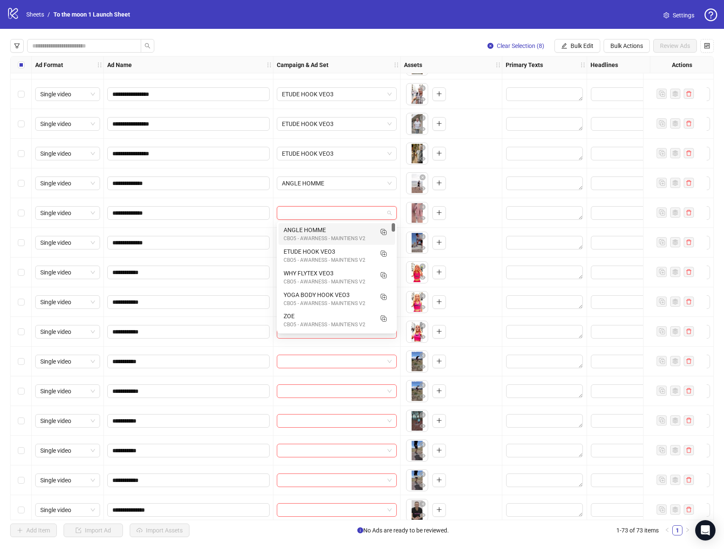
click at [315, 237] on div "CBO5 - AWARNESS - MAINTIENS V2" at bounding box center [328, 239] width 89 height 8
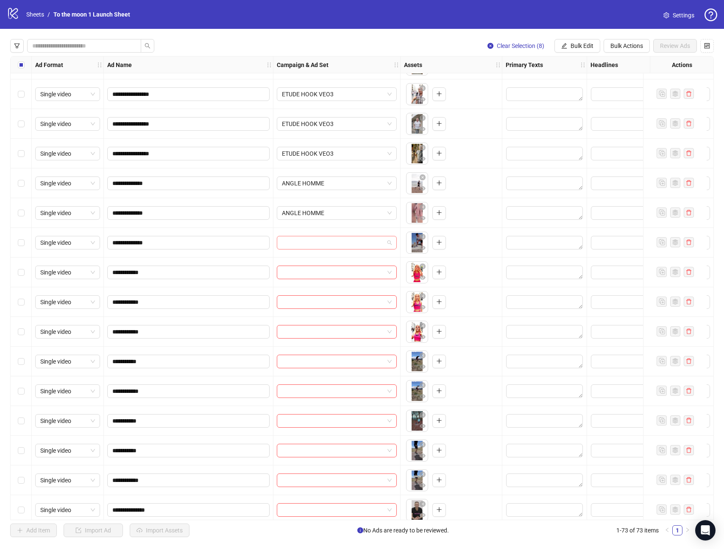
click at [314, 241] on input "search" at bounding box center [333, 242] width 102 height 13
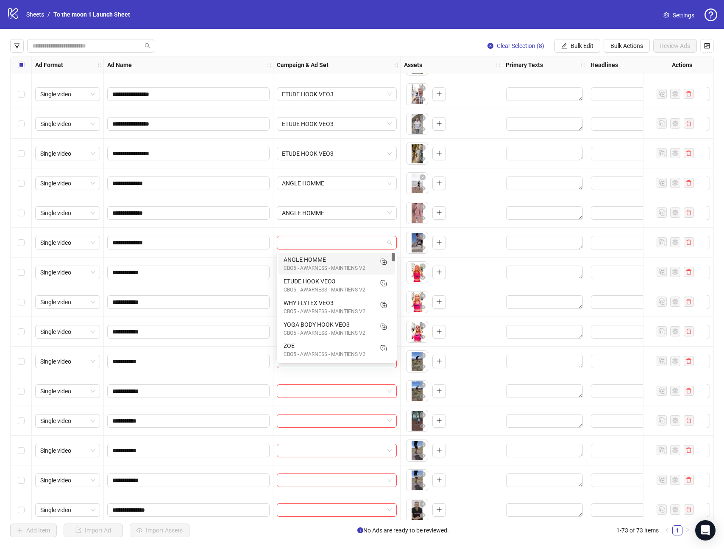
click at [314, 257] on div "ANGLE HOMME" at bounding box center [328, 259] width 89 height 9
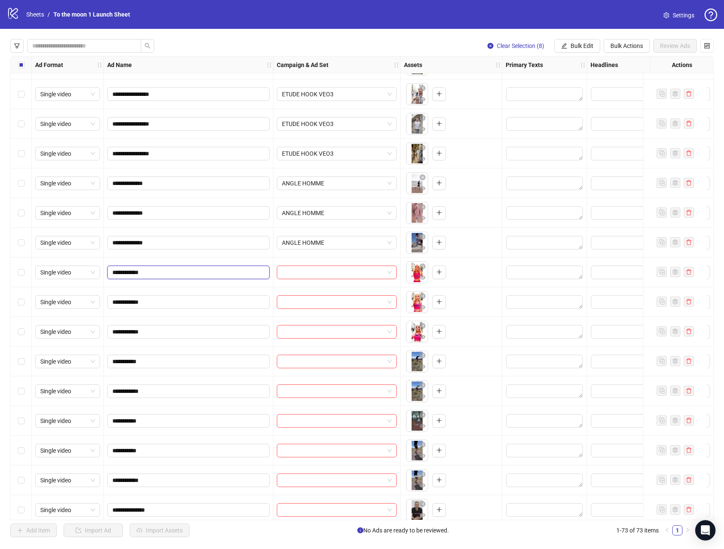
drag, startPoint x: 118, startPoint y: 272, endPoint x: 181, endPoint y: 272, distance: 62.8
click at [181, 272] on input "**********" at bounding box center [187, 272] width 151 height 9
click at [357, 272] on input "search" at bounding box center [333, 272] width 102 height 13
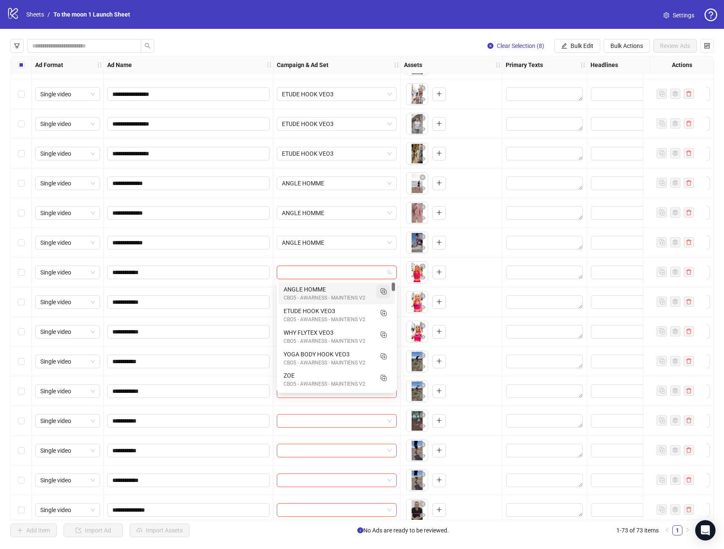
click at [382, 291] on rect "Duplicate" at bounding box center [384, 292] width 4 height 4
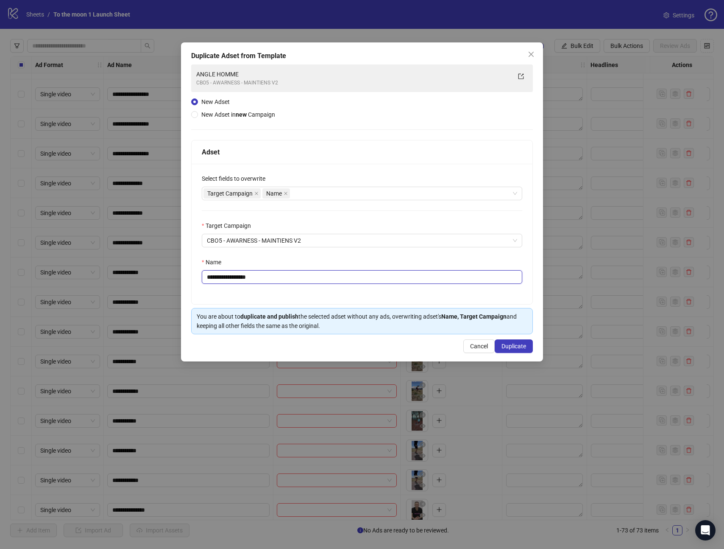
click at [254, 275] on input "**********" at bounding box center [362, 277] width 321 height 14
paste input "text"
type input "**********"
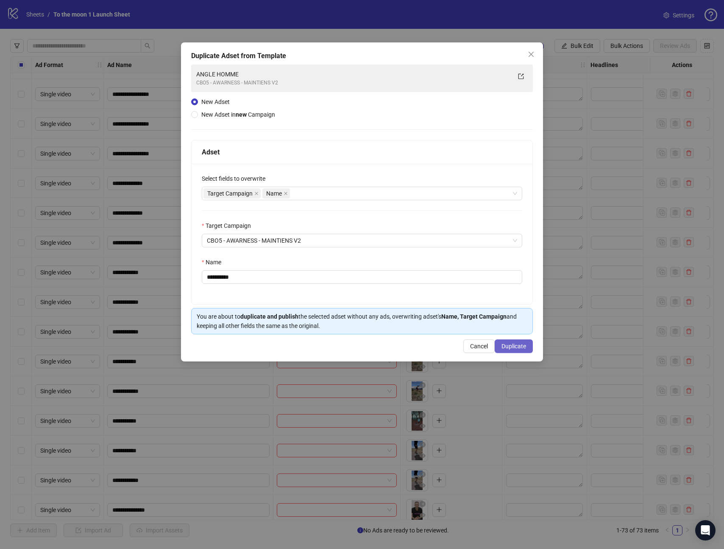
click at [525, 348] on span "Duplicate" at bounding box center [514, 346] width 25 height 7
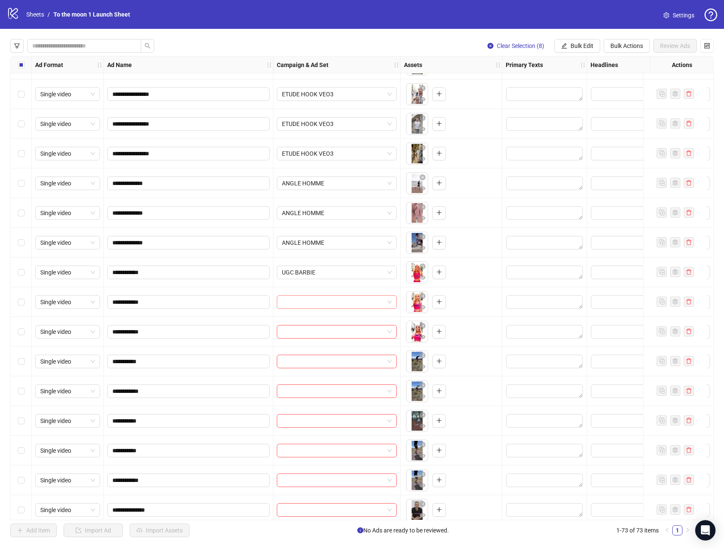
click at [360, 301] on input "search" at bounding box center [333, 302] width 102 height 13
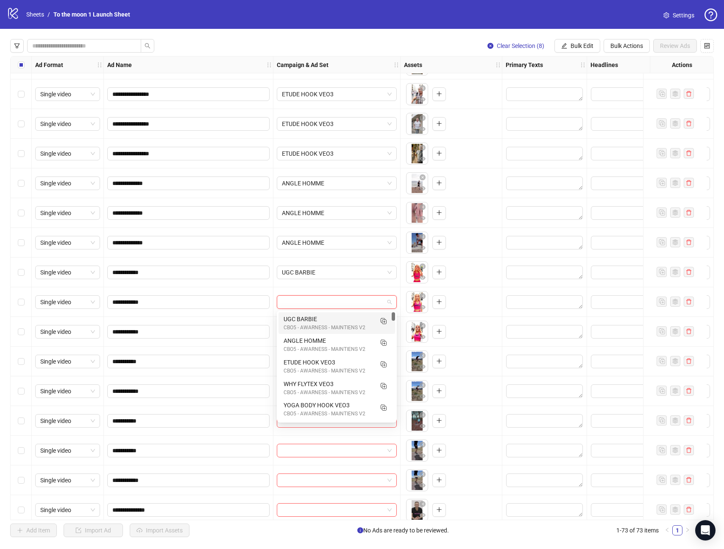
click at [337, 322] on div "UGC BARBIE" at bounding box center [328, 318] width 89 height 9
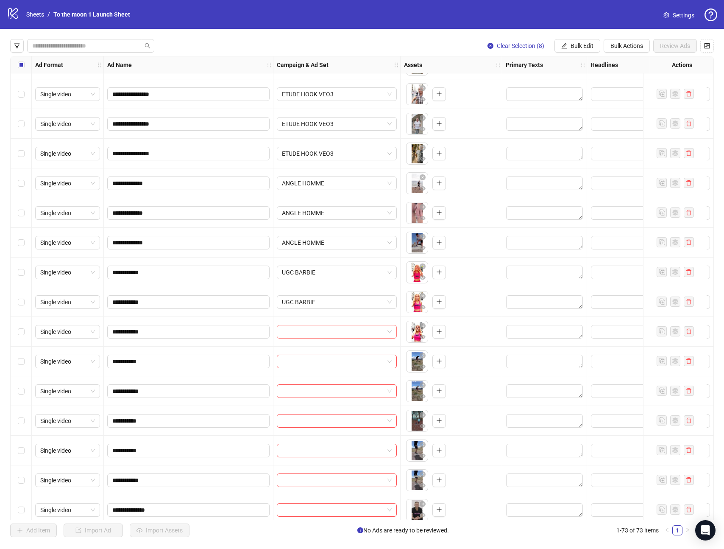
click at [331, 337] on input "search" at bounding box center [333, 331] width 102 height 13
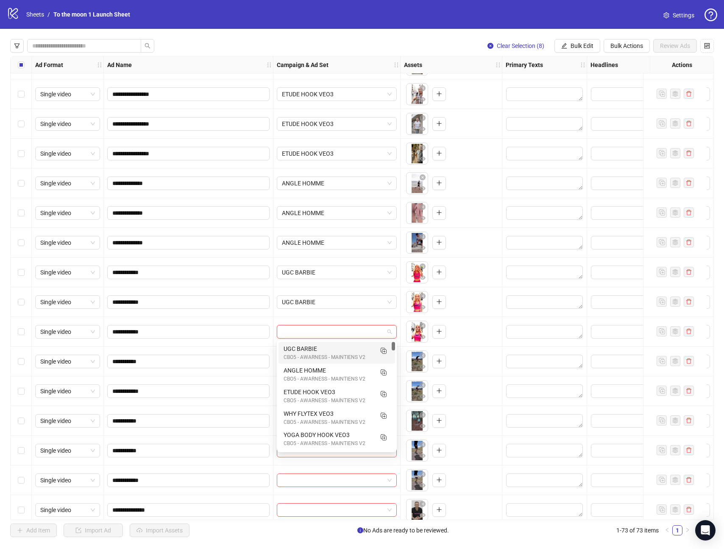
click at [322, 352] on div "UGC BARBIE" at bounding box center [328, 348] width 89 height 9
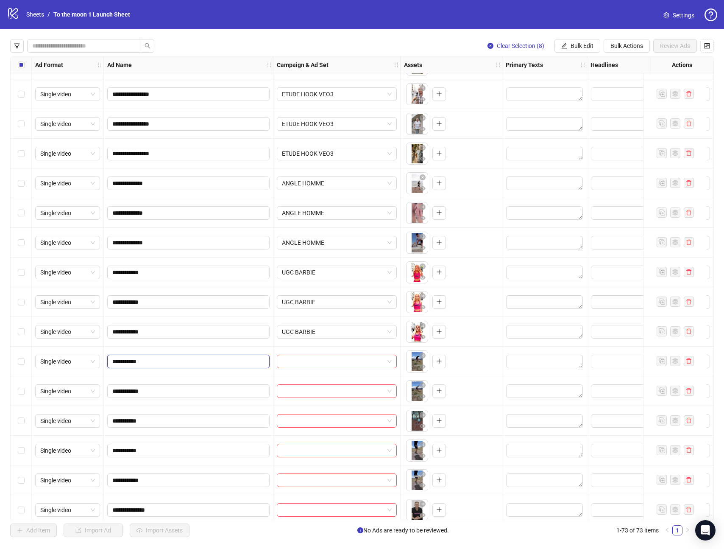
drag, startPoint x: 122, startPoint y: 361, endPoint x: 182, endPoint y: 361, distance: 60.6
click at [182, 361] on input "**********" at bounding box center [187, 361] width 151 height 9
click at [321, 364] on input "search" at bounding box center [333, 361] width 102 height 13
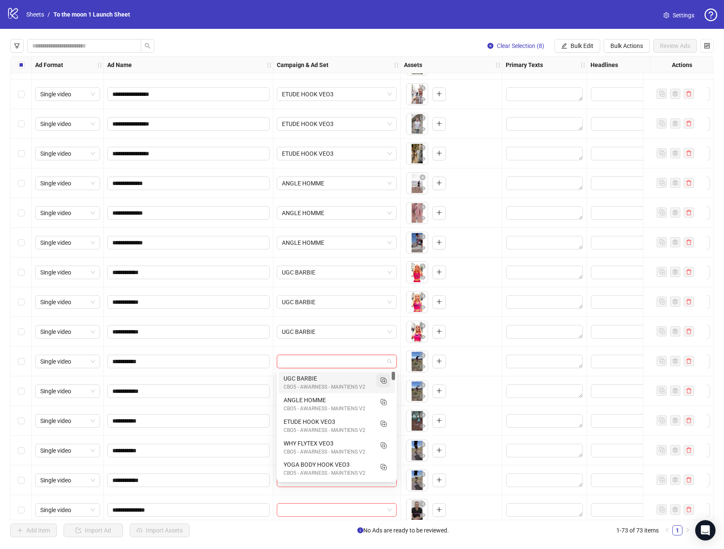
click at [382, 378] on icon "Duplicate" at bounding box center [383, 380] width 8 height 8
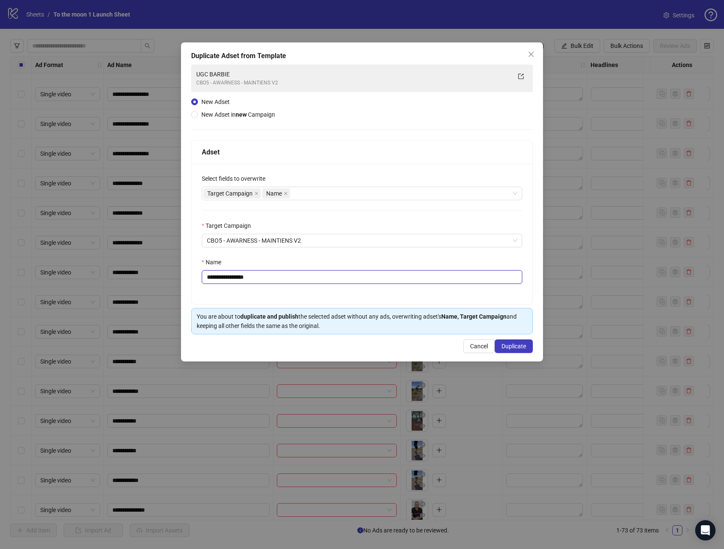
click at [249, 278] on input "**********" at bounding box center [362, 277] width 321 height 14
paste input "text"
type input "********"
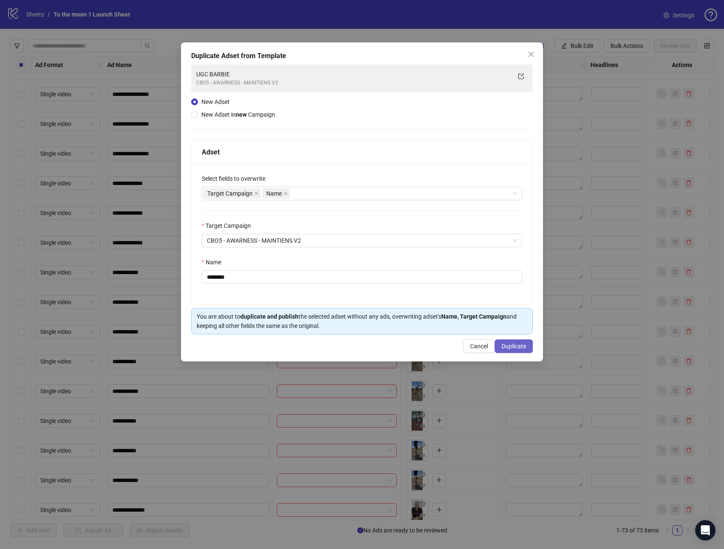
click at [512, 350] on button "Duplicate" at bounding box center [514, 346] width 38 height 14
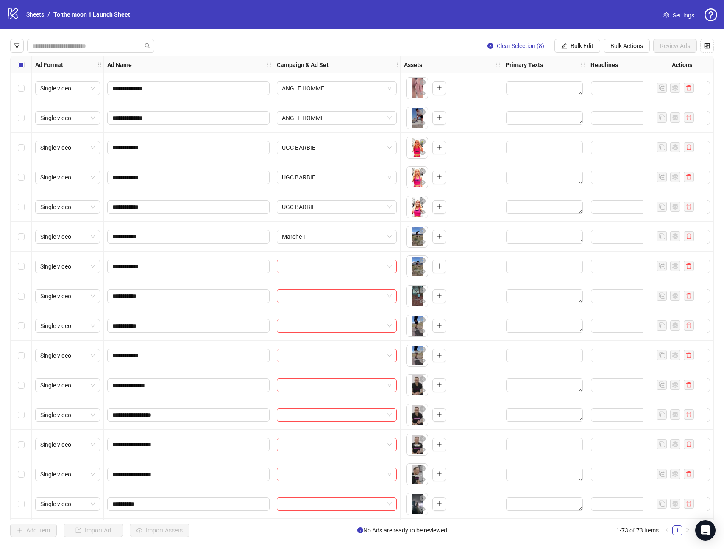
scroll to position [1139, 0]
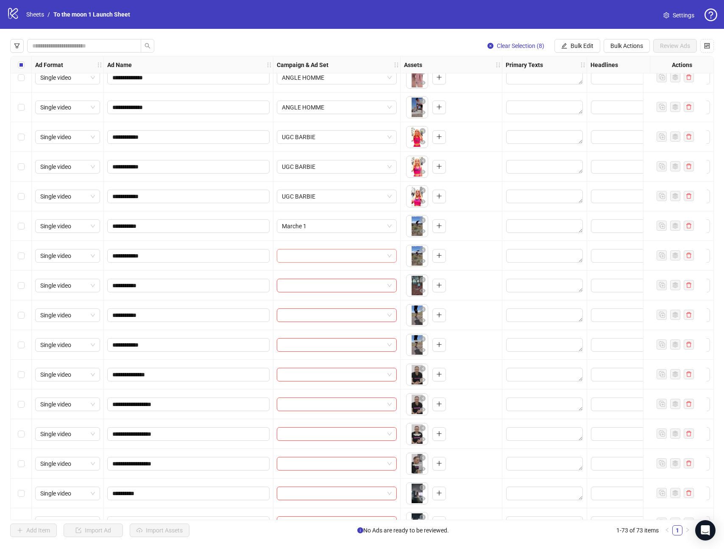
click at [355, 253] on input "search" at bounding box center [333, 255] width 102 height 13
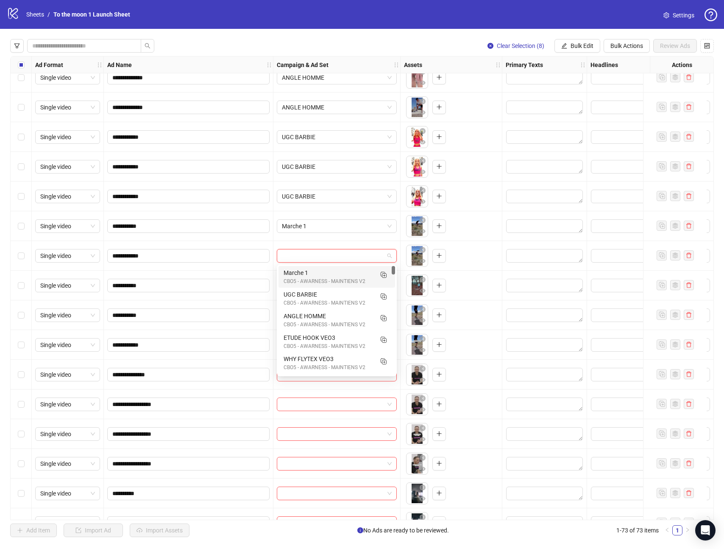
click at [324, 274] on div "Marche 1" at bounding box center [328, 272] width 89 height 9
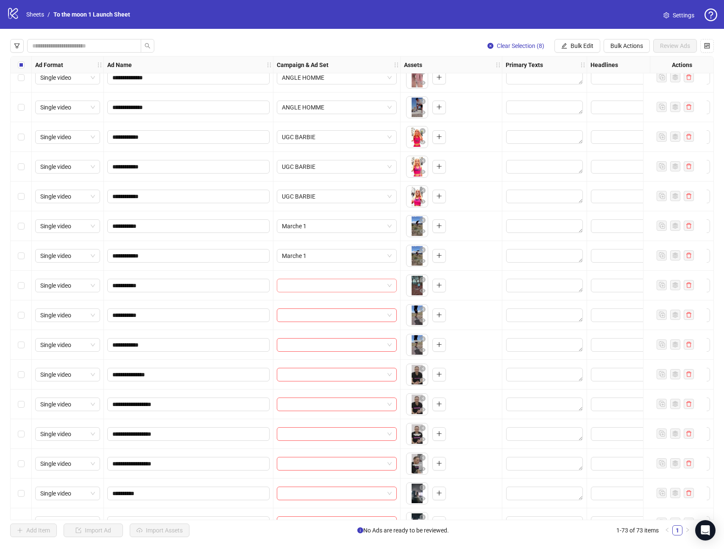
click at [313, 287] on input "search" at bounding box center [333, 285] width 102 height 13
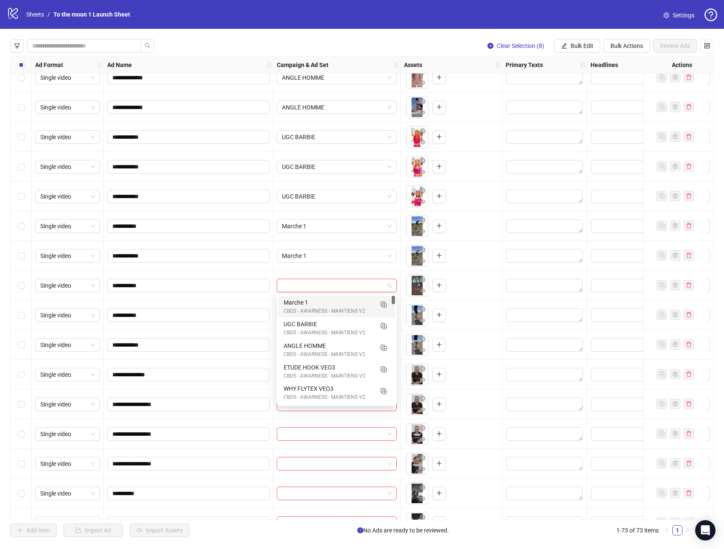
click at [311, 310] on div "CBO5 - AWARNESS - MAINTIENS V2" at bounding box center [328, 311] width 89 height 8
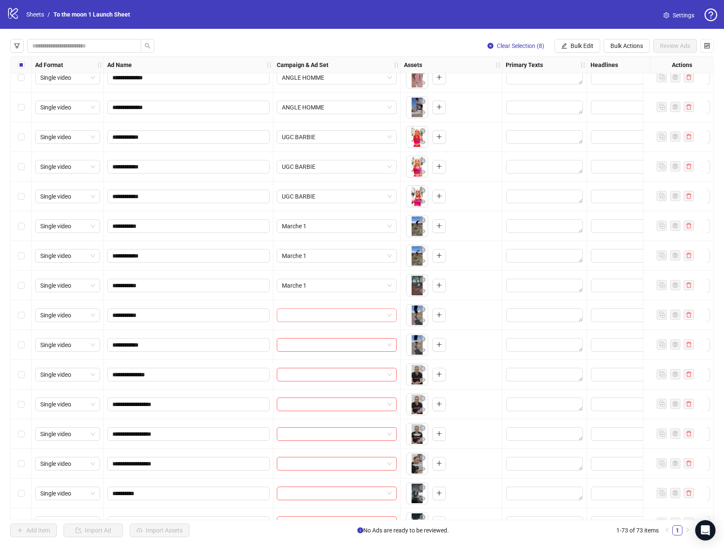
click at [311, 314] on input "search" at bounding box center [333, 315] width 102 height 13
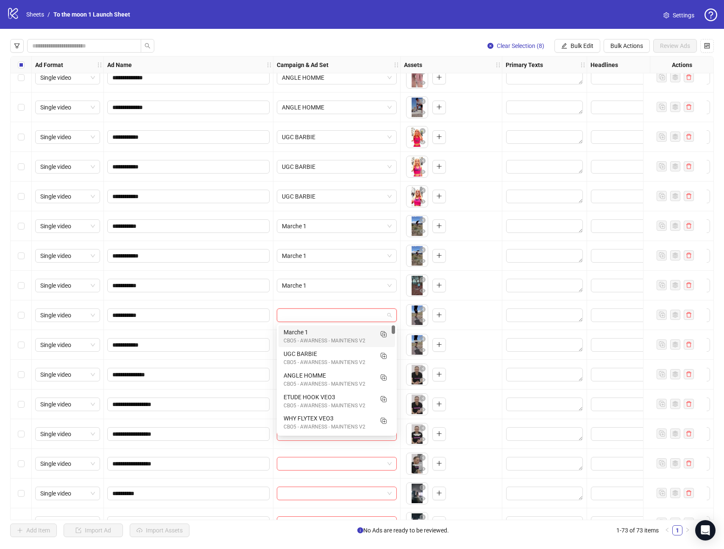
click at [309, 336] on div "Marche 1" at bounding box center [328, 331] width 89 height 9
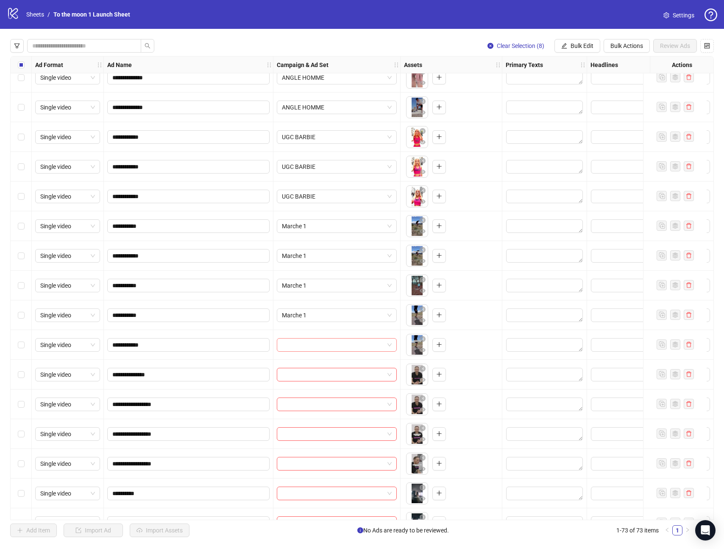
click at [309, 341] on input "search" at bounding box center [333, 344] width 102 height 13
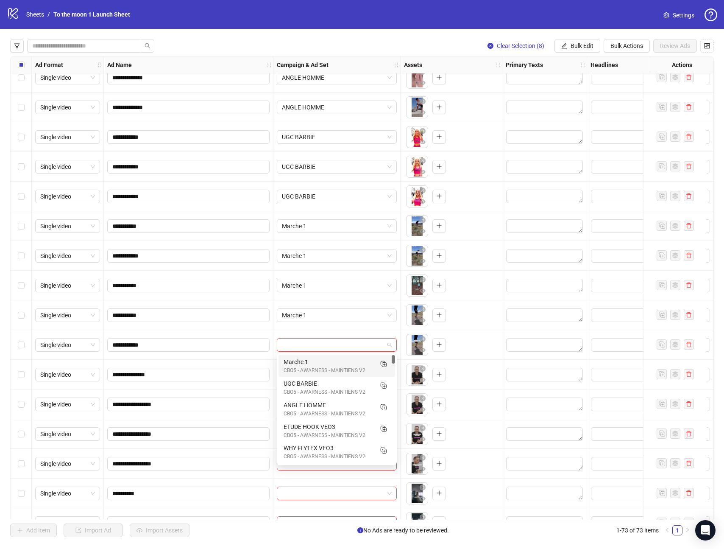
click at [309, 357] on div "Marche 1" at bounding box center [328, 361] width 89 height 9
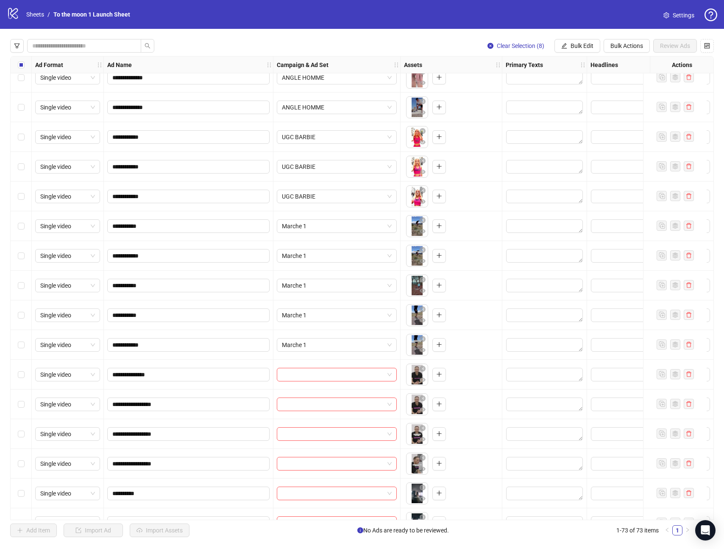
scroll to position [1203, 0]
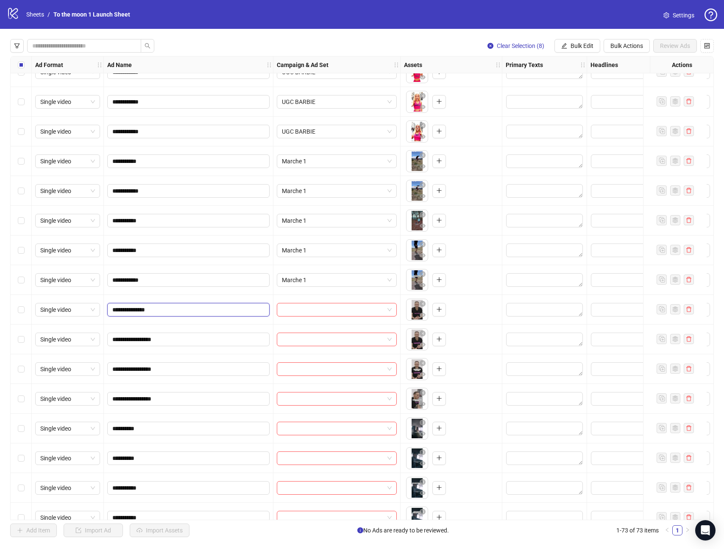
click at [165, 310] on input "**********" at bounding box center [187, 309] width 151 height 9
click at [341, 312] on input "search" at bounding box center [333, 309] width 102 height 13
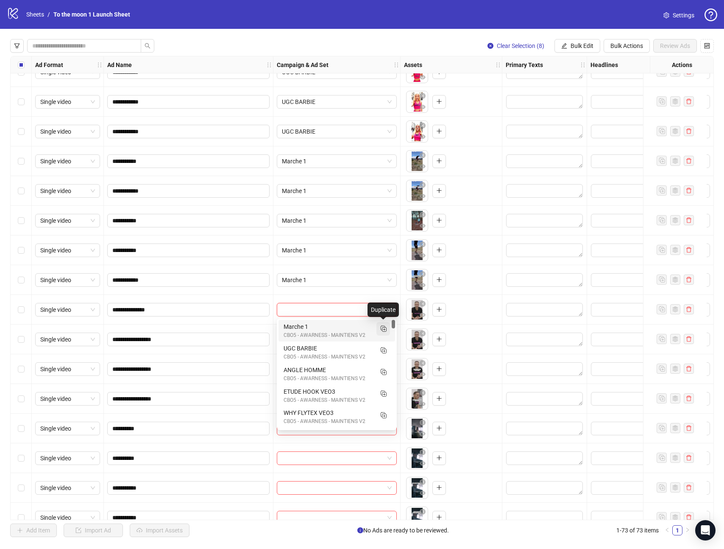
click at [388, 328] on button "button" at bounding box center [384, 329] width 14 height 14
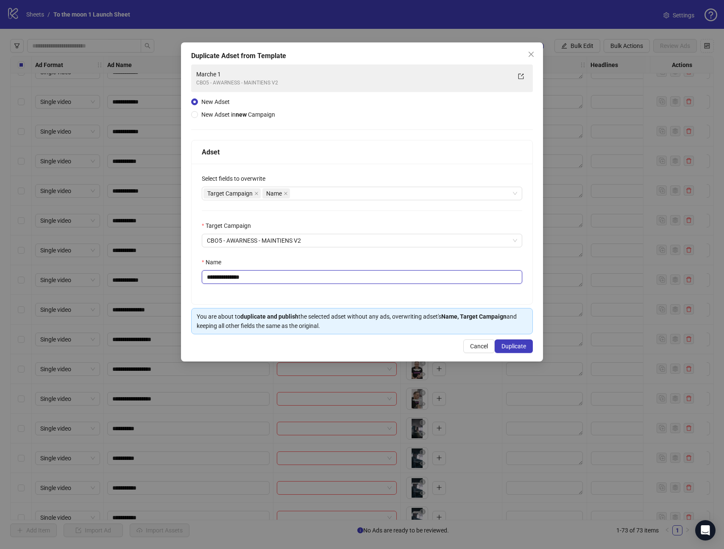
click at [248, 279] on input "**********" at bounding box center [362, 277] width 321 height 14
paste input "text"
type input "**********"
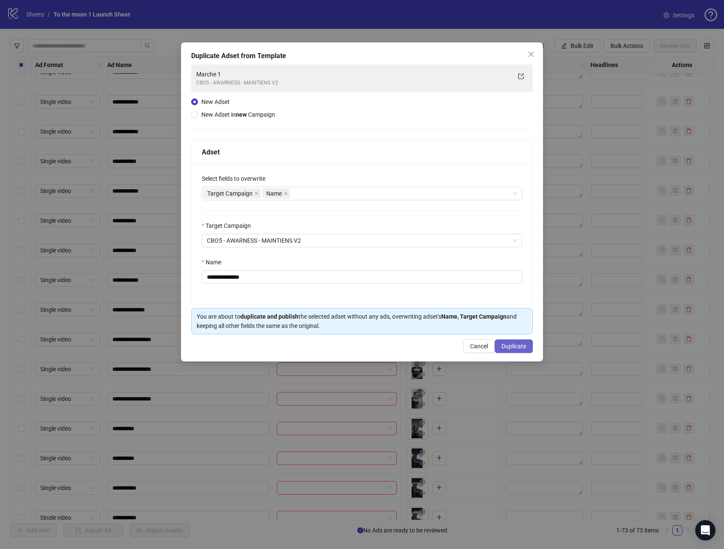
click at [514, 349] on span "Duplicate" at bounding box center [514, 346] width 25 height 7
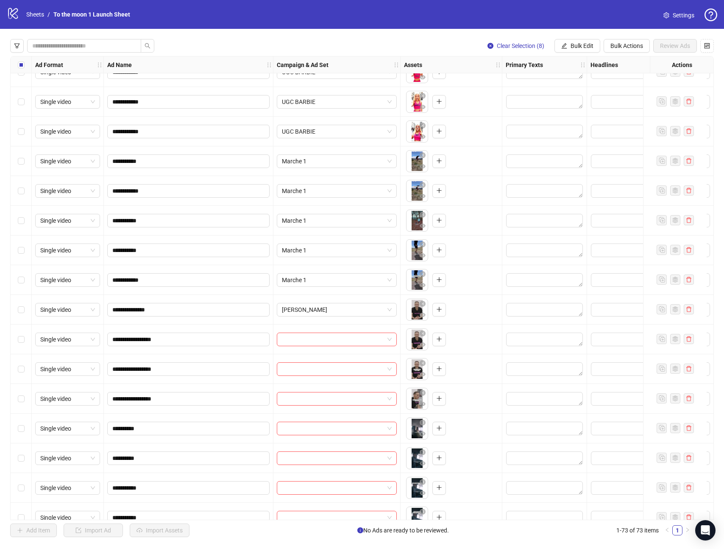
click at [309, 347] on div at bounding box center [337, 339] width 127 height 30
click at [321, 341] on input "search" at bounding box center [333, 339] width 102 height 13
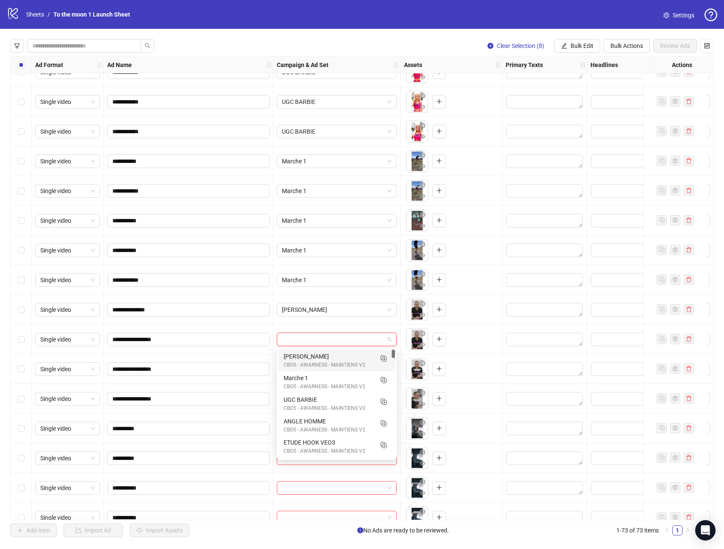
click at [317, 352] on div "[PERSON_NAME]" at bounding box center [328, 356] width 89 height 9
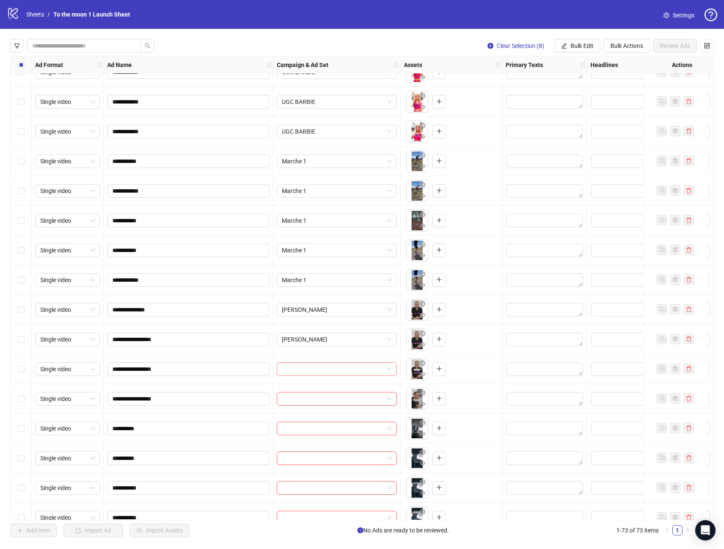
click at [314, 364] on input "search" at bounding box center [333, 369] width 102 height 13
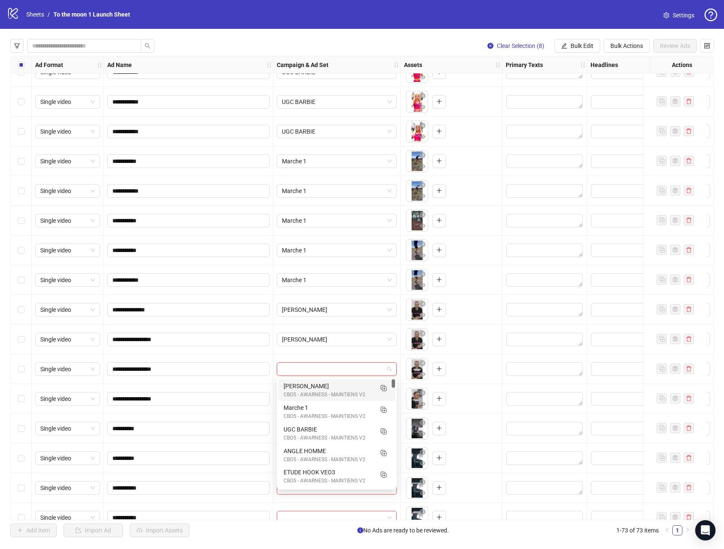
click at [313, 389] on div "[PERSON_NAME]" at bounding box center [328, 385] width 89 height 9
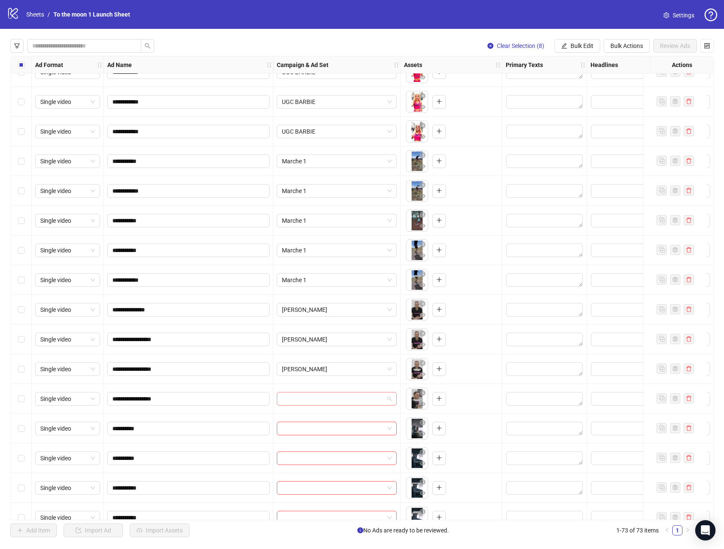
click at [313, 400] on input "search" at bounding box center [333, 398] width 102 height 13
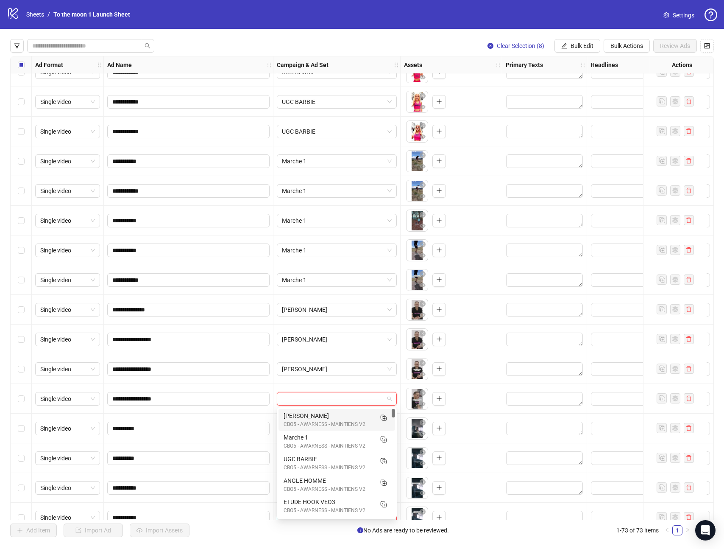
click at [313, 414] on div "[PERSON_NAME]" at bounding box center [328, 415] width 89 height 9
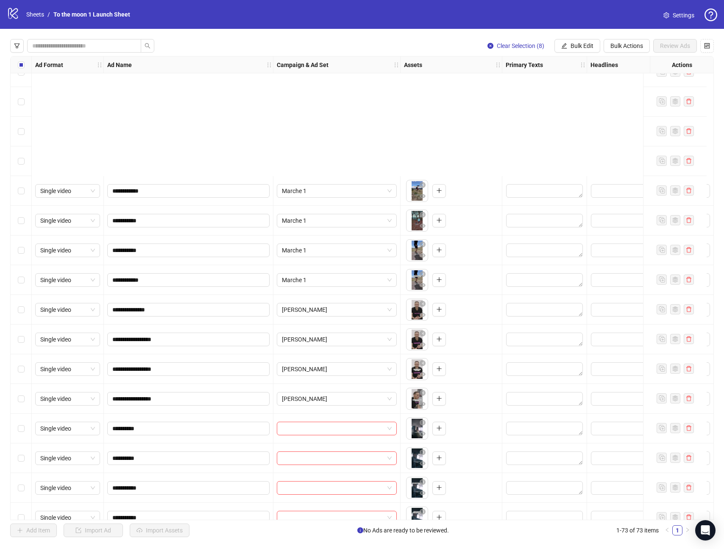
scroll to position [1386, 0]
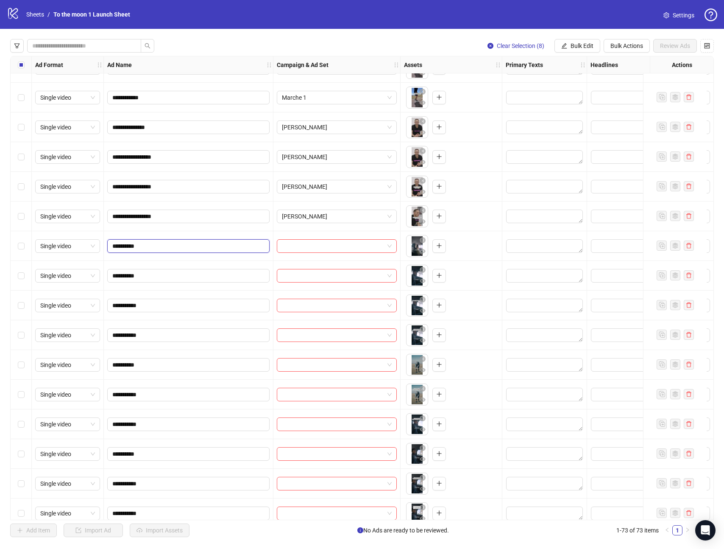
click at [140, 246] on input "**********" at bounding box center [187, 245] width 151 height 9
click at [327, 247] on input "search" at bounding box center [333, 246] width 102 height 13
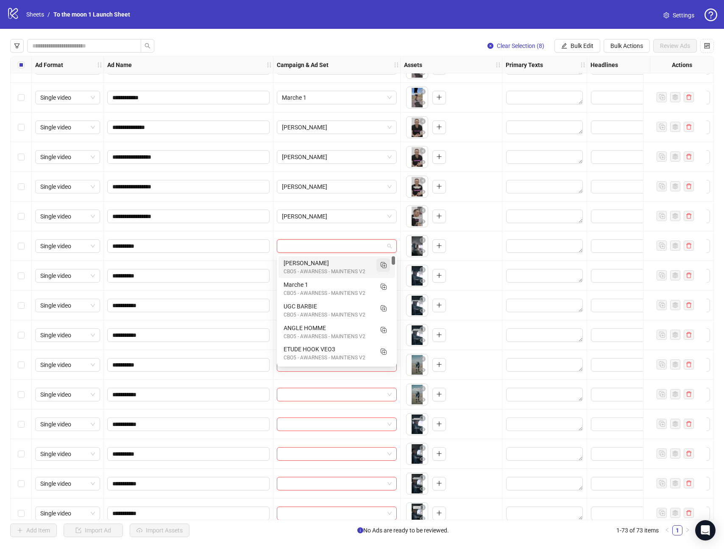
click at [382, 264] on rect "Duplicate" at bounding box center [384, 266] width 4 height 4
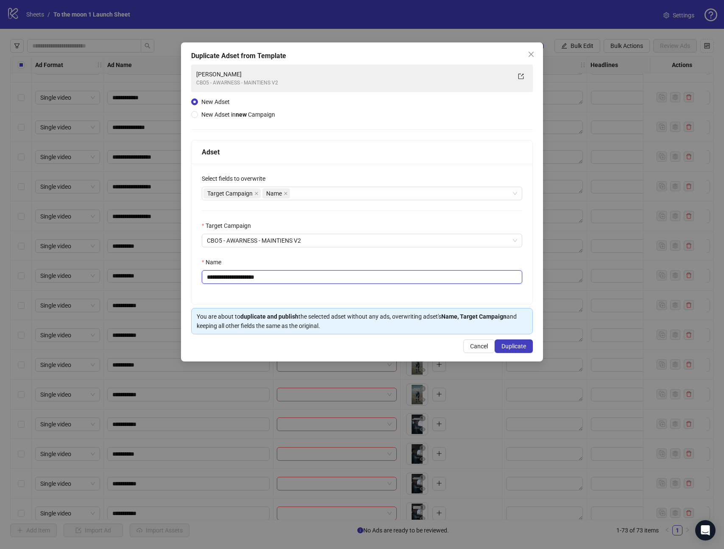
click at [238, 279] on input "**********" at bounding box center [362, 277] width 321 height 14
paste input "text"
type input "**********"
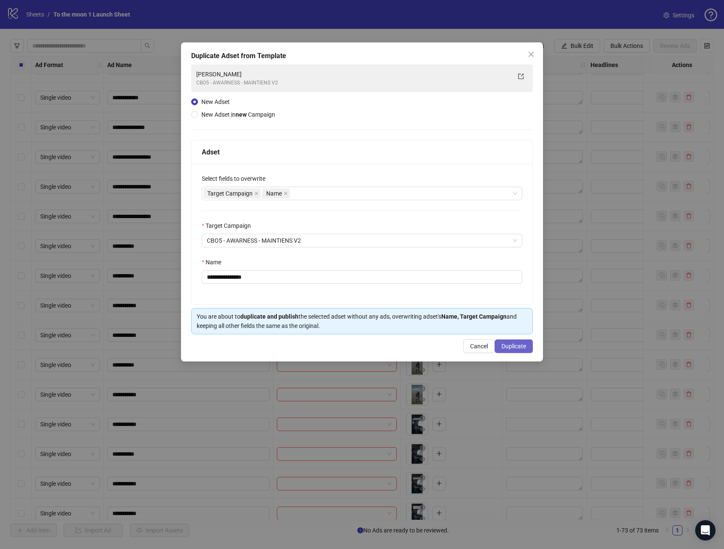
click at [522, 345] on span "Duplicate" at bounding box center [514, 346] width 25 height 7
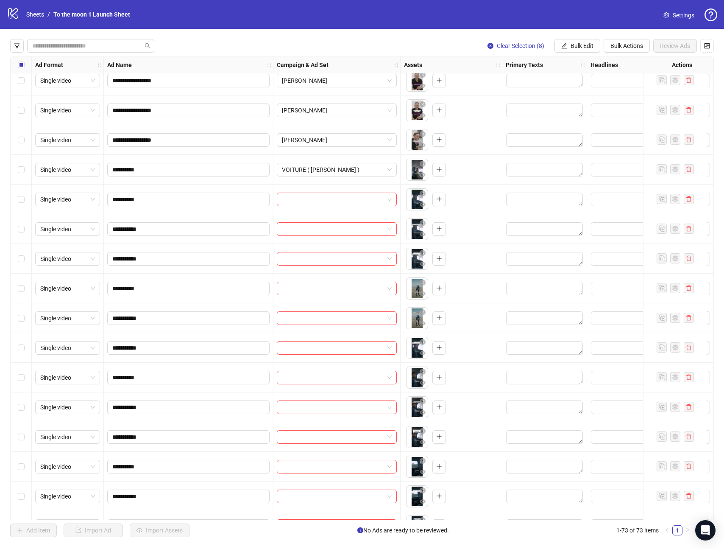
scroll to position [1483, 0]
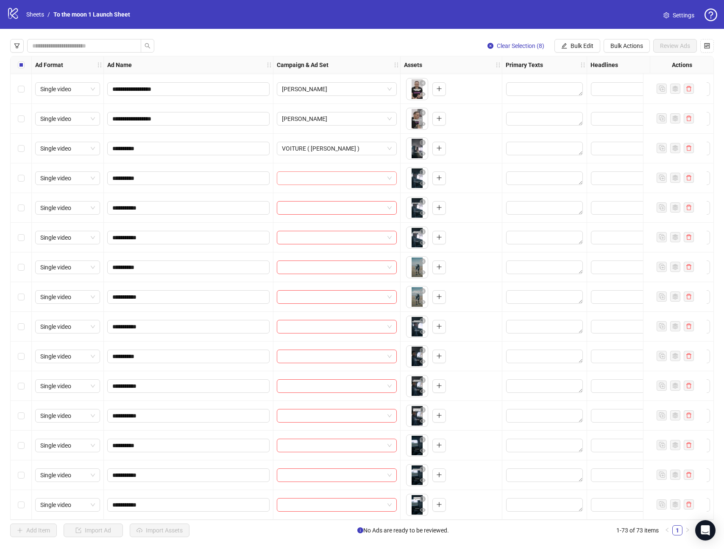
click at [344, 178] on input "search" at bounding box center [333, 178] width 102 height 13
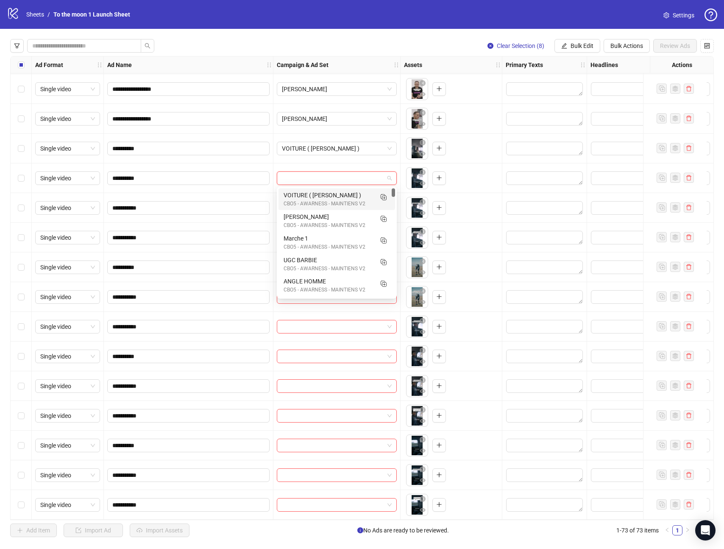
click at [327, 198] on div "VOITURE ( [PERSON_NAME] )" at bounding box center [328, 194] width 89 height 9
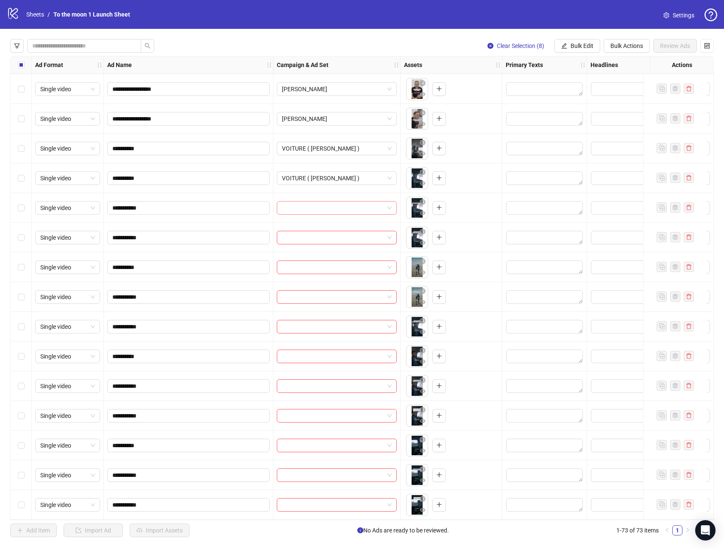
click at [327, 210] on input "search" at bounding box center [333, 207] width 102 height 13
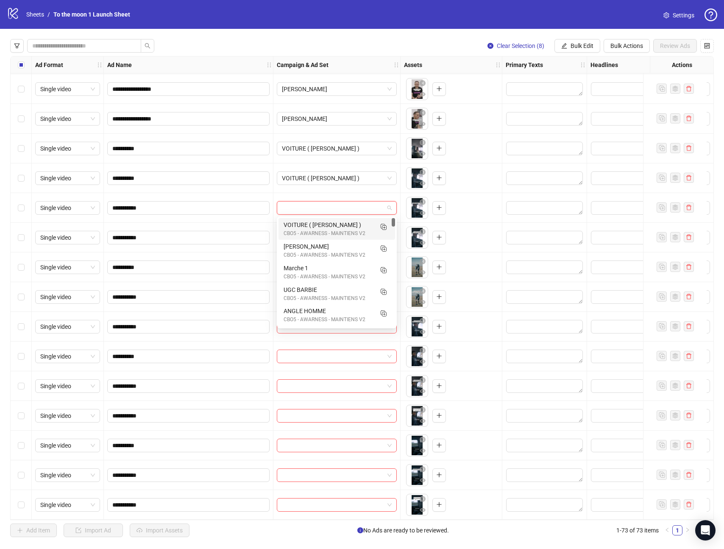
click at [327, 229] on div "CBO5 - AWARNESS - MAINTIENS V2" at bounding box center [328, 233] width 89 height 8
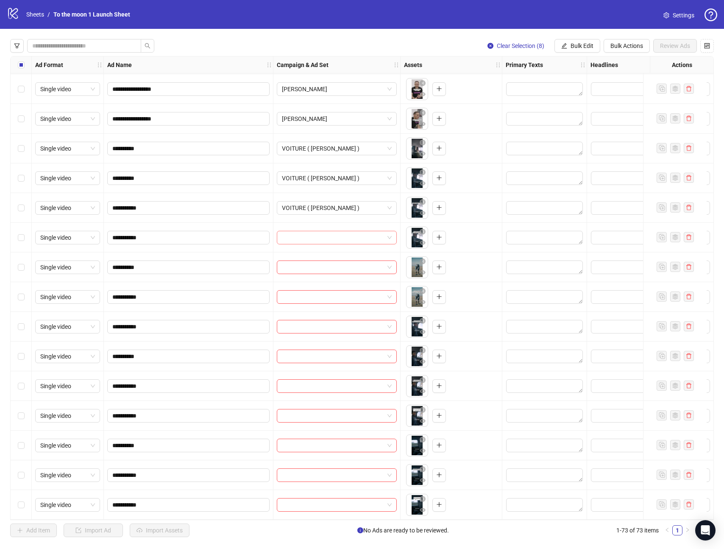
click at [327, 237] on input "search" at bounding box center [333, 237] width 102 height 13
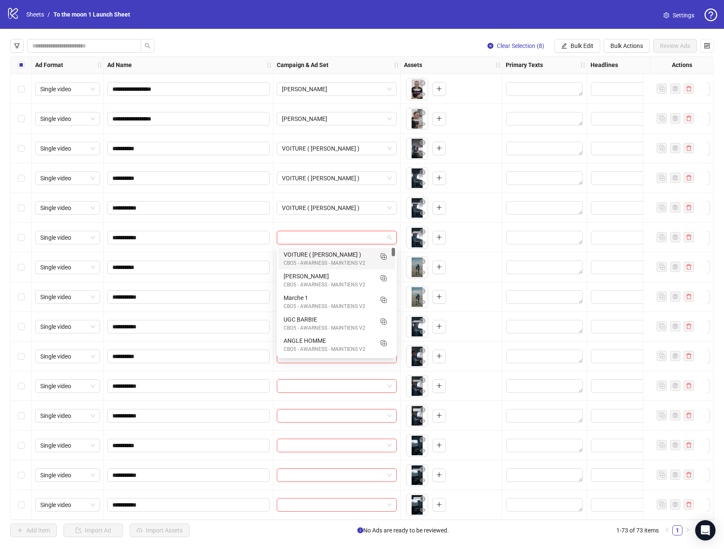
click at [327, 257] on div "VOITURE ( [PERSON_NAME] )" at bounding box center [328, 254] width 89 height 9
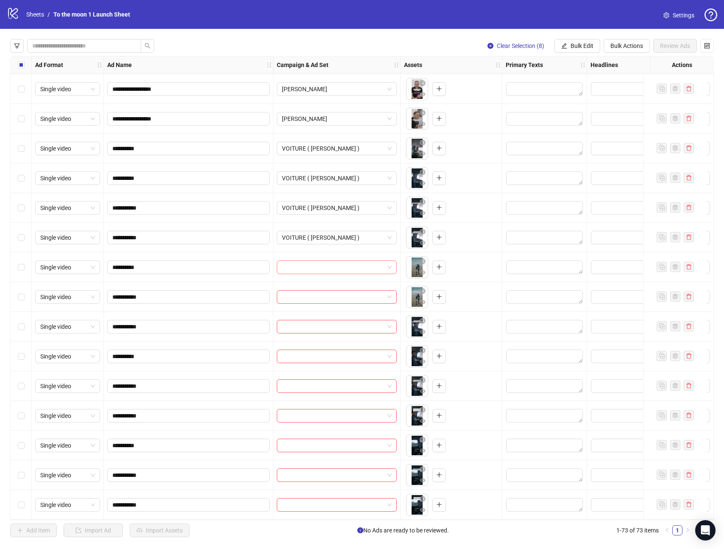
click at [330, 266] on input "search" at bounding box center [333, 267] width 102 height 13
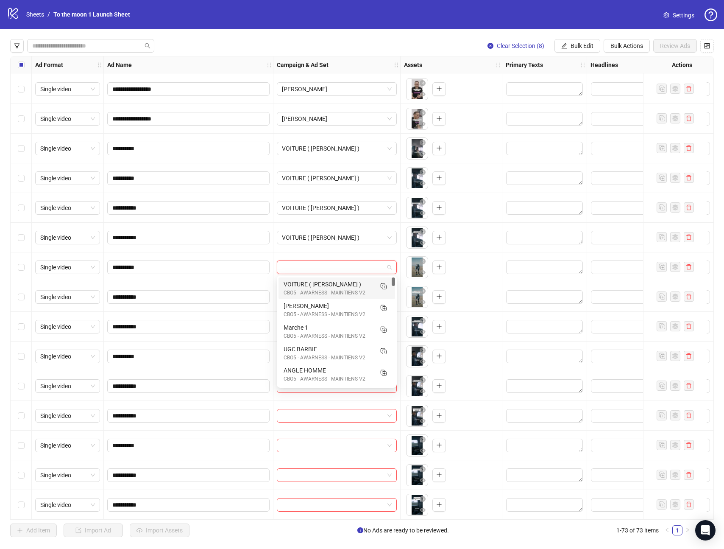
click at [330, 287] on div "VOITURE ( [PERSON_NAME] )" at bounding box center [328, 283] width 89 height 9
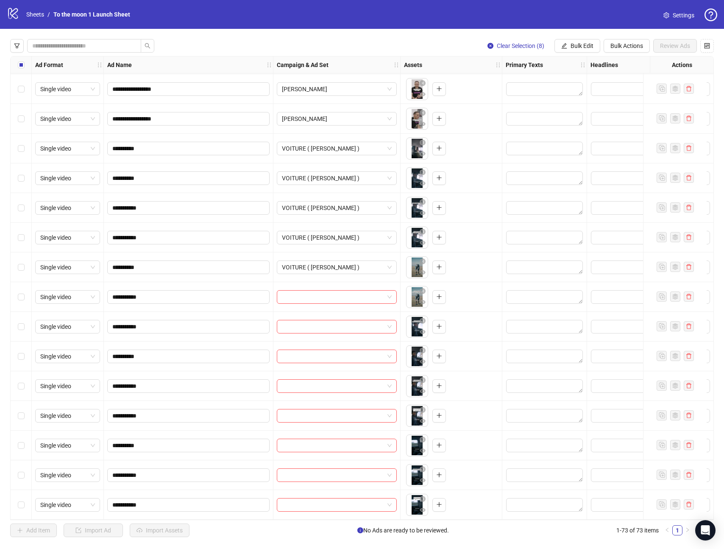
click at [330, 304] on div at bounding box center [337, 297] width 127 height 30
click at [330, 299] on input "search" at bounding box center [333, 296] width 102 height 13
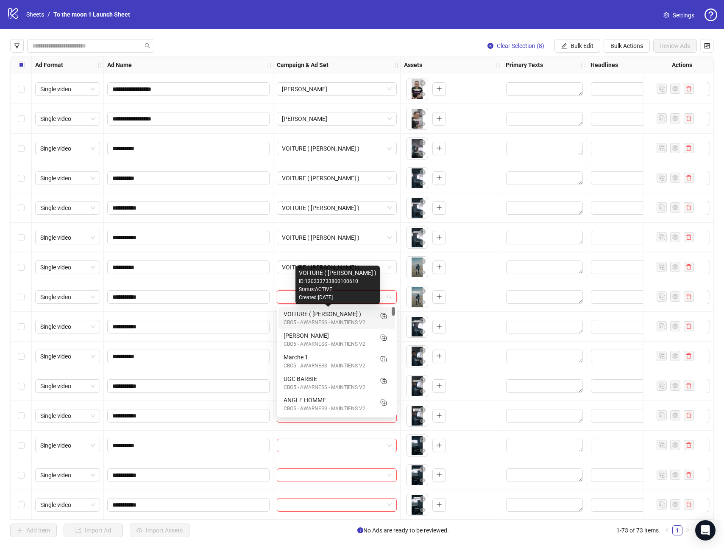
click at [327, 316] on div "VOITURE ( [PERSON_NAME] )" at bounding box center [328, 313] width 89 height 9
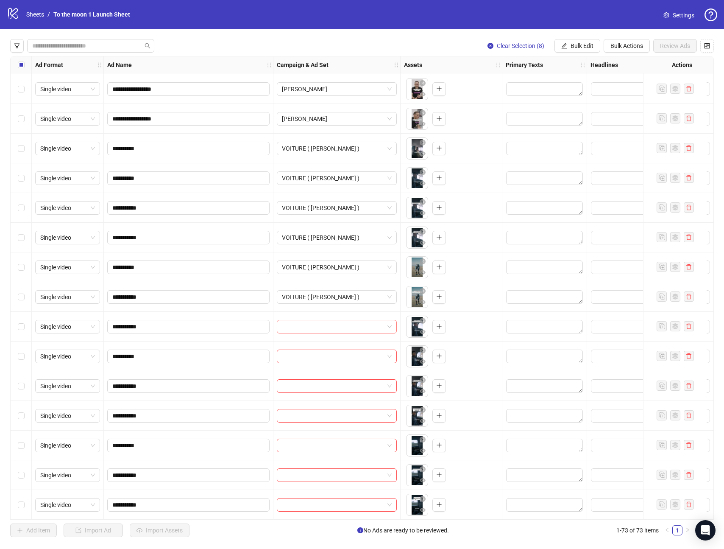
click at [327, 324] on input "search" at bounding box center [333, 326] width 102 height 13
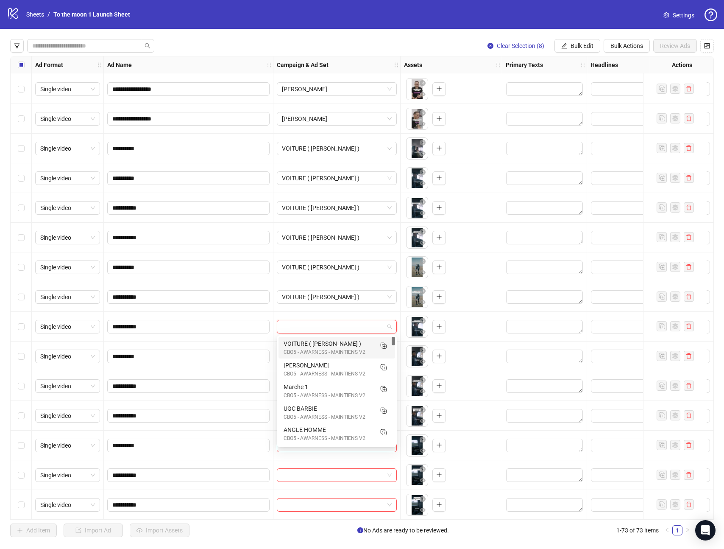
click at [324, 345] on div "VOITURE ( [PERSON_NAME] )" at bounding box center [328, 343] width 89 height 9
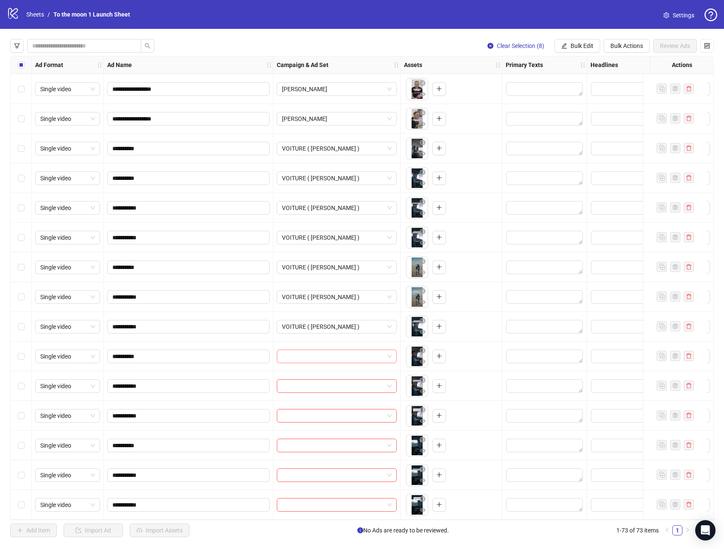
click at [324, 357] on input "search" at bounding box center [333, 356] width 102 height 13
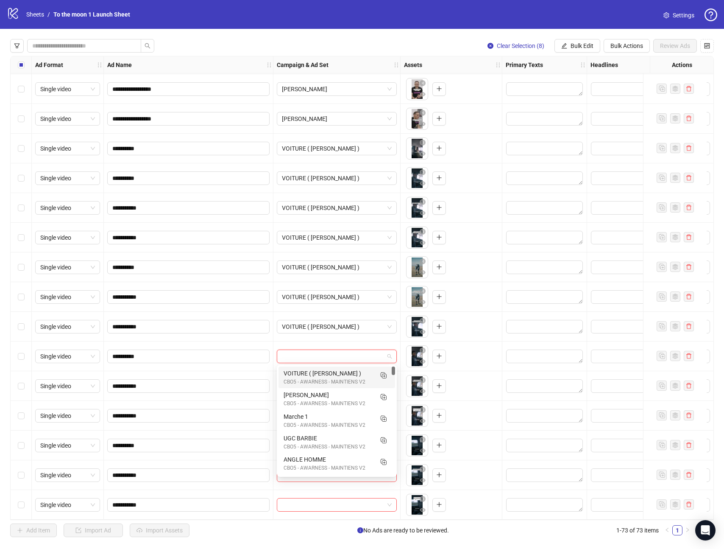
click at [321, 379] on div "CBO5 - AWARNESS - MAINTIENS V2" at bounding box center [328, 382] width 89 height 8
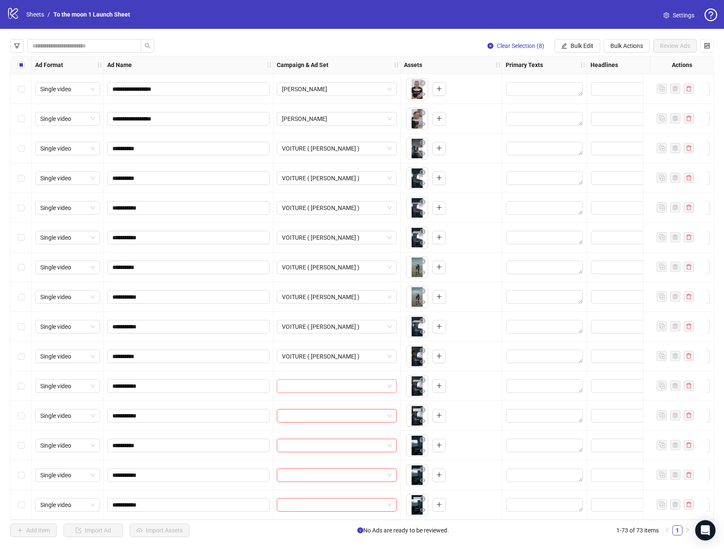
click at [321, 390] on input "search" at bounding box center [333, 386] width 102 height 13
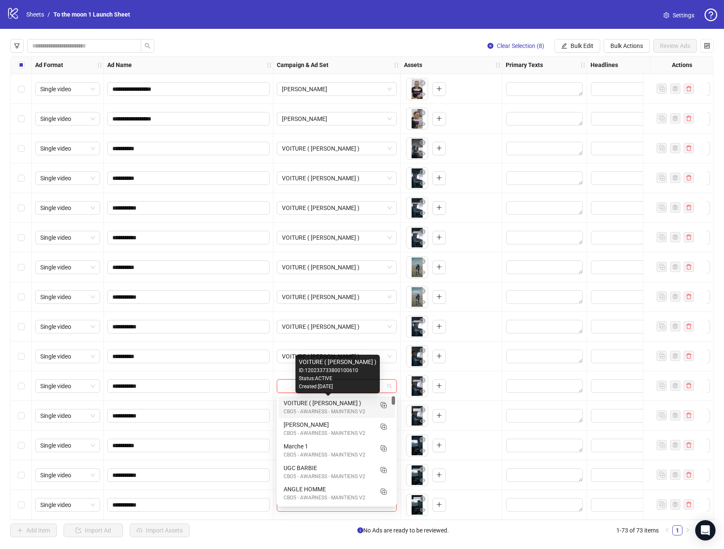
click at [321, 404] on div "VOITURE ( [PERSON_NAME] )" at bounding box center [328, 402] width 89 height 9
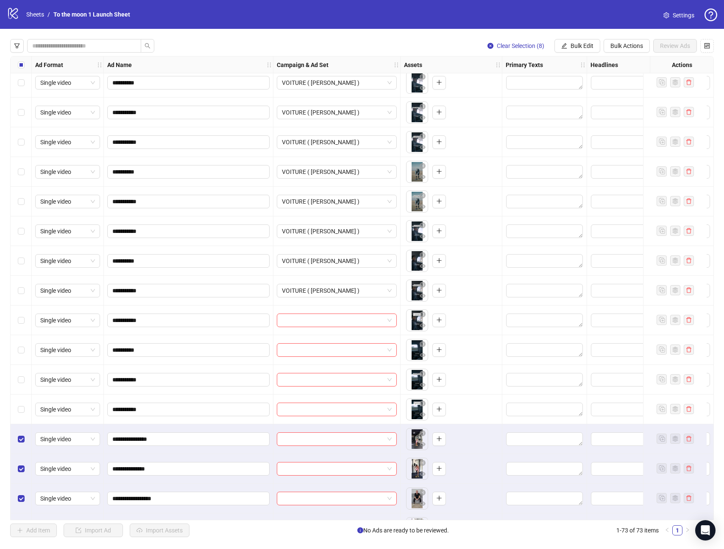
scroll to position [1585, 0]
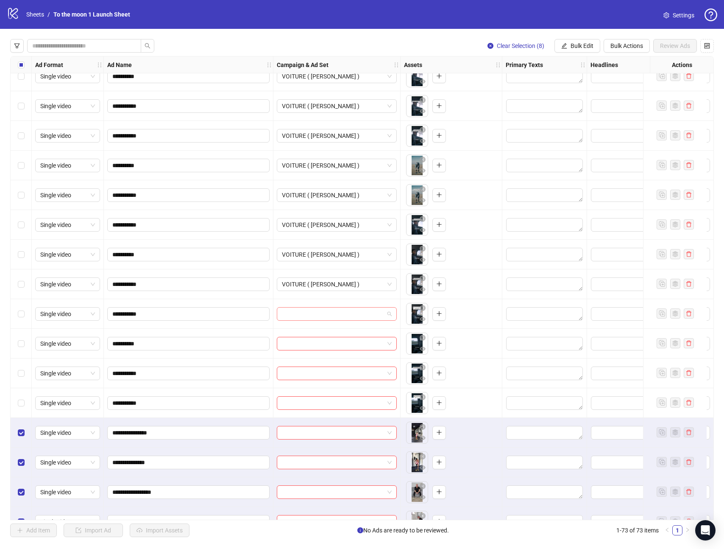
click at [352, 313] on input "search" at bounding box center [333, 313] width 102 height 13
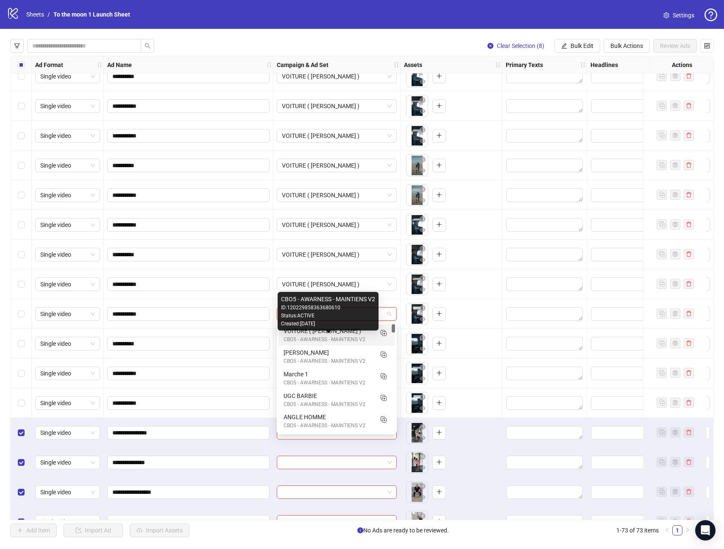
click at [343, 339] on div "CBO5 - AWARNESS - MAINTIENS V2" at bounding box center [328, 339] width 89 height 8
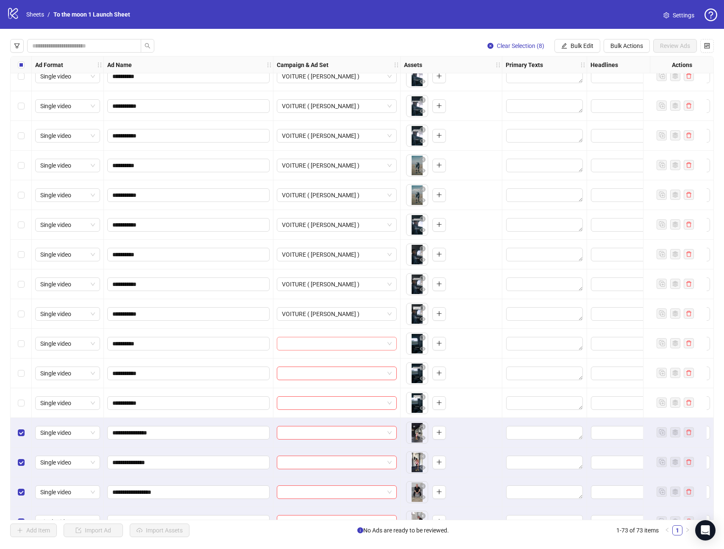
click at [343, 345] on input "search" at bounding box center [333, 343] width 102 height 13
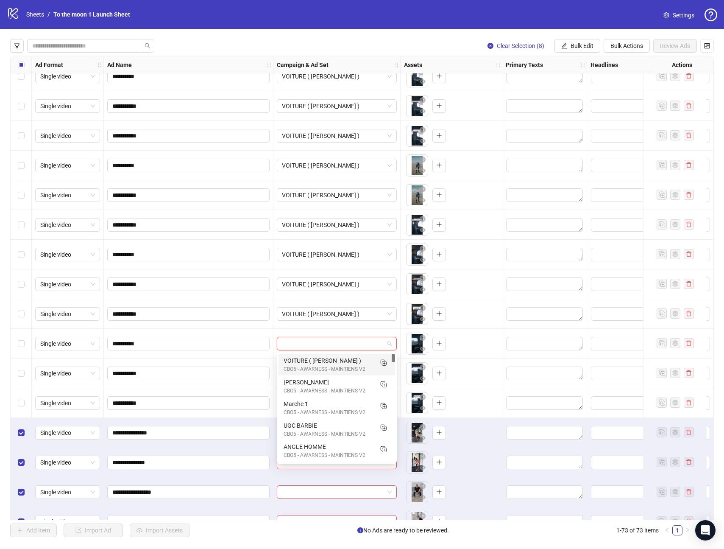
click at [341, 360] on div "VOITURE ( [PERSON_NAME] )" at bounding box center [328, 360] width 89 height 9
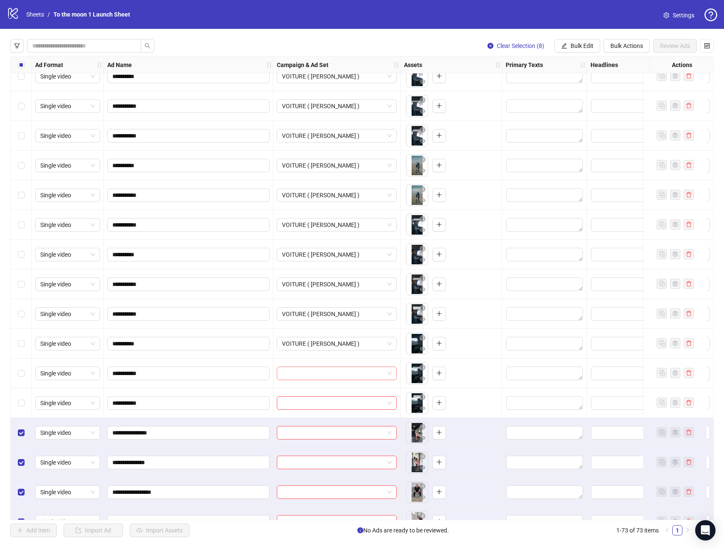
click at [341, 371] on input "search" at bounding box center [333, 373] width 102 height 13
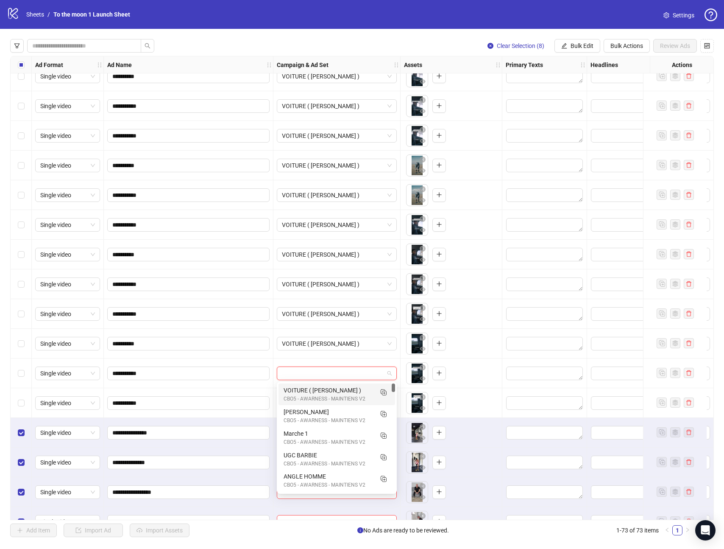
click at [333, 393] on div "VOITURE ( [PERSON_NAME] )" at bounding box center [328, 389] width 89 height 9
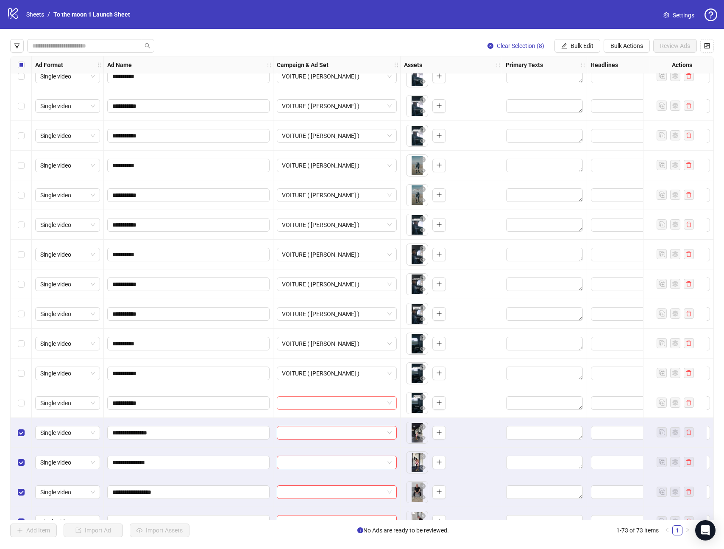
click at [333, 401] on input "search" at bounding box center [333, 402] width 102 height 13
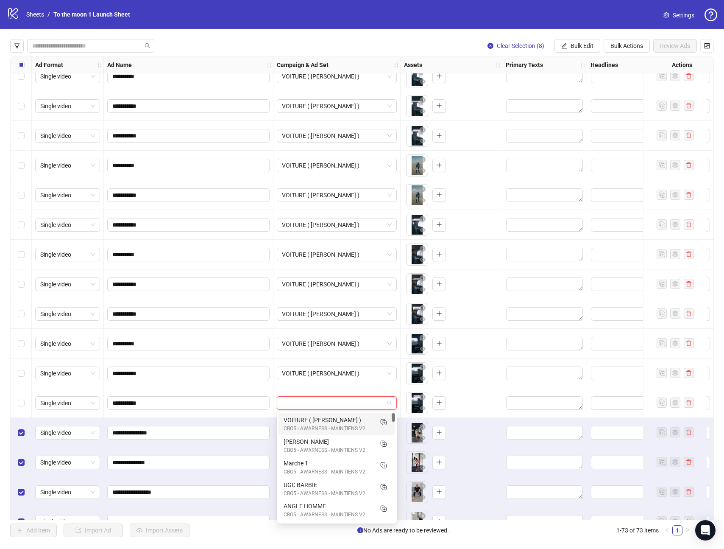
click at [328, 416] on div "VOITURE ( [PERSON_NAME] )" at bounding box center [328, 419] width 89 height 9
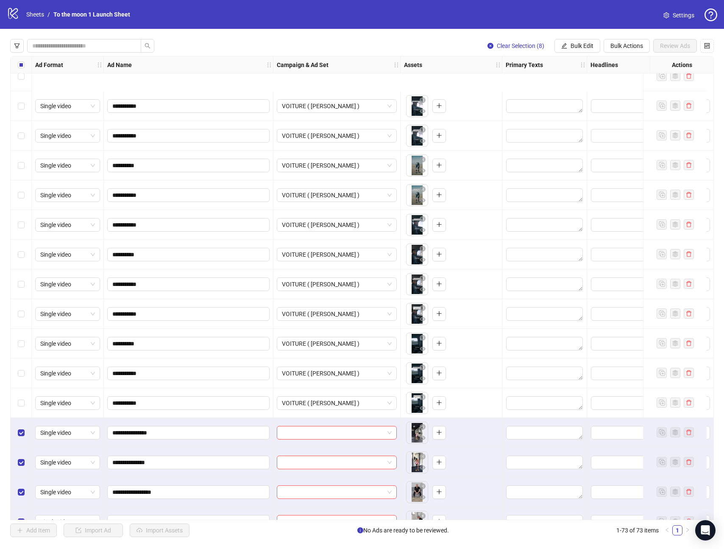
scroll to position [1724, 0]
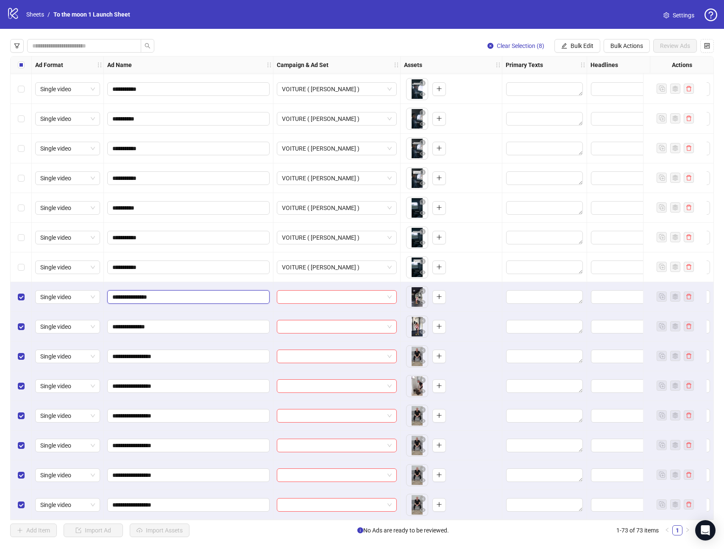
drag, startPoint x: 127, startPoint y: 293, endPoint x: 185, endPoint y: 293, distance: 58.1
click at [185, 293] on input "**********" at bounding box center [187, 296] width 151 height 9
drag, startPoint x: 112, startPoint y: 293, endPoint x: 154, endPoint y: 293, distance: 41.6
click at [154, 293] on input "**********" at bounding box center [187, 296] width 151 height 9
click at [327, 291] on input "search" at bounding box center [333, 296] width 102 height 13
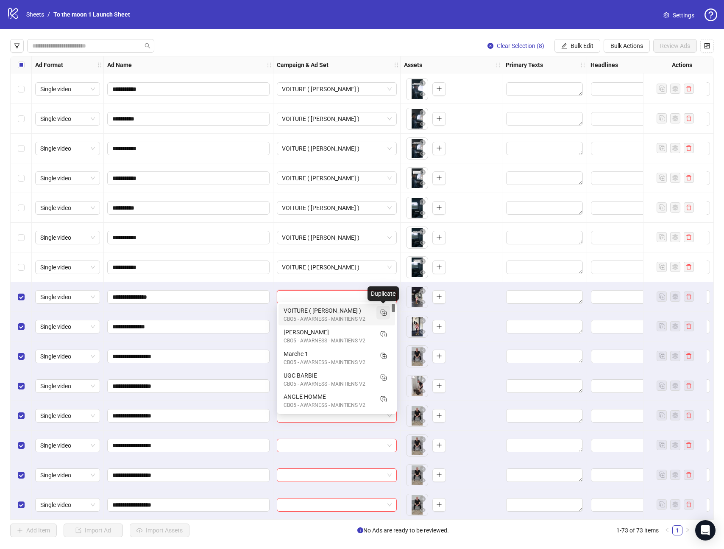
click at [384, 311] on icon "Duplicate" at bounding box center [383, 312] width 8 height 8
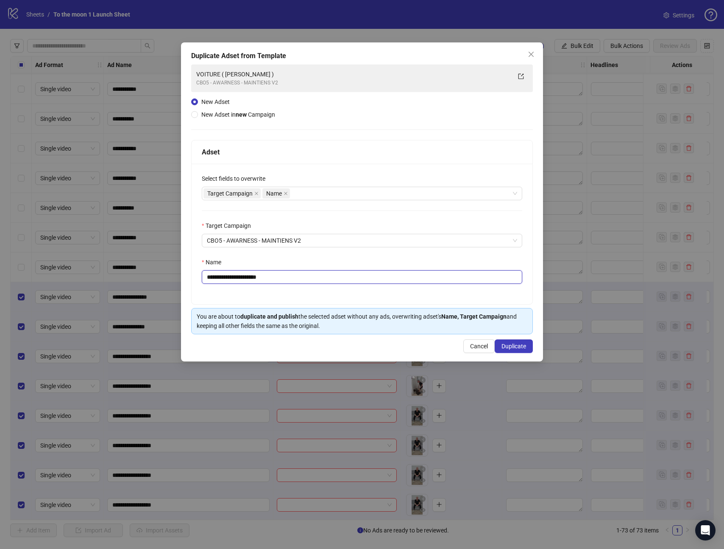
click at [252, 276] on input "**********" at bounding box center [362, 277] width 321 height 14
paste input "text"
type input "**********"
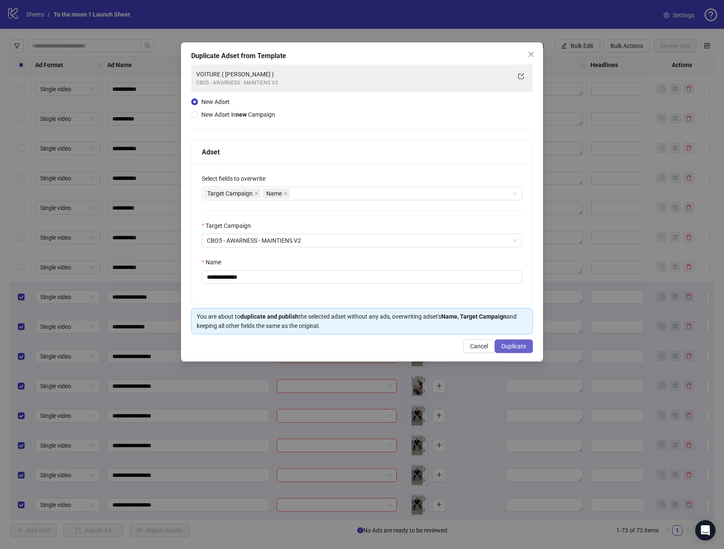
click at [515, 347] on span "Duplicate" at bounding box center [514, 346] width 25 height 7
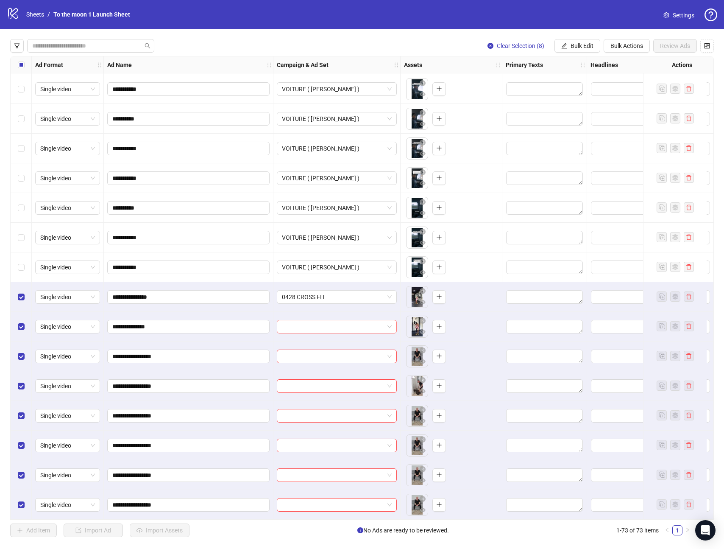
click at [343, 322] on input "search" at bounding box center [333, 326] width 102 height 13
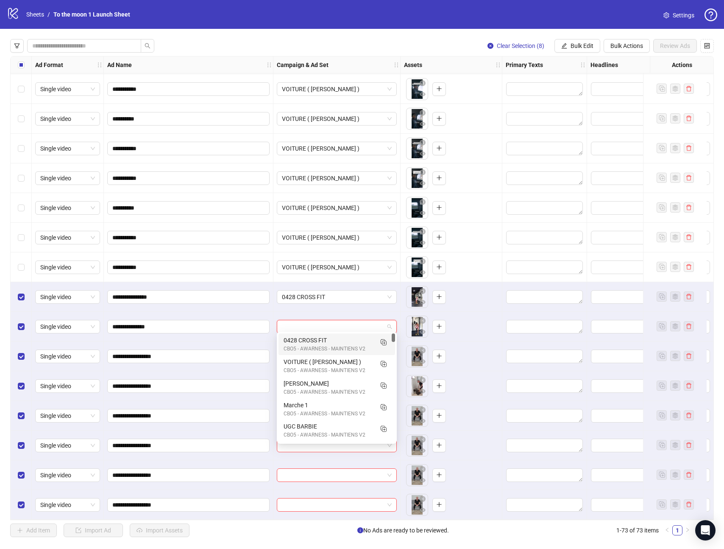
click at [341, 345] on div "CBO5 - AWARNESS - MAINTIENS V2" at bounding box center [328, 349] width 89 height 8
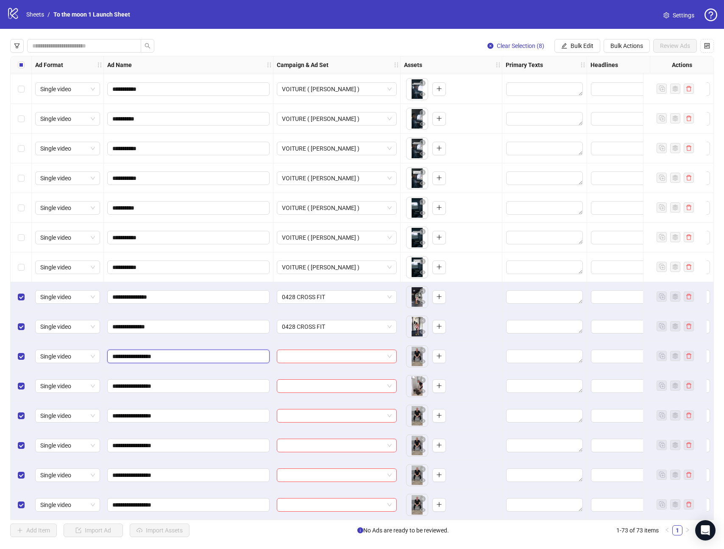
drag, startPoint x: 130, startPoint y: 354, endPoint x: 195, endPoint y: 354, distance: 64.9
click at [195, 354] on input "**********" at bounding box center [187, 356] width 151 height 9
click at [329, 355] on input "search" at bounding box center [333, 356] width 102 height 13
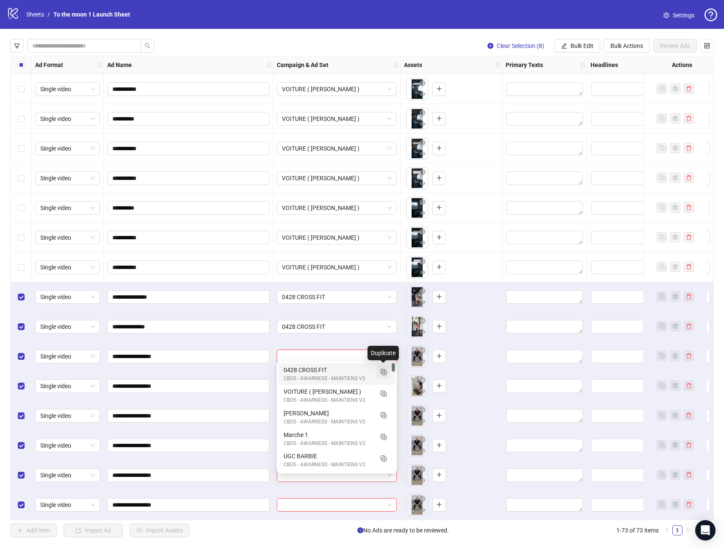
click at [386, 370] on icon "Duplicate" at bounding box center [383, 371] width 8 height 8
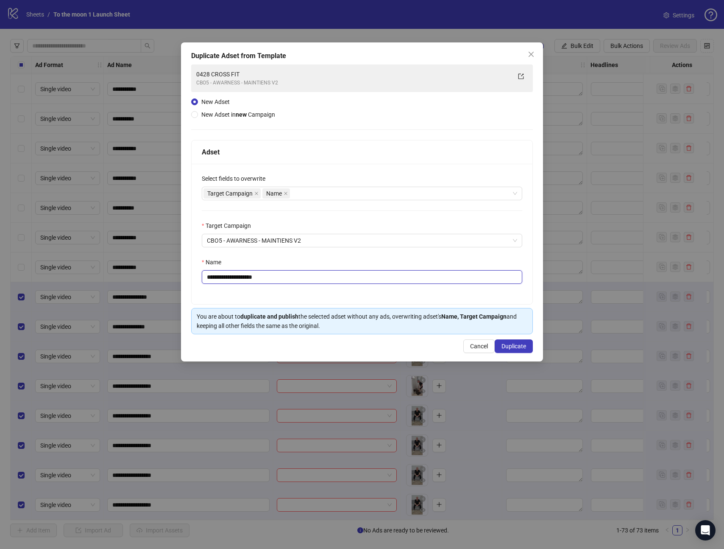
click at [246, 276] on input "**********" at bounding box center [362, 277] width 321 height 14
paste input "text"
type input "**********"
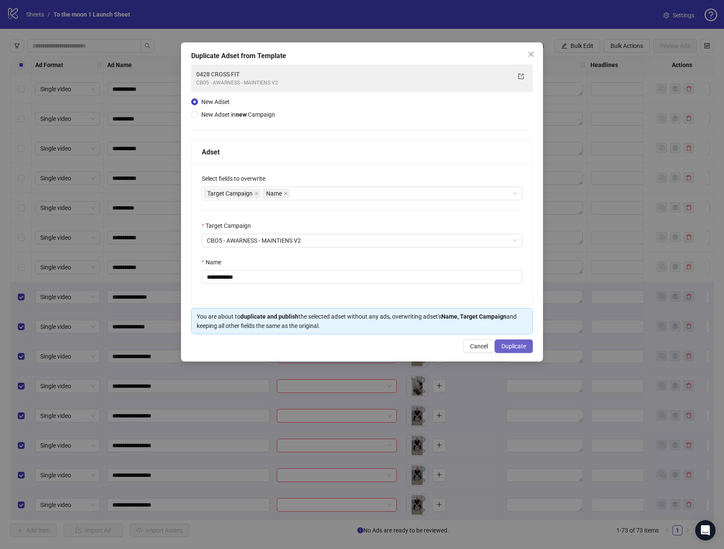
click at [514, 347] on span "Duplicate" at bounding box center [514, 346] width 25 height 7
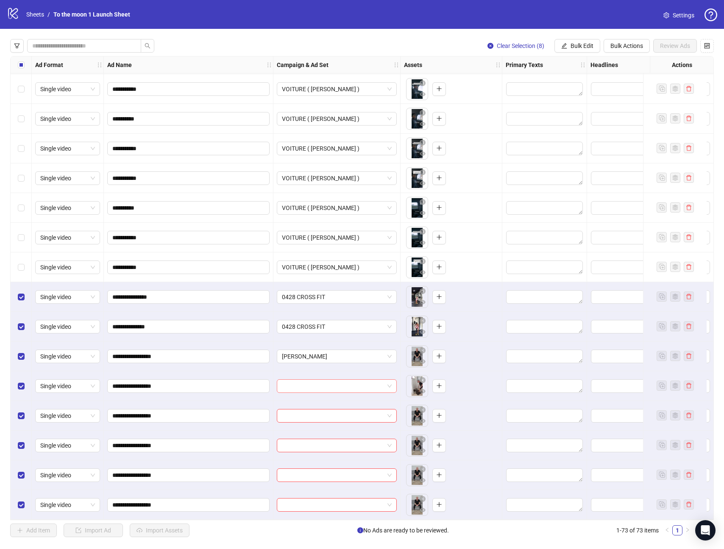
click at [352, 382] on input "search" at bounding box center [333, 386] width 102 height 13
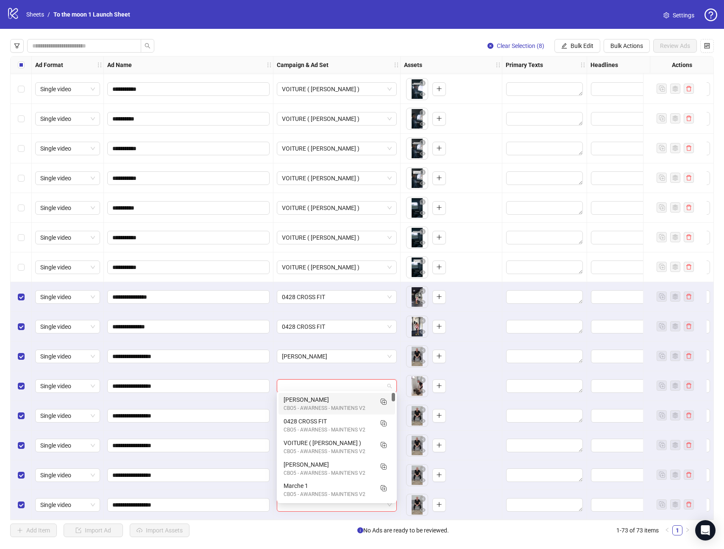
click at [332, 402] on div "[PERSON_NAME]" at bounding box center [328, 399] width 89 height 9
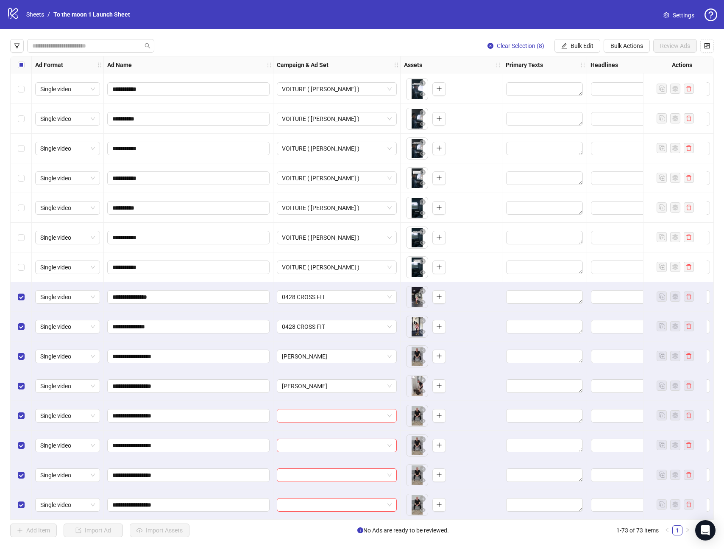
click at [330, 413] on input "search" at bounding box center [333, 415] width 102 height 13
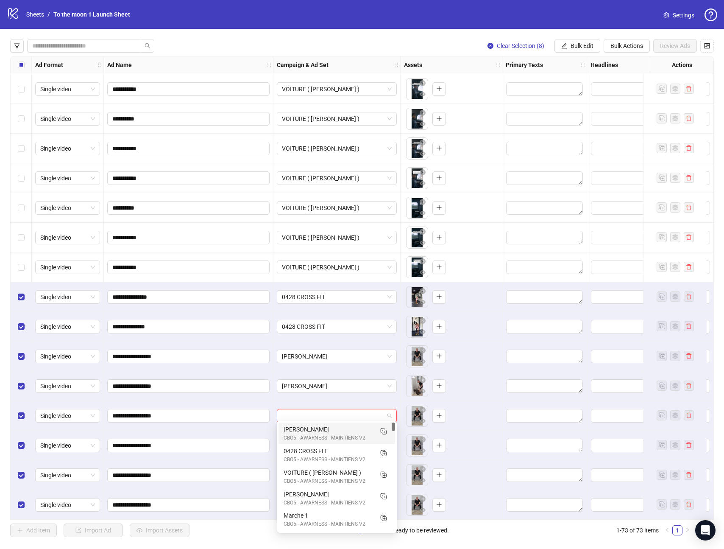
click at [329, 436] on div "CBO5 - AWARNESS - MAINTIENS V2" at bounding box center [328, 438] width 89 height 8
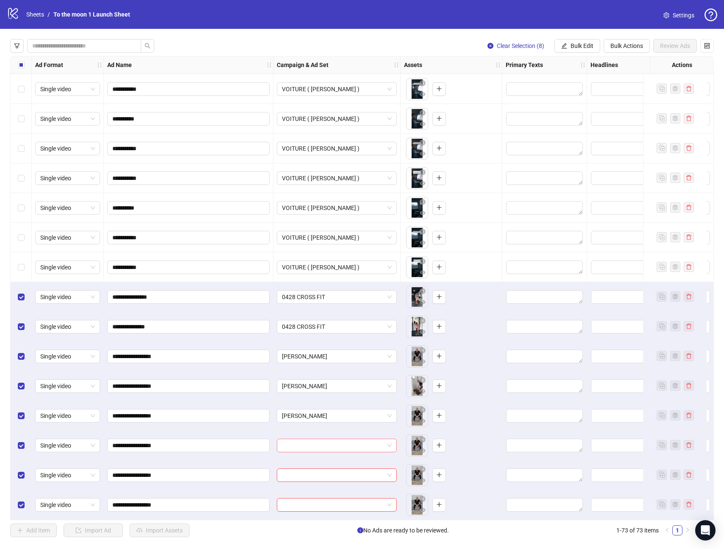
click at [329, 440] on input "search" at bounding box center [333, 445] width 102 height 13
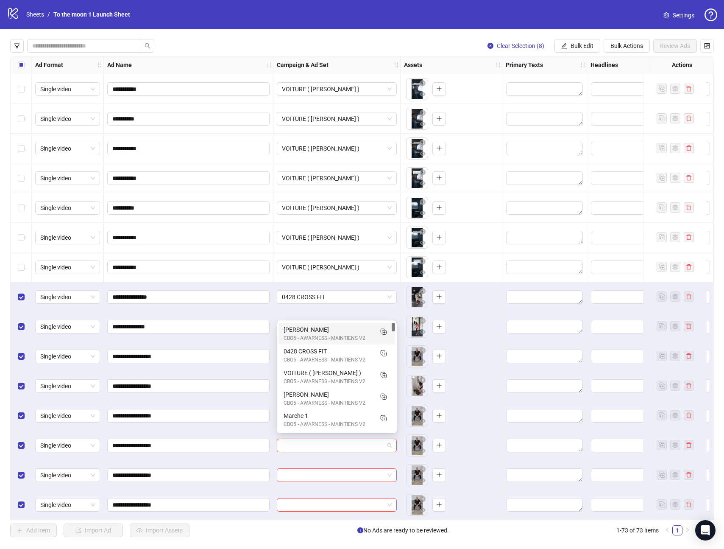
click at [328, 329] on div "[PERSON_NAME]" at bounding box center [328, 329] width 89 height 9
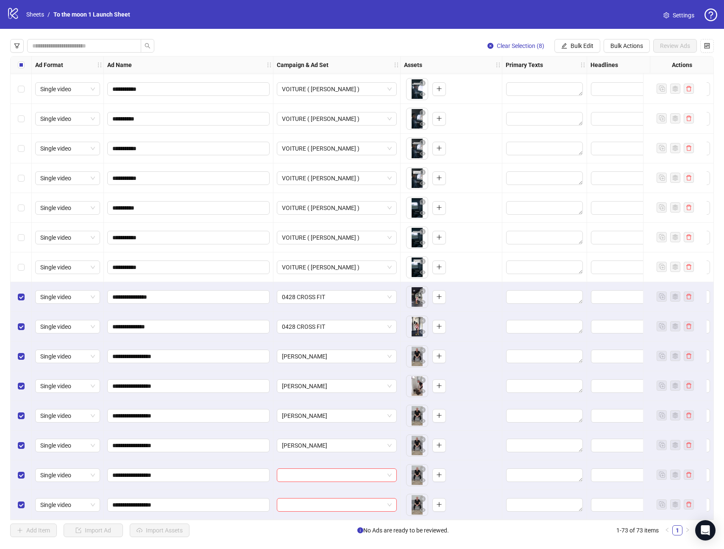
click at [310, 478] on div at bounding box center [337, 475] width 127 height 30
click at [311, 474] on input "search" at bounding box center [333, 475] width 102 height 13
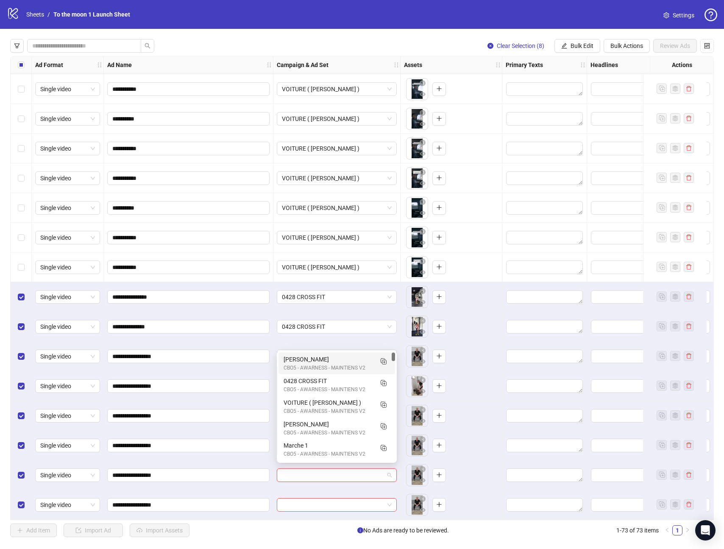
click at [297, 363] on div "[PERSON_NAME]" at bounding box center [328, 359] width 89 height 9
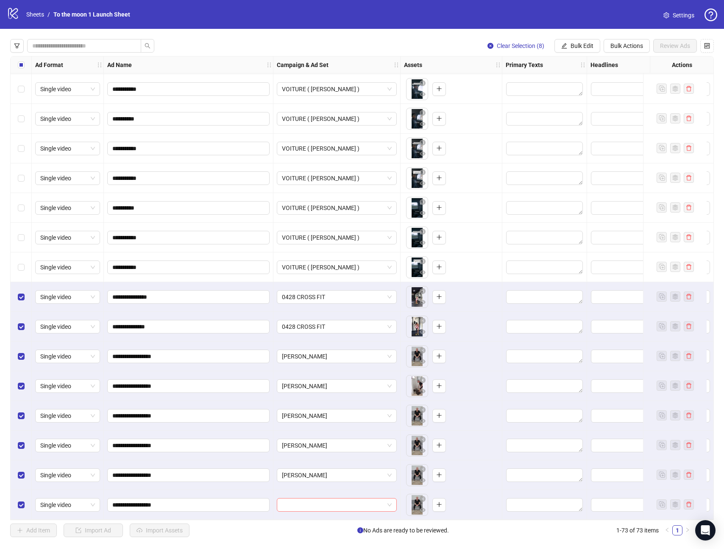
click at [297, 500] on input "search" at bounding box center [333, 504] width 102 height 13
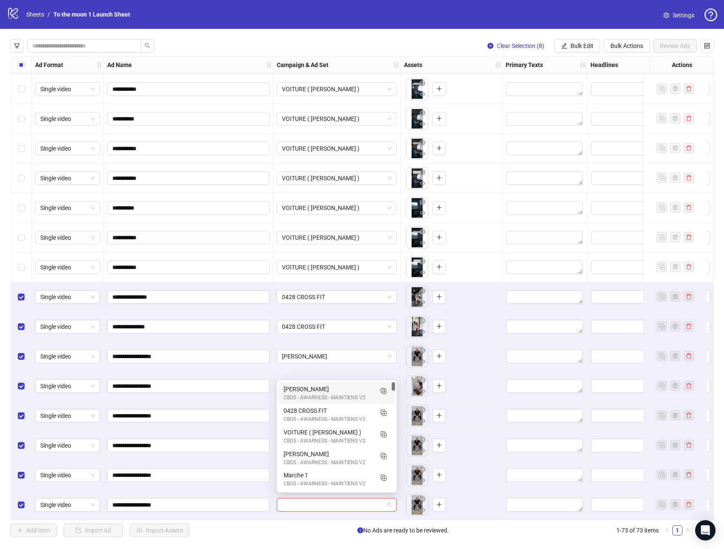
click at [302, 394] on div "CBO5 - AWARNESS - MAINTIENS V2" at bounding box center [328, 398] width 89 height 8
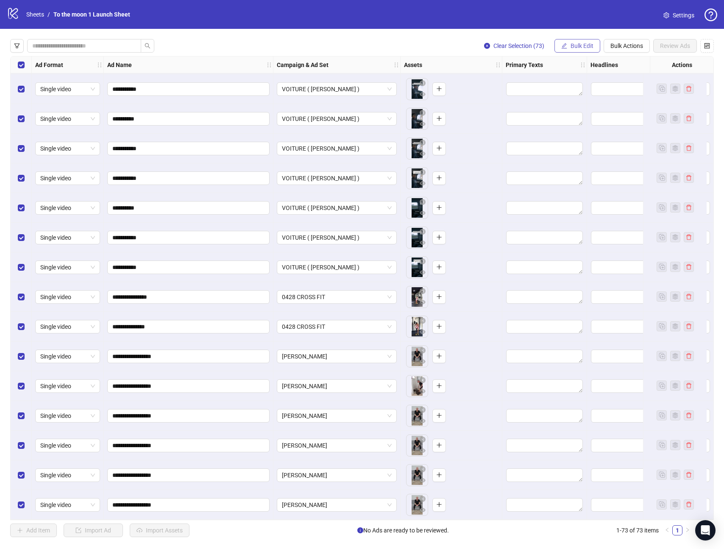
click at [583, 46] on span "Bulk Edit" at bounding box center [582, 45] width 23 height 7
click at [582, 102] on span "Primary Texts" at bounding box center [586, 103] width 50 height 9
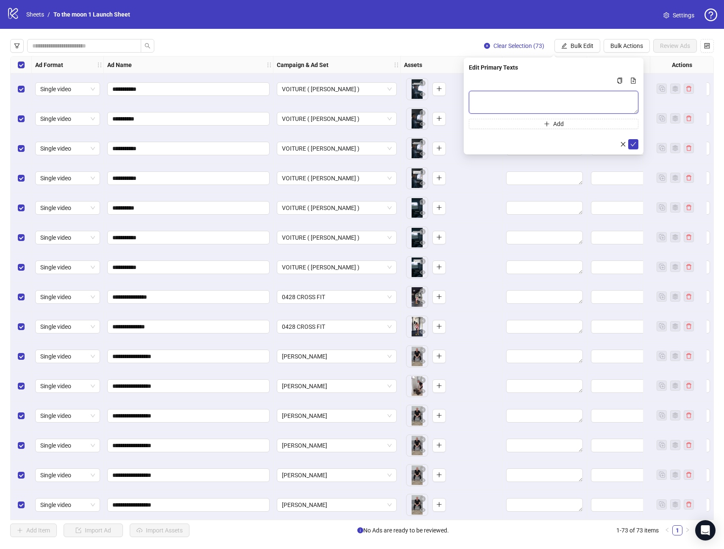
click at [545, 101] on textarea "Multi-text input container - paste or copy values" at bounding box center [554, 102] width 170 height 23
paste textarea "**********"
type textarea "**********"
click at [634, 143] on icon "check" at bounding box center [634, 144] width 6 height 6
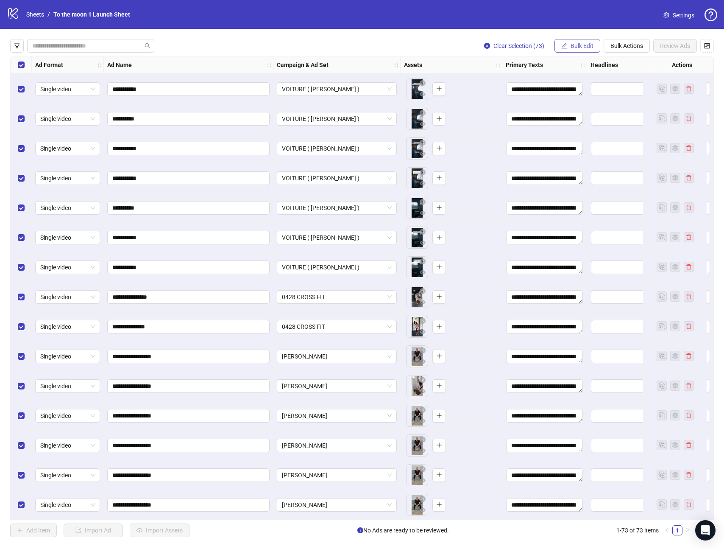
click at [572, 46] on span "Bulk Edit" at bounding box center [582, 45] width 23 height 7
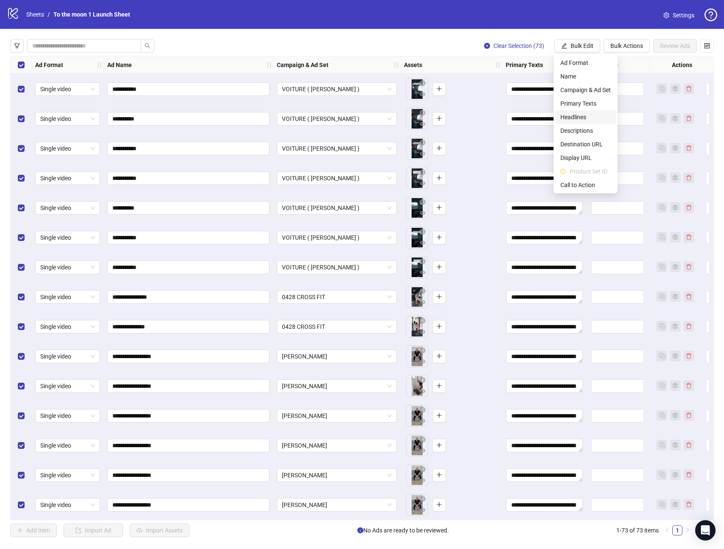
click at [579, 115] on span "Headlines" at bounding box center [586, 116] width 50 height 9
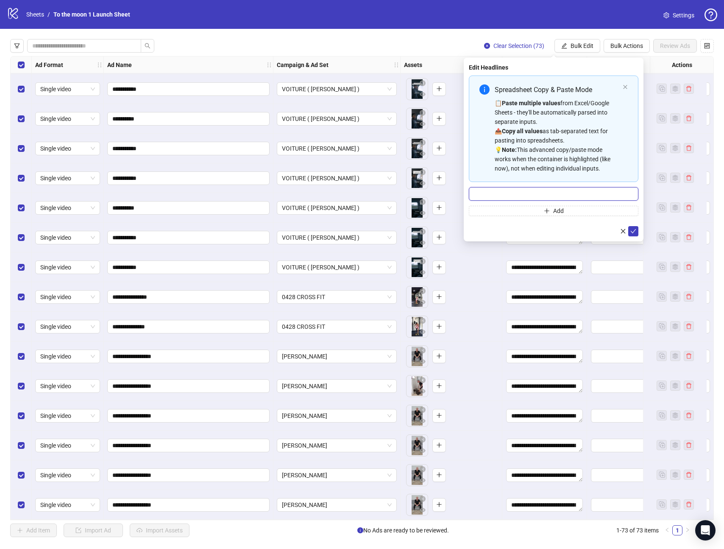
click at [525, 192] on input "Multi-input container - paste or copy values" at bounding box center [554, 194] width 170 height 14
paste input "**********"
type input "**********"
click at [632, 229] on icon "check" at bounding box center [634, 231] width 6 height 6
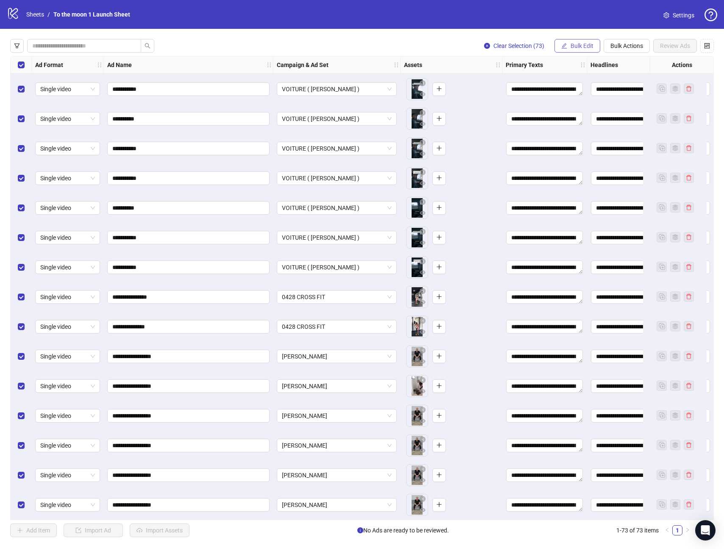
click at [573, 47] on span "Bulk Edit" at bounding box center [582, 45] width 23 height 7
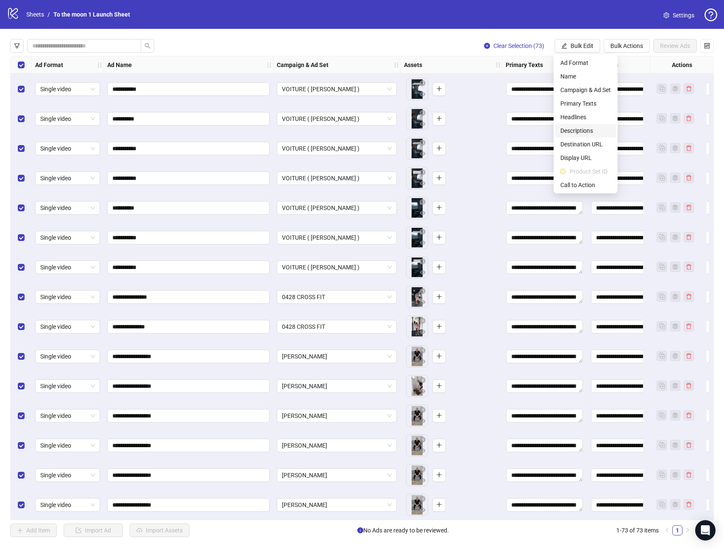
click at [582, 128] on span "Descriptions" at bounding box center [586, 130] width 50 height 9
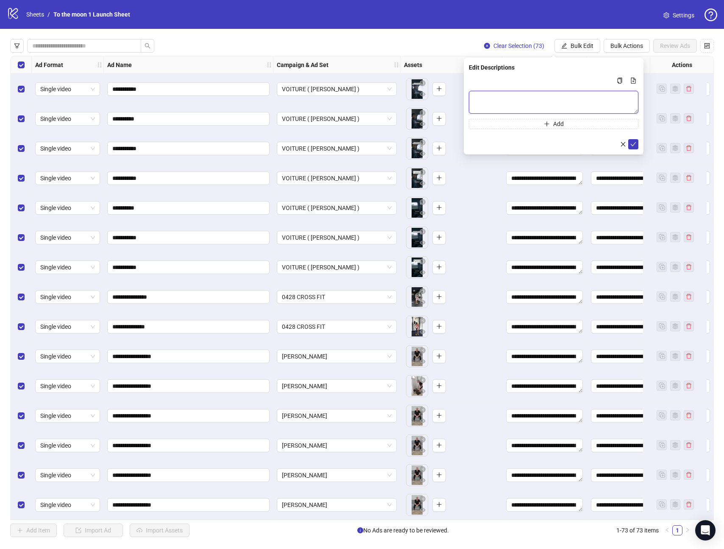
click at [533, 96] on textarea "Multi-text input container - paste or copy values" at bounding box center [554, 102] width 170 height 23
paste textarea "**********"
type textarea "**********"
click at [634, 145] on icon "check" at bounding box center [634, 144] width 6 height 4
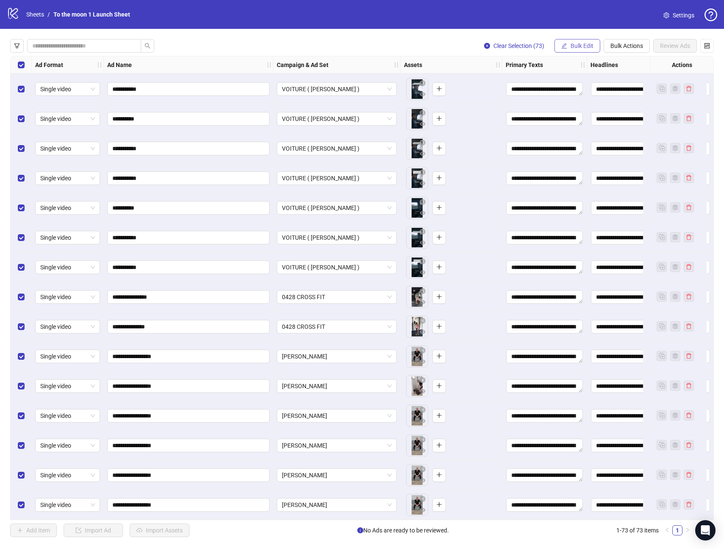
click at [575, 44] on span "Bulk Edit" at bounding box center [582, 45] width 23 height 7
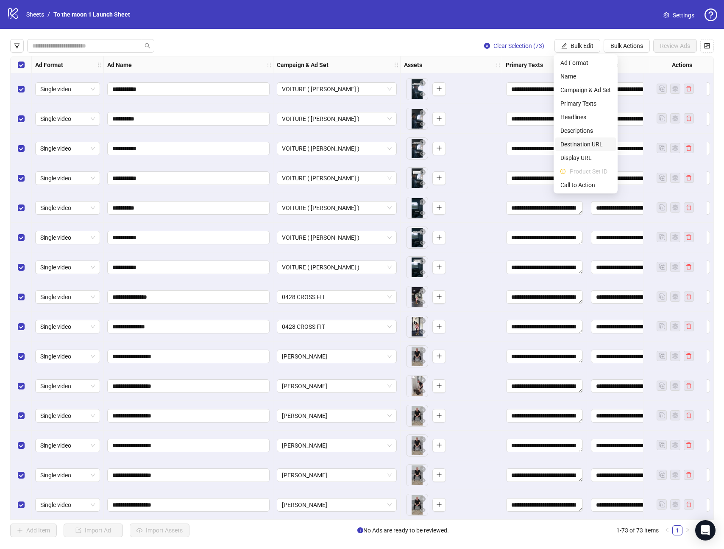
click at [577, 143] on span "Destination URL" at bounding box center [586, 144] width 50 height 9
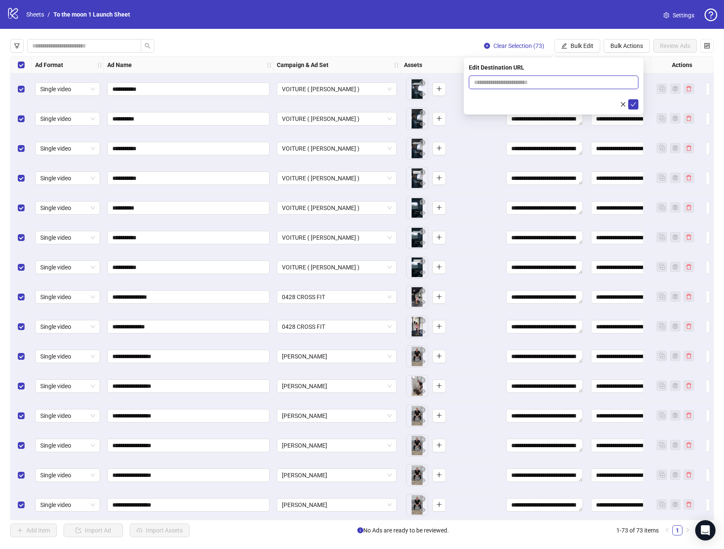
click at [525, 82] on input "text" at bounding box center [550, 82] width 153 height 9
paste input "**********"
type input "**********"
click at [635, 103] on icon "check" at bounding box center [634, 104] width 6 height 4
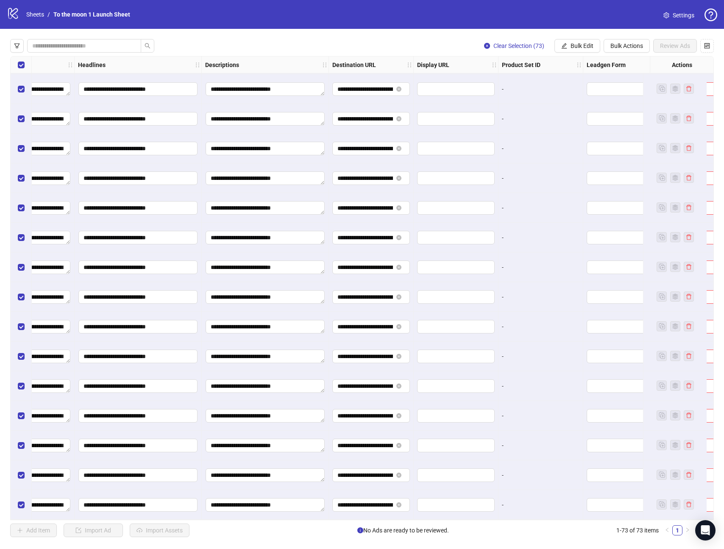
scroll to position [1724, 517]
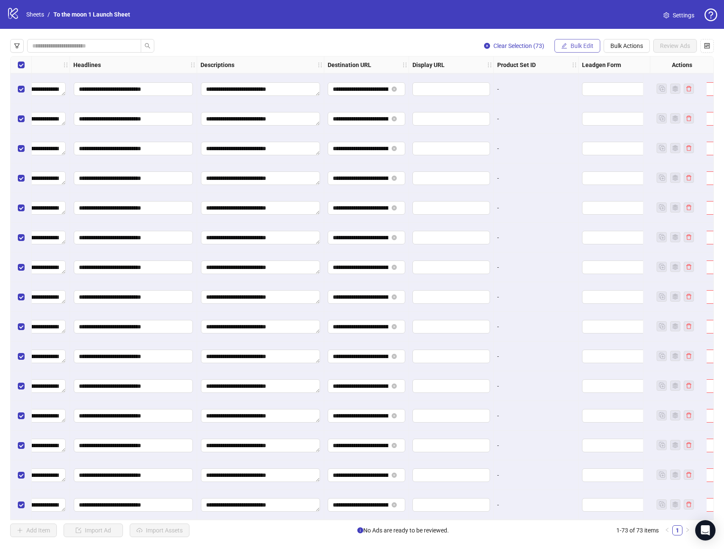
click at [580, 47] on span "Bulk Edit" at bounding box center [582, 45] width 23 height 7
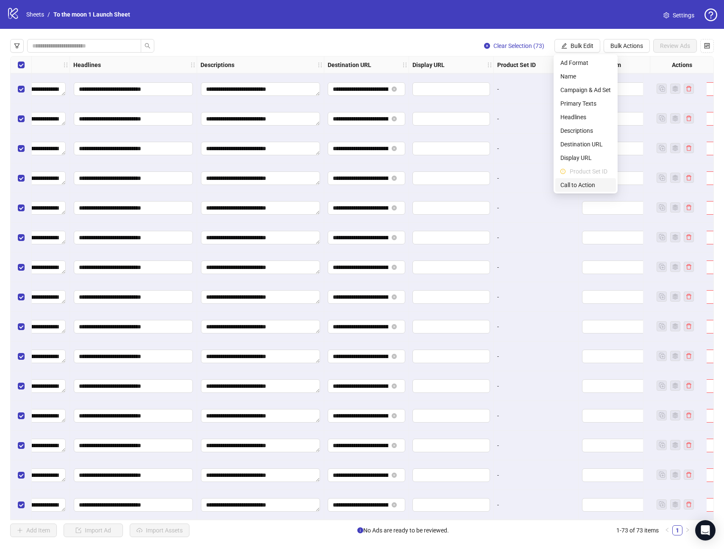
click at [574, 180] on span "Call to Action" at bounding box center [586, 184] width 50 height 9
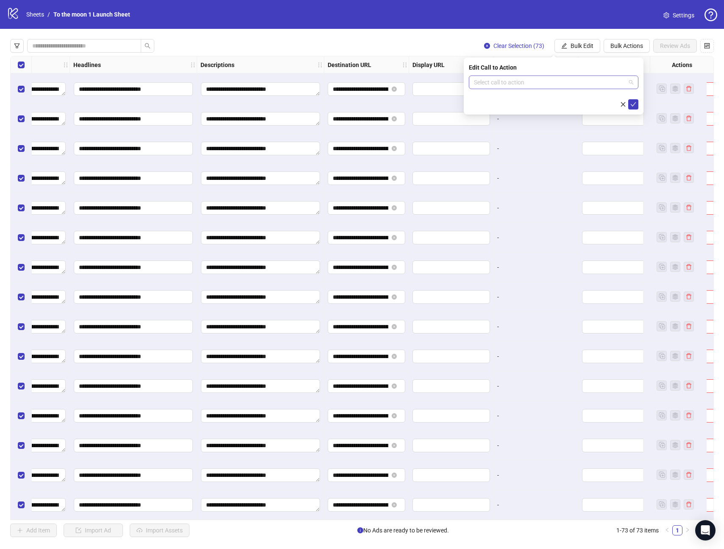
click at [555, 84] on input "search" at bounding box center [550, 82] width 152 height 13
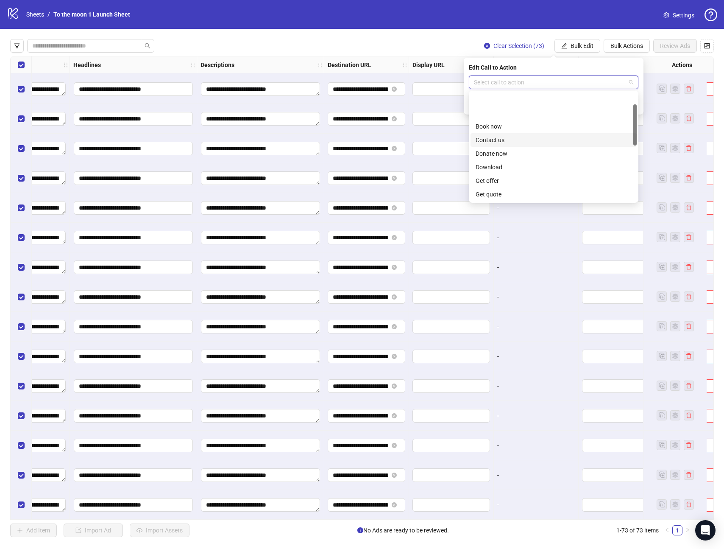
scroll to position [176, 0]
click at [506, 126] on div "Shop now" at bounding box center [554, 126] width 156 height 9
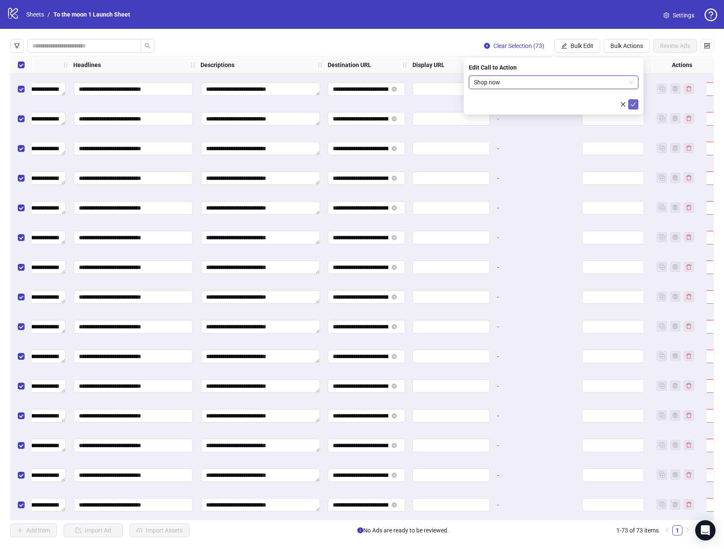
click at [634, 105] on icon "check" at bounding box center [634, 104] width 6 height 6
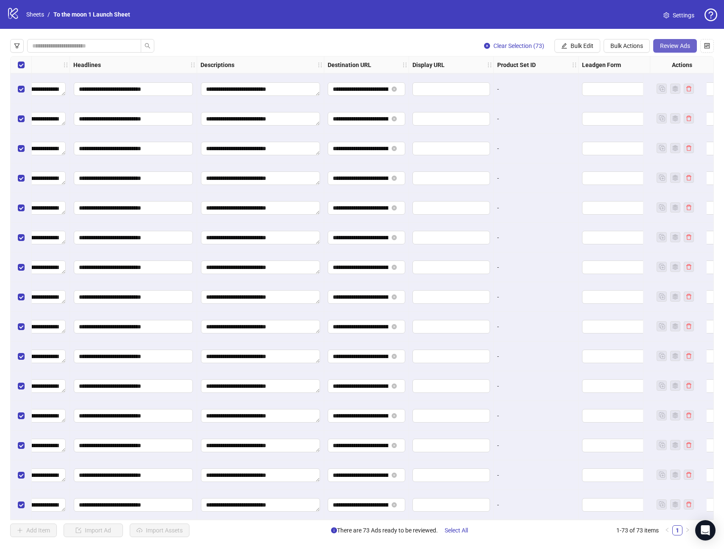
click at [684, 44] on span "Review Ads" at bounding box center [675, 45] width 30 height 7
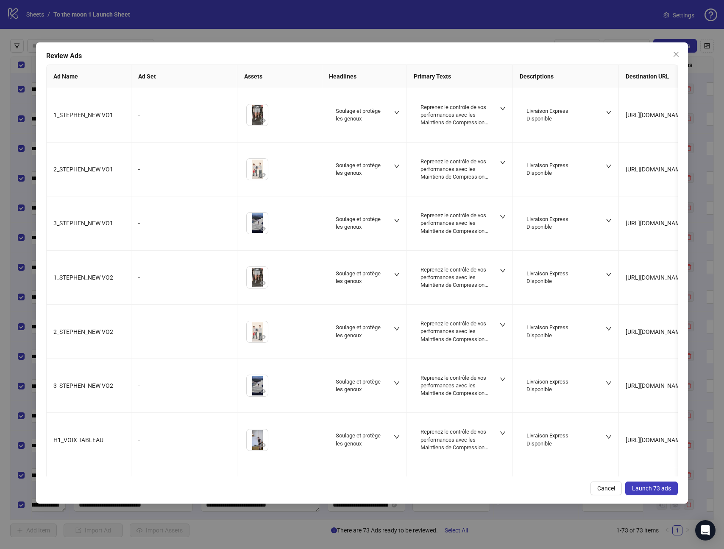
click at [656, 489] on span "Launch 73 ads" at bounding box center [651, 488] width 39 height 7
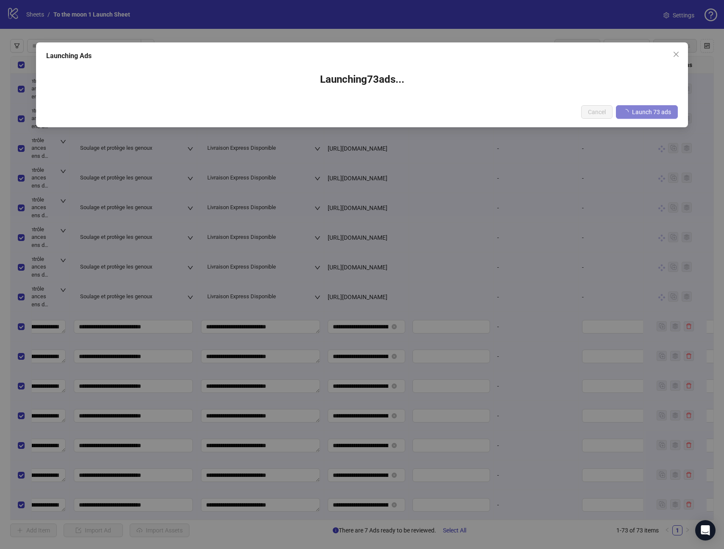
scroll to position [1711, 517]
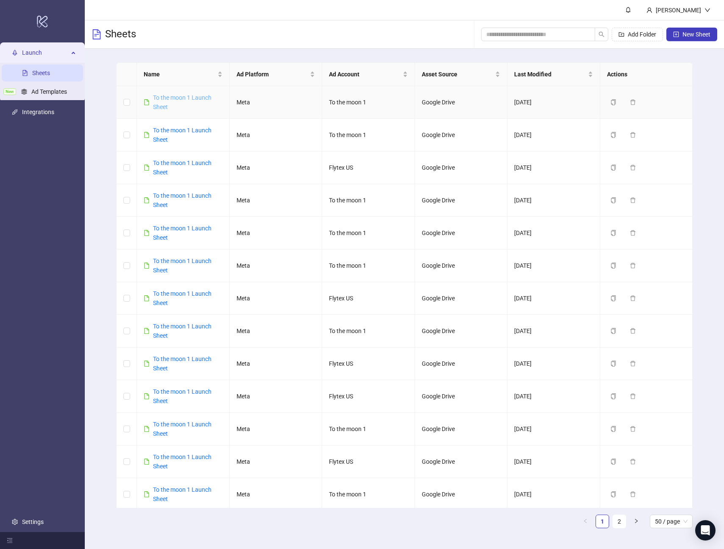
click at [188, 97] on link "To the moon 1 Launch Sheet" at bounding box center [182, 102] width 59 height 16
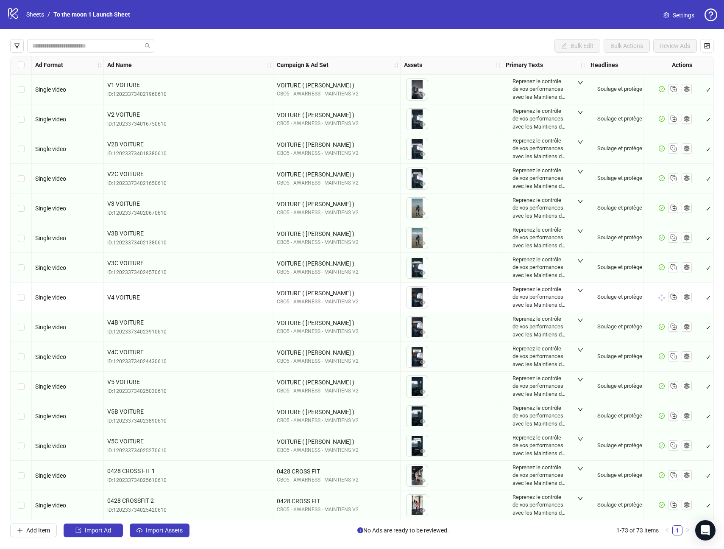
scroll to position [1724, 0]
